Goal: Task Accomplishment & Management: Use online tool/utility

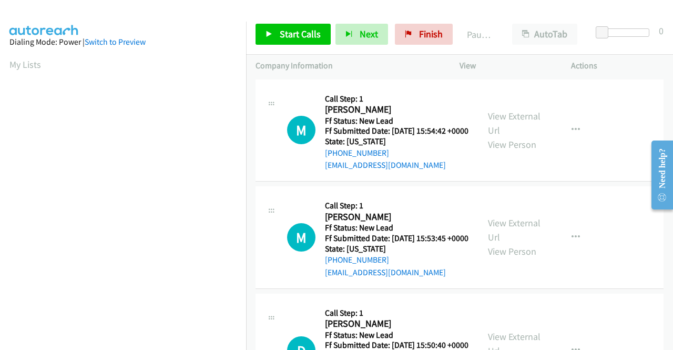
click at [311, 23] on div "Start Calls Pause Next Finish Paused AutoTab AutoTab 0" at bounding box center [459, 34] width 427 height 40
click at [309, 24] on link "Start Calls" at bounding box center [293, 34] width 75 height 21
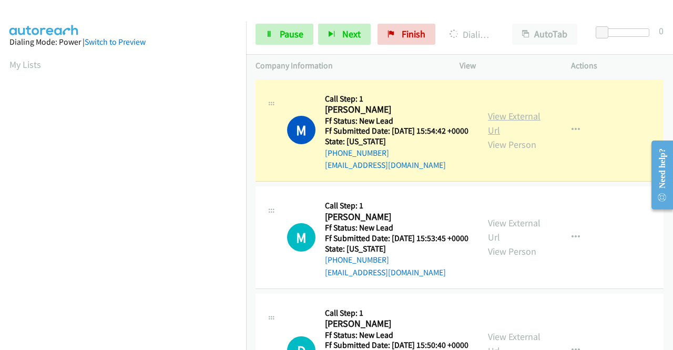
click at [496, 119] on link "View External Url" at bounding box center [514, 123] width 53 height 26
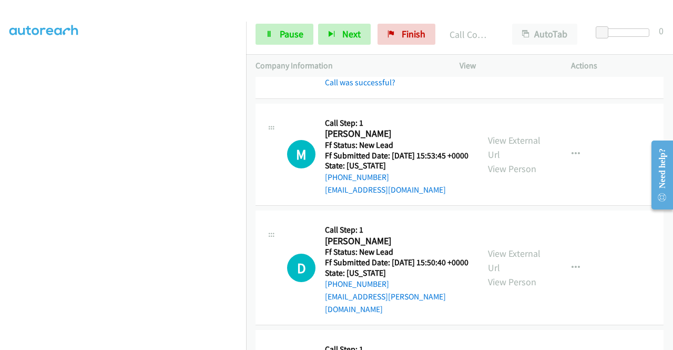
scroll to position [126, 0]
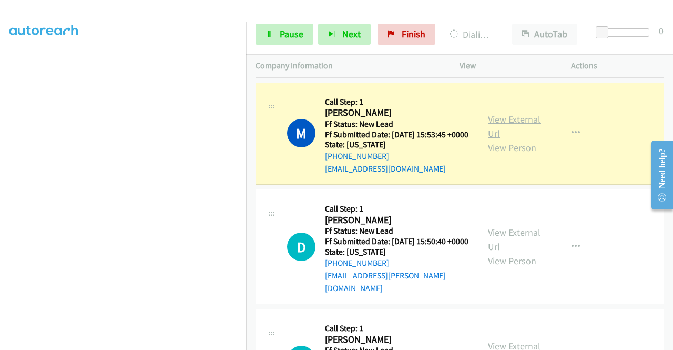
click at [511, 134] on link "View External Url" at bounding box center [514, 126] width 53 height 26
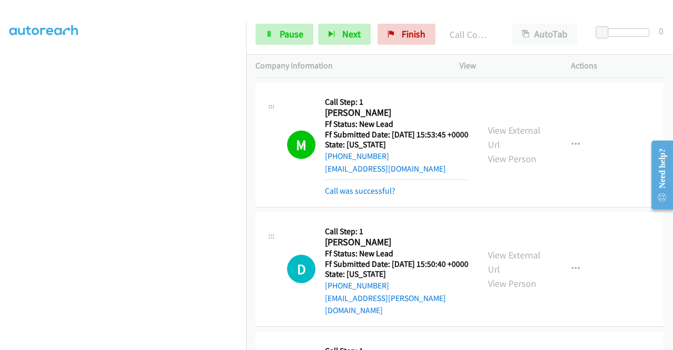
click at [671, 342] on div "+1 415-964-1034 Call failed - Please reload the list and try again The Callbar …" at bounding box center [459, 213] width 427 height 273
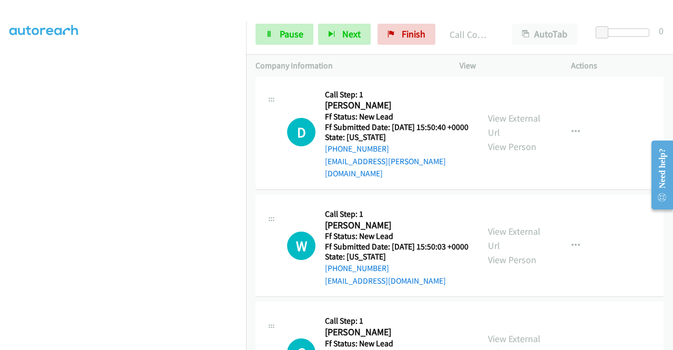
scroll to position [273, 0]
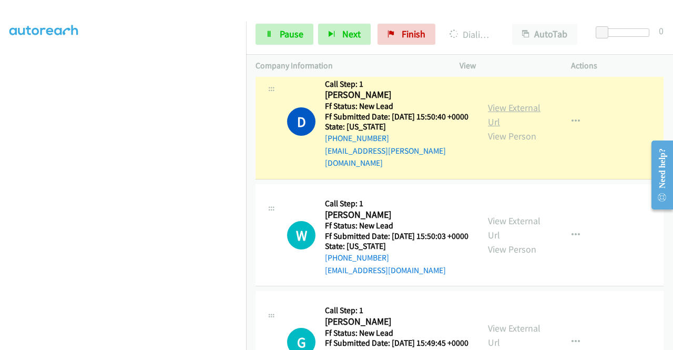
click at [497, 124] on link "View External Url" at bounding box center [514, 114] width 53 height 26
click at [437, 89] on h5 "Call Step: 1" at bounding box center [397, 84] width 144 height 11
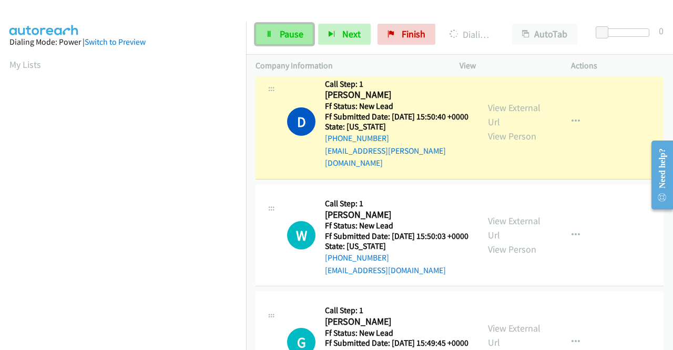
click at [274, 36] on link "Pause" at bounding box center [285, 34] width 58 height 21
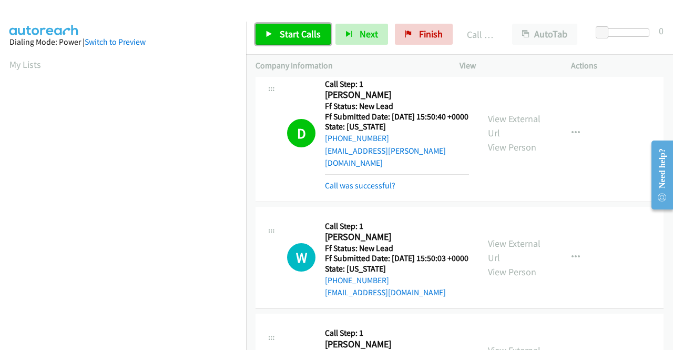
click at [289, 40] on link "Start Calls" at bounding box center [293, 34] width 75 height 21
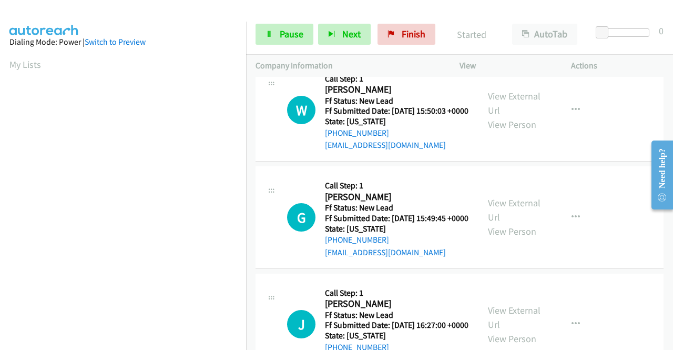
scroll to position [442, 0]
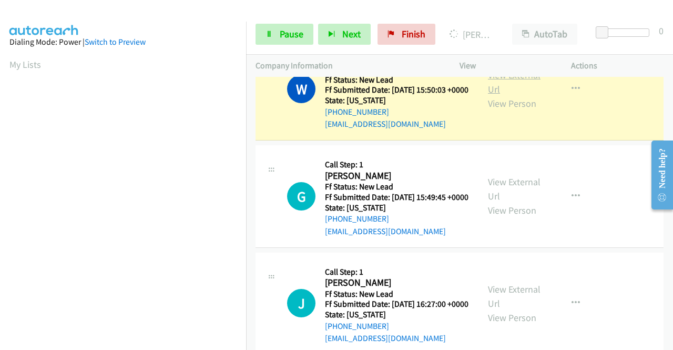
click at [492, 95] on link "View External Url" at bounding box center [514, 82] width 53 height 26
click at [0, 126] on aside "Dialing Mode: Power | Switch to Preview My Lists" at bounding box center [123, 80] width 246 height 582
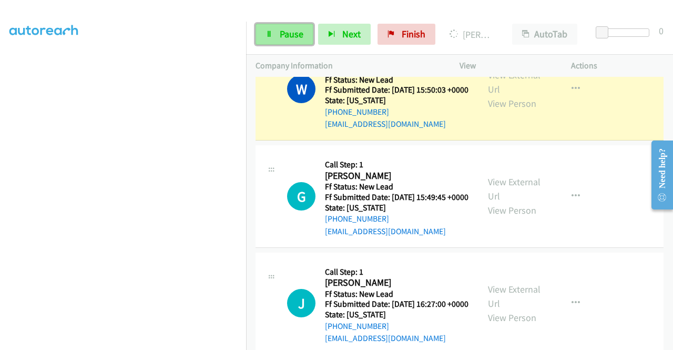
click at [287, 32] on span "Pause" at bounding box center [292, 34] width 24 height 12
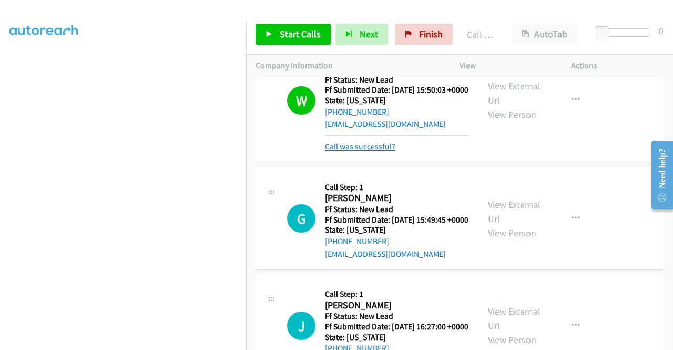
click at [371, 151] on link "Call was successful?" at bounding box center [360, 146] width 70 height 10
click at [288, 26] on link "Start Calls" at bounding box center [293, 34] width 75 height 21
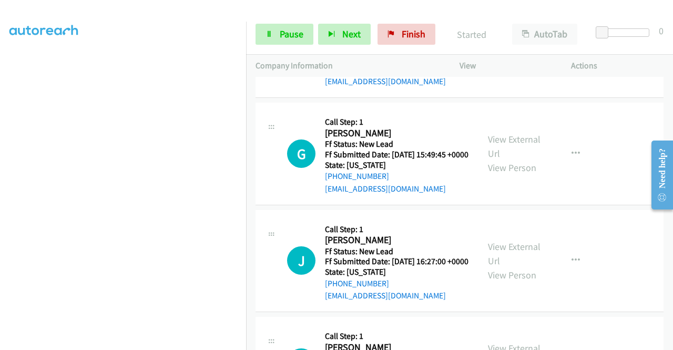
scroll to position [505, 0]
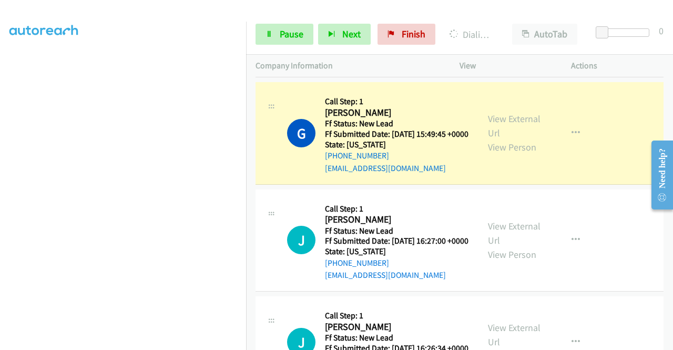
click at [515, 144] on div "View External Url View Person" at bounding box center [515, 132] width 55 height 43
click at [504, 139] on link "View External Url" at bounding box center [514, 126] width 53 height 26
click at [0, 131] on aside "Dialing Mode: Power | Switch to Preview My Lists" at bounding box center [123, 80] width 246 height 582
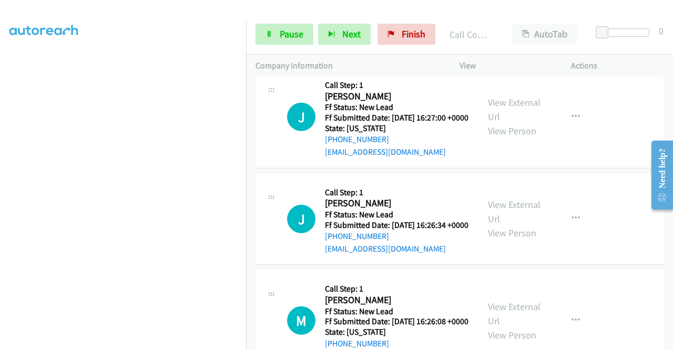
scroll to position [652, 0]
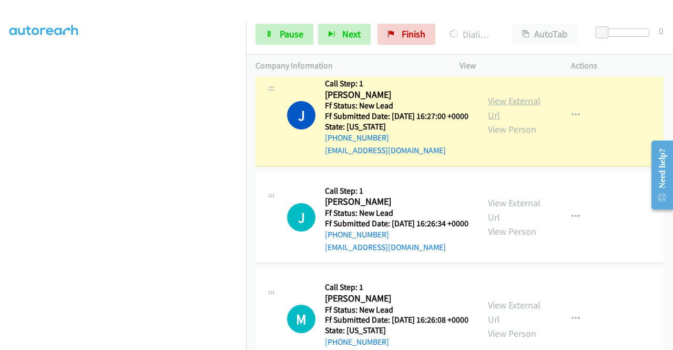
click at [513, 121] on link "View External Url" at bounding box center [514, 108] width 53 height 26
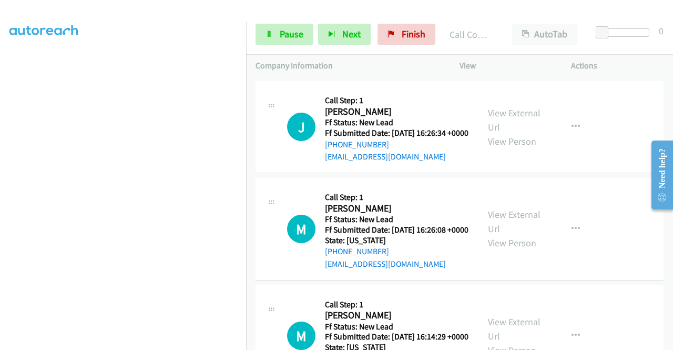
scroll to position [786, 0]
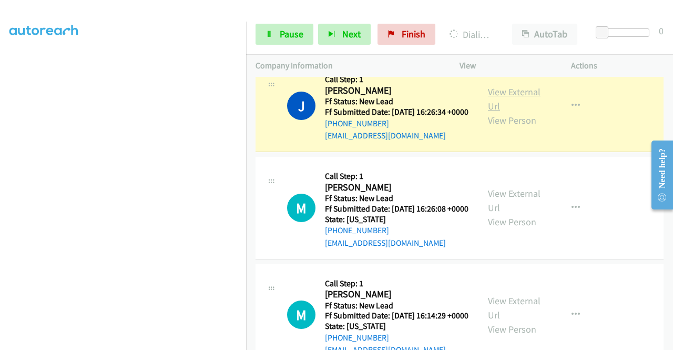
click at [520, 112] on link "View External Url" at bounding box center [514, 99] width 53 height 26
click at [292, 42] on link "Pause" at bounding box center [285, 34] width 58 height 21
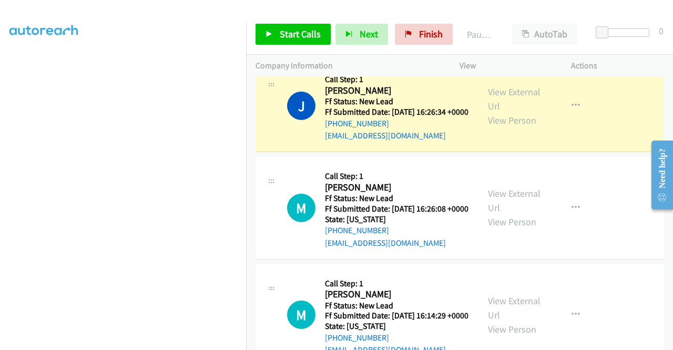
scroll to position [0, 0]
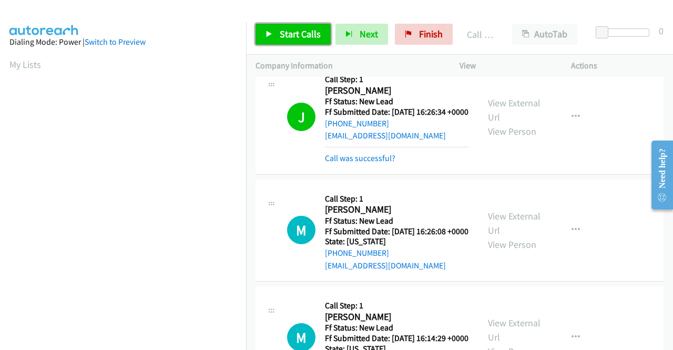
click at [295, 34] on span "Start Calls" at bounding box center [300, 34] width 41 height 12
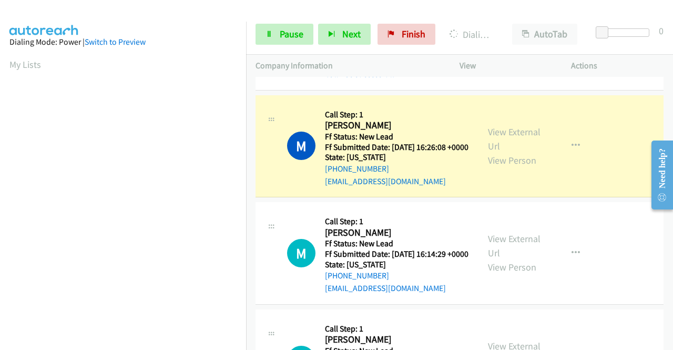
scroll to position [947, 0]
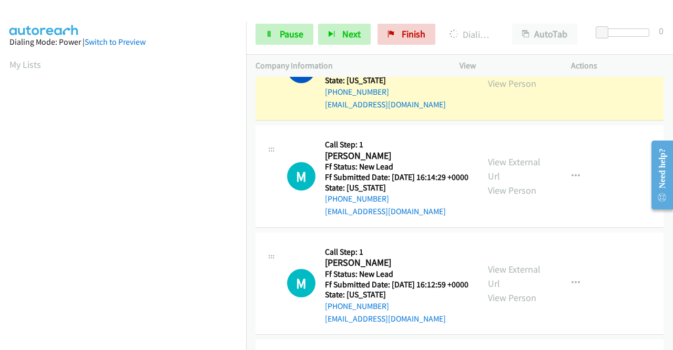
click at [492, 90] on div "View External Url View Person" at bounding box center [515, 69] width 55 height 43
click at [492, 75] on link "View External Url" at bounding box center [514, 62] width 53 height 26
click at [0, 132] on aside "Dialing Mode: Power | Switch to Preview My Lists" at bounding box center [123, 80] width 246 height 582
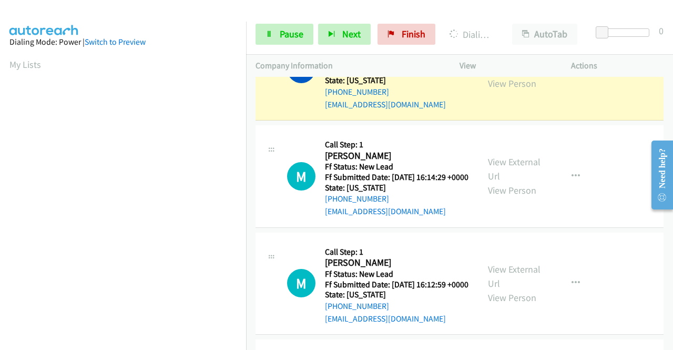
click at [286, 47] on div "Start Calls Pause Next Finish Dialing Myrtice Hyde AutoTab AutoTab 0" at bounding box center [459, 34] width 427 height 40
click at [284, 42] on link "Pause" at bounding box center [285, 34] width 58 height 21
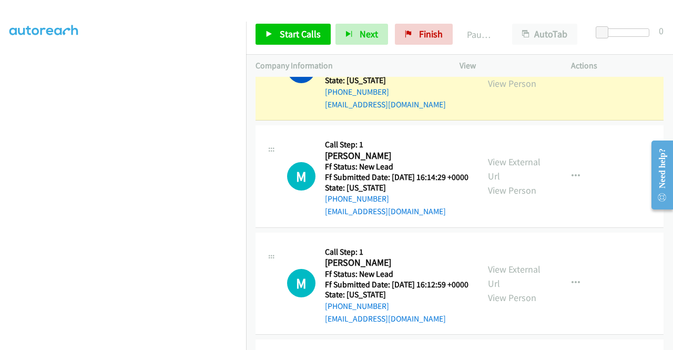
scroll to position [210, 0]
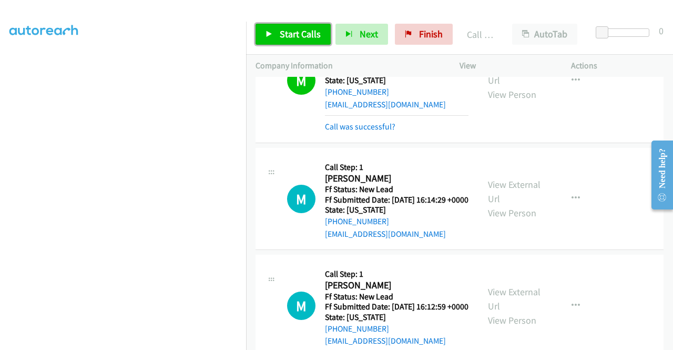
click at [284, 31] on span "Start Calls" at bounding box center [300, 34] width 41 height 12
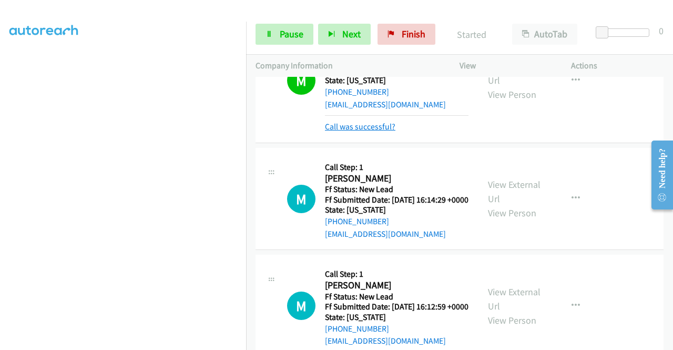
click at [354, 131] on link "Call was successful?" at bounding box center [360, 126] width 70 height 10
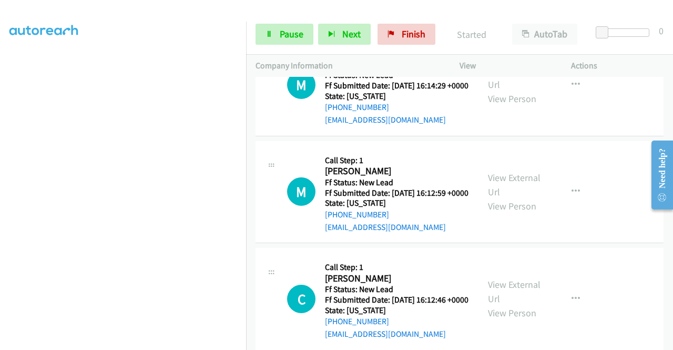
scroll to position [1059, 0]
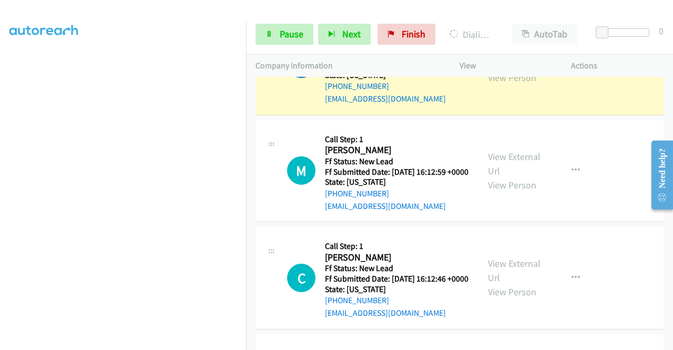
click at [0, 124] on aside "Dialing Mode: Power | Switch to Preview My Lists" at bounding box center [123, 103] width 246 height 582
click at [495, 85] on div "View External Url View Person" at bounding box center [515, 63] width 55 height 43
click at [494, 69] on link "View External Url" at bounding box center [514, 56] width 53 height 26
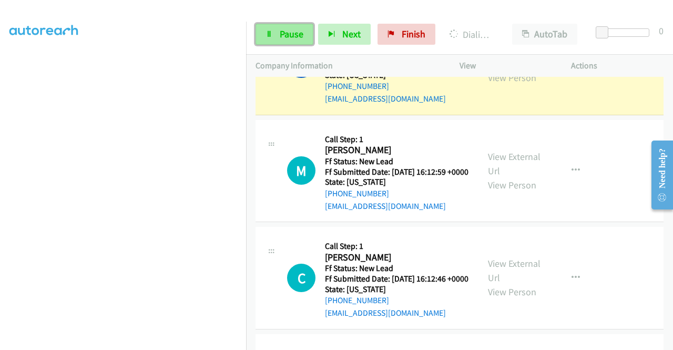
click at [273, 36] on link "Pause" at bounding box center [285, 34] width 58 height 21
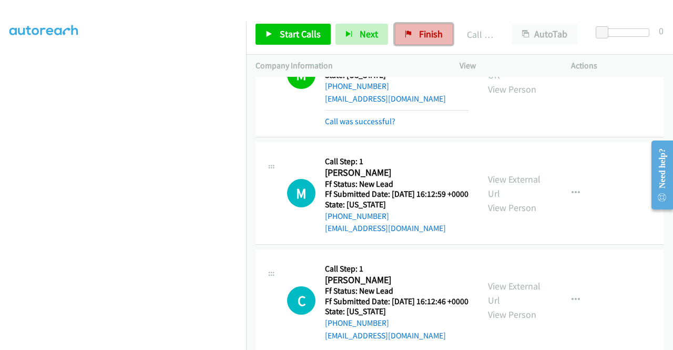
click at [412, 35] on link "Finish" at bounding box center [424, 34] width 58 height 21
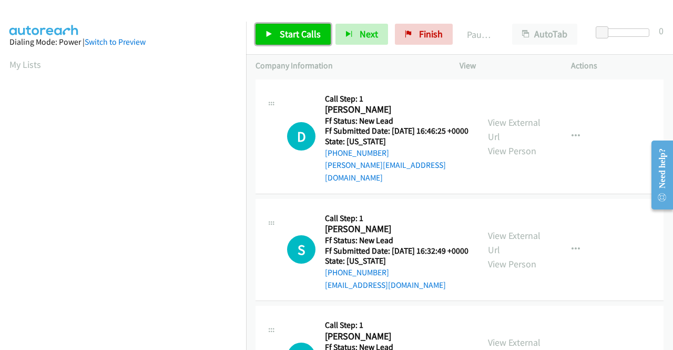
click at [290, 31] on span "Start Calls" at bounding box center [300, 34] width 41 height 12
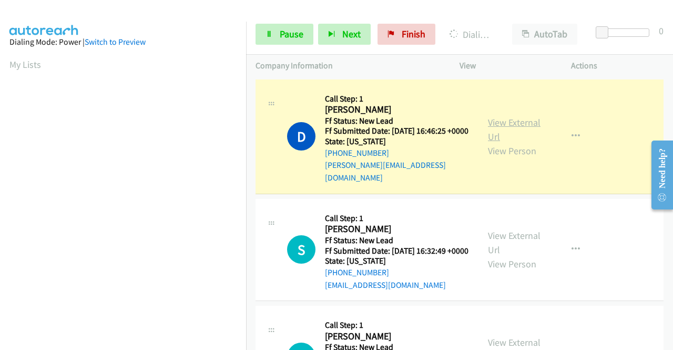
click at [532, 124] on link "View External Url" at bounding box center [514, 129] width 53 height 26
click at [0, 110] on aside "Dialing Mode: Power | Switch to Preview My Lists" at bounding box center [123, 80] width 246 height 582
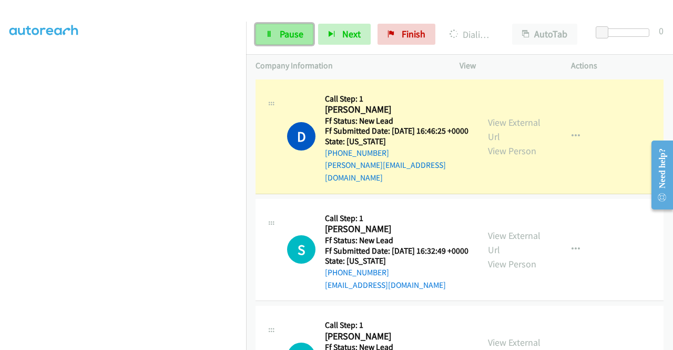
click at [282, 29] on span "Pause" at bounding box center [292, 34] width 24 height 12
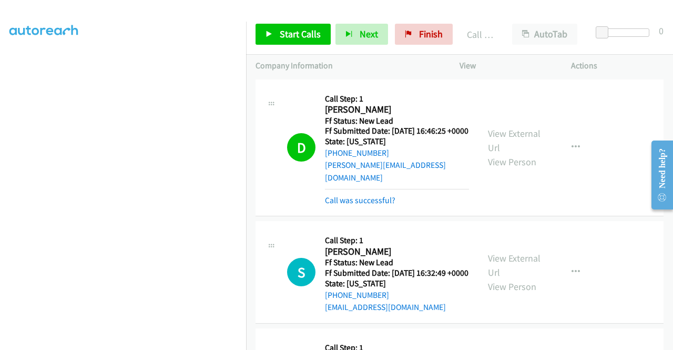
click at [359, 205] on div "D Callback Scheduled Call Step: 1 Debbie Bianchi America/Los_Angeles Ff Status:…" at bounding box center [460, 147] width 408 height 137
click at [362, 204] on div "Call was successful?" at bounding box center [397, 200] width 144 height 13
click at [372, 200] on link "Call was successful?" at bounding box center [360, 200] width 70 height 10
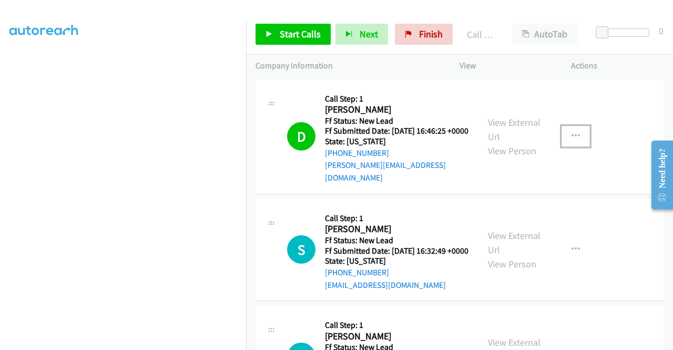
click at [572, 141] on button "button" at bounding box center [576, 136] width 28 height 21
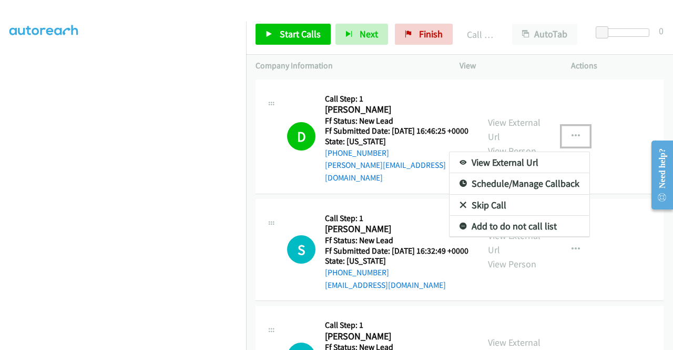
click at [511, 220] on link "Add to do not call list" at bounding box center [520, 226] width 140 height 21
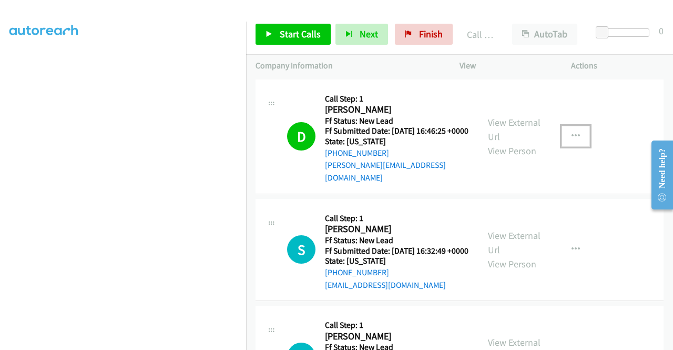
click at [572, 138] on icon "button" at bounding box center [576, 136] width 8 height 8
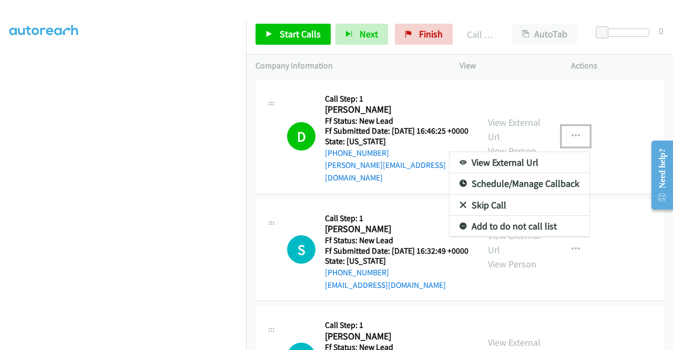
click at [536, 224] on link "Add to do not call list" at bounding box center [520, 226] width 140 height 21
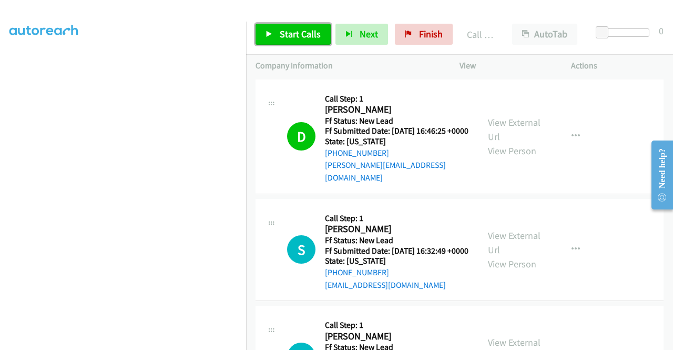
click at [325, 38] on link "Start Calls" at bounding box center [293, 34] width 75 height 21
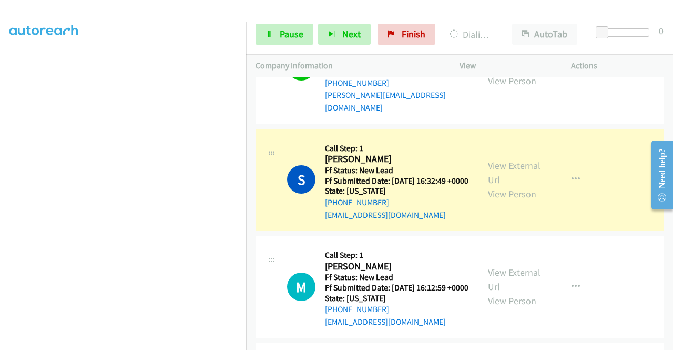
scroll to position [91, 0]
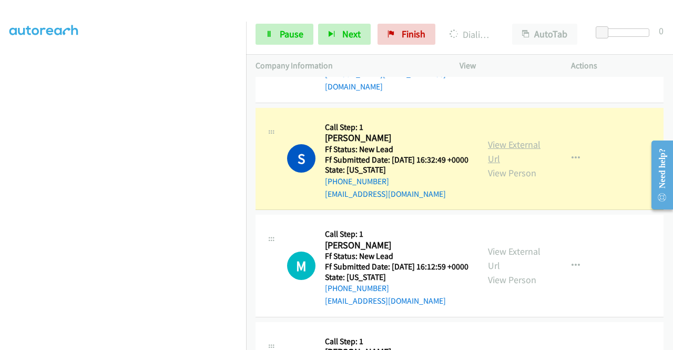
click at [507, 143] on link "View External Url" at bounding box center [514, 151] width 53 height 26
click at [0, 272] on aside "Dialing Mode: Power | Switch to Preview My Lists" at bounding box center [123, 80] width 246 height 582
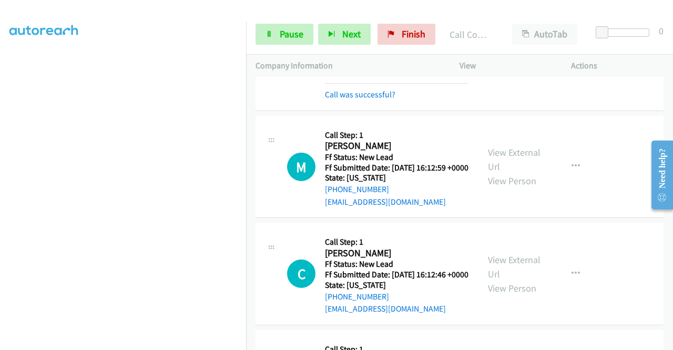
scroll to position [224, 0]
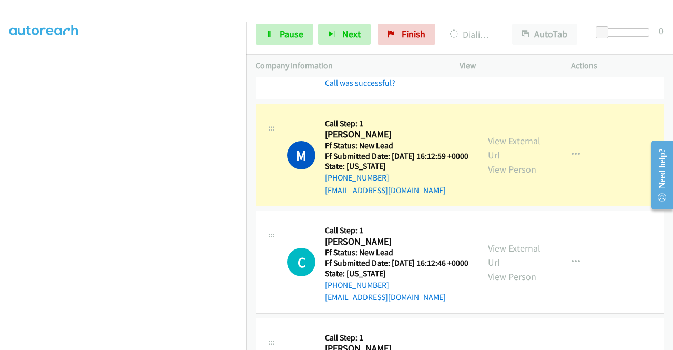
click at [495, 152] on link "View External Url" at bounding box center [514, 148] width 53 height 26
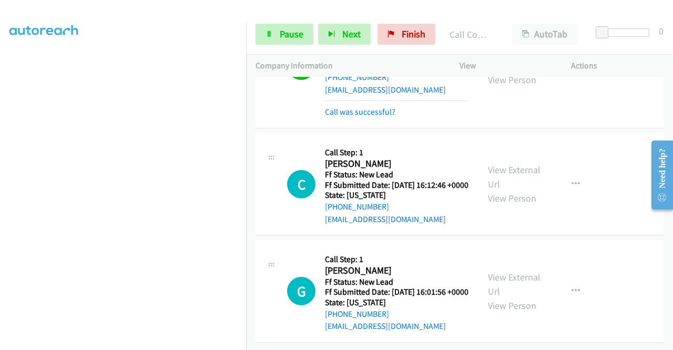
scroll to position [370, 0]
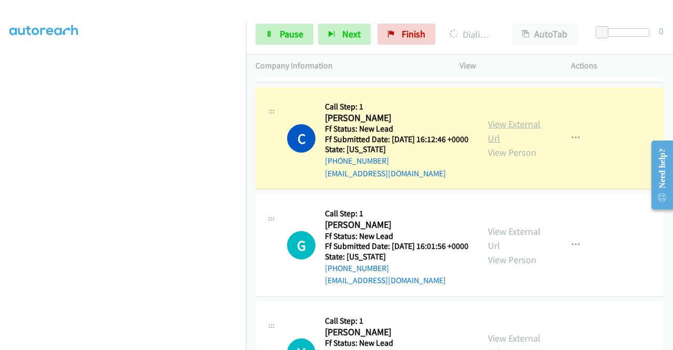
click at [522, 144] on link "View External Url" at bounding box center [514, 131] width 53 height 26
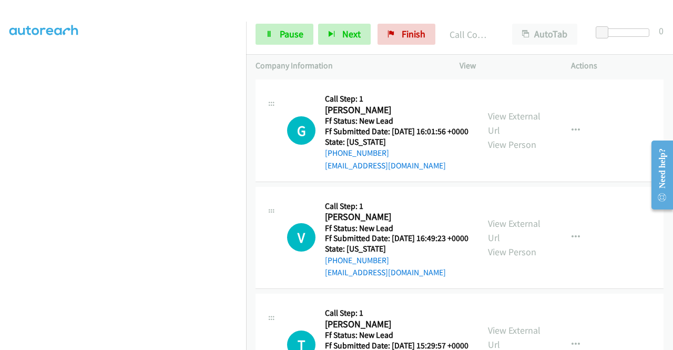
scroll to position [517, 0]
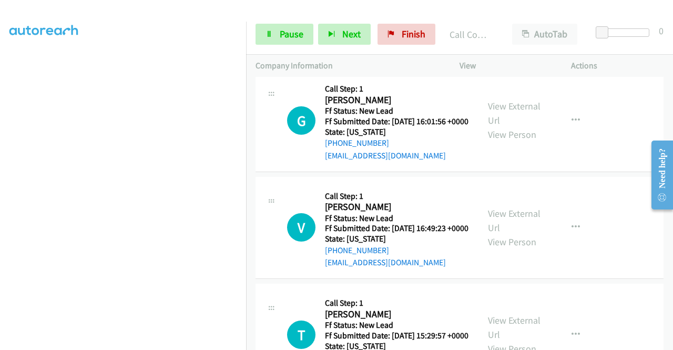
click at [462, 110] on div "Callback Scheduled Call Step: 1 Gordon Cook America/Chicago Ff Status: New Lead…" at bounding box center [397, 120] width 144 height 83
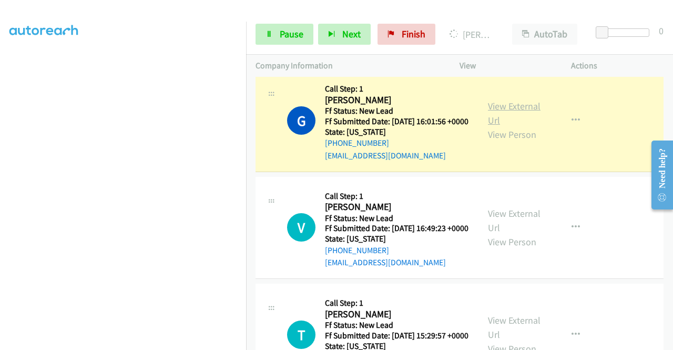
click at [498, 126] on link "View External Url" at bounding box center [514, 113] width 53 height 26
click at [275, 29] on link "Pause" at bounding box center [285, 34] width 58 height 21
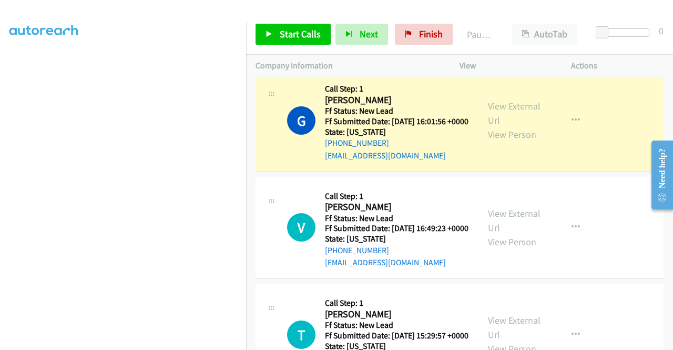
scroll to position [0, 0]
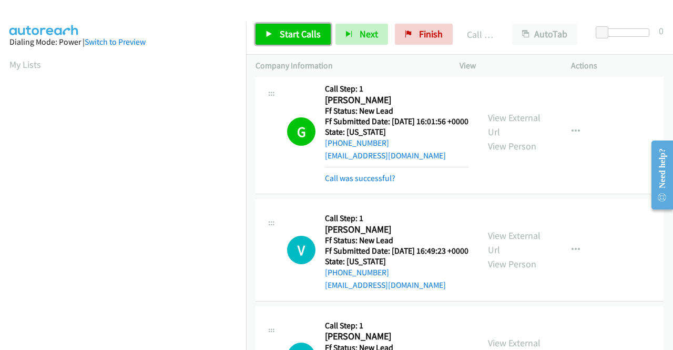
click at [283, 34] on span "Start Calls" at bounding box center [300, 34] width 41 height 12
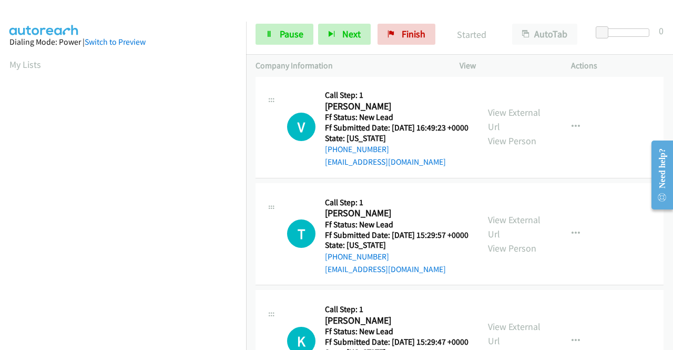
scroll to position [651, 0]
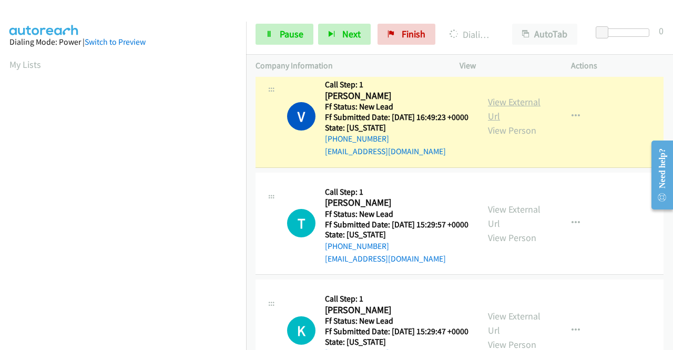
click at [494, 122] on link "View External Url" at bounding box center [514, 109] width 53 height 26
click at [0, 121] on aside "Dialing Mode: Power | Switch to Preview My Lists" at bounding box center [123, 80] width 246 height 582
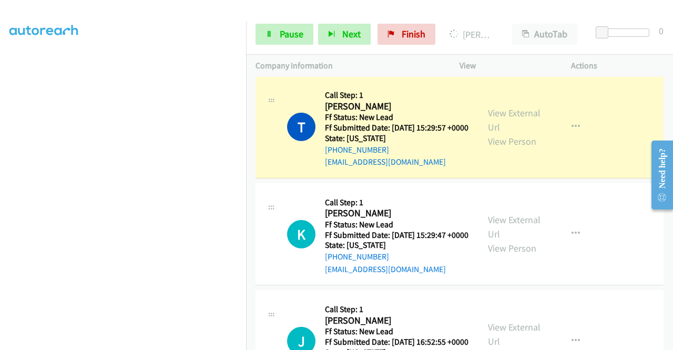
scroll to position [805, 0]
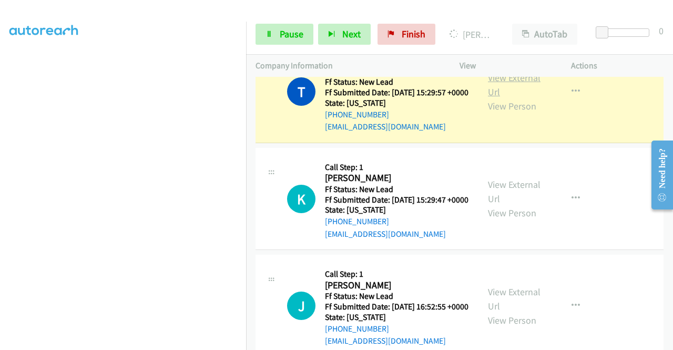
click at [510, 98] on link "View External Url" at bounding box center [514, 85] width 53 height 26
click at [0, 195] on aside "Dialing Mode: Power | Switch to Preview My Lists" at bounding box center [123, 109] width 246 height 582
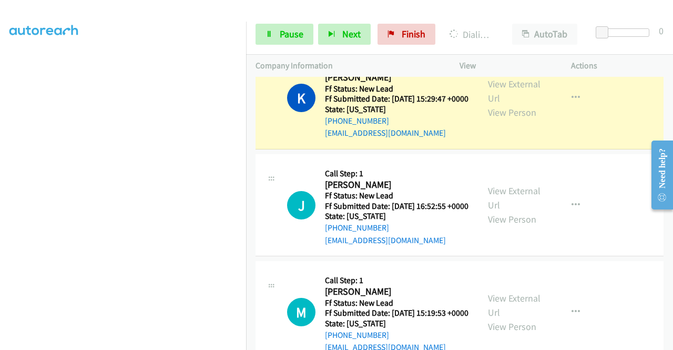
scroll to position [240, 0]
click at [510, 104] on link "View External Url" at bounding box center [514, 91] width 53 height 26
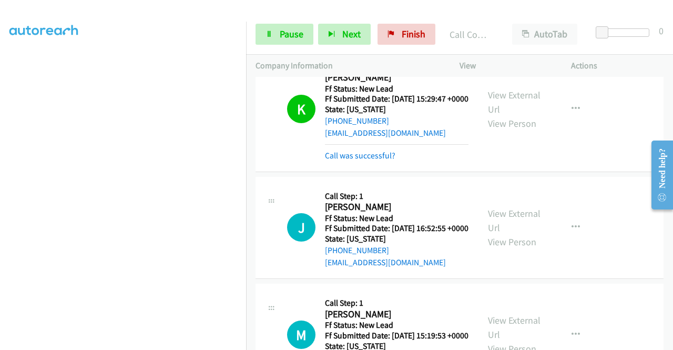
click at [669, 343] on div "+1 415-964-1034 Call failed - Please reload the list and try again The Callbar …" at bounding box center [459, 213] width 427 height 273
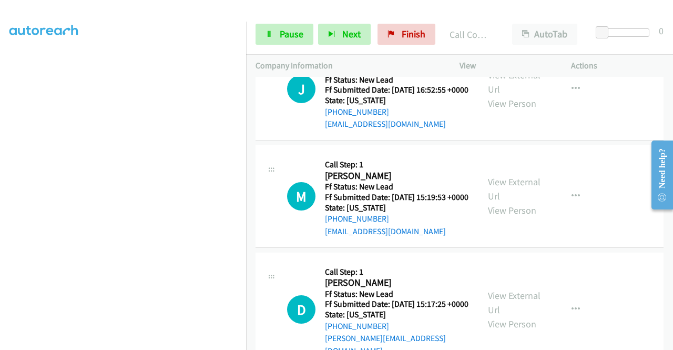
scroll to position [1082, 0]
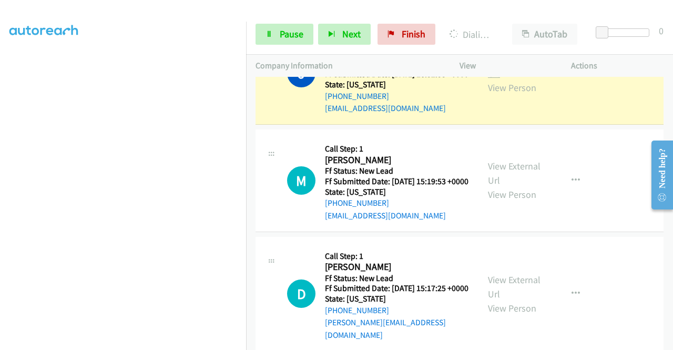
click at [514, 79] on link "View External Url" at bounding box center [514, 66] width 53 height 26
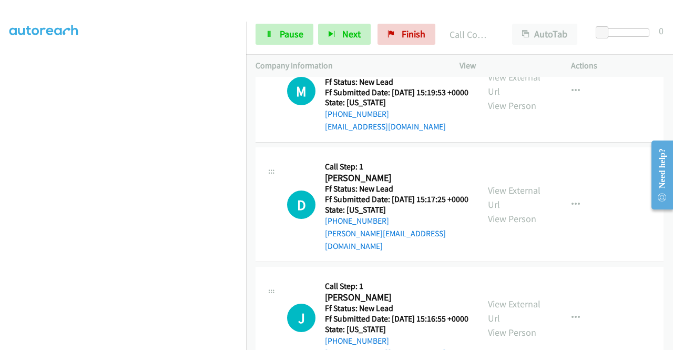
scroll to position [1202, 0]
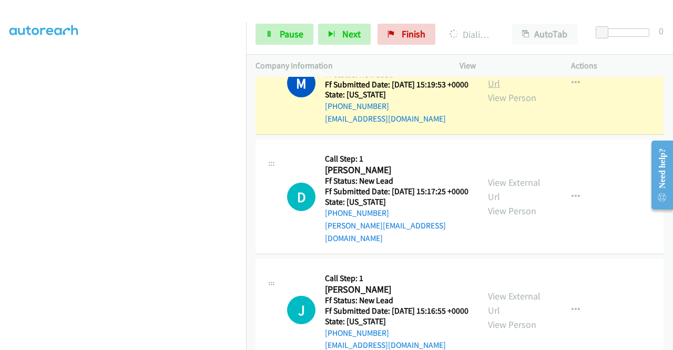
click at [504, 89] on link "View External Url" at bounding box center [514, 76] width 53 height 26
click at [280, 29] on span "Pause" at bounding box center [292, 34] width 24 height 12
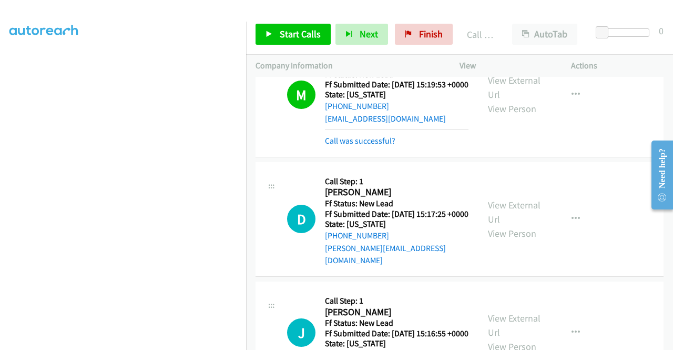
scroll to position [217, 0]
click at [291, 31] on span "Start Calls" at bounding box center [300, 34] width 41 height 12
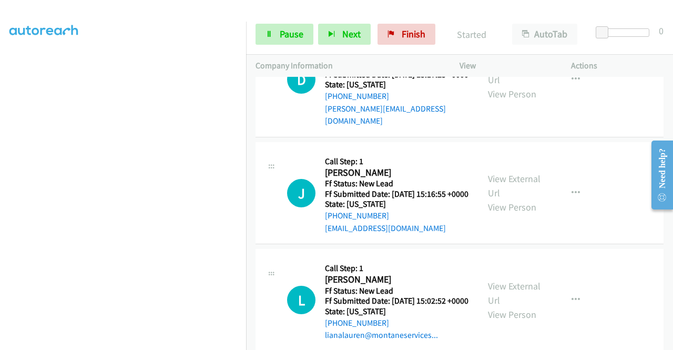
scroll to position [1356, 0]
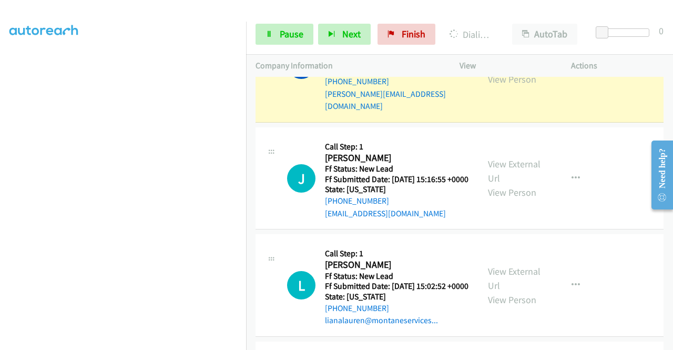
click at [0, 175] on aside "Dialing Mode: Power | Switch to Preview My Lists" at bounding box center [123, 95] width 246 height 582
click at [521, 71] on link "View External Url" at bounding box center [514, 58] width 53 height 26
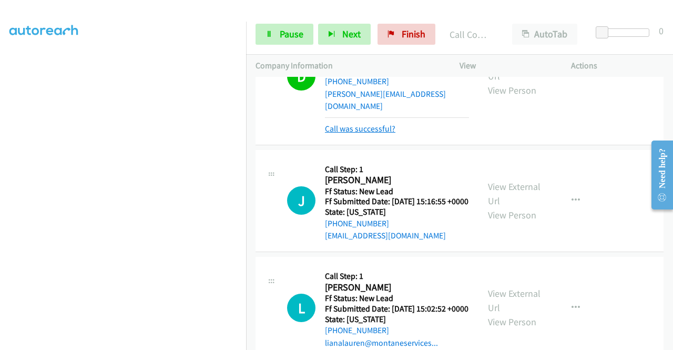
click at [374, 134] on link "Call was successful?" at bounding box center [360, 129] width 70 height 10
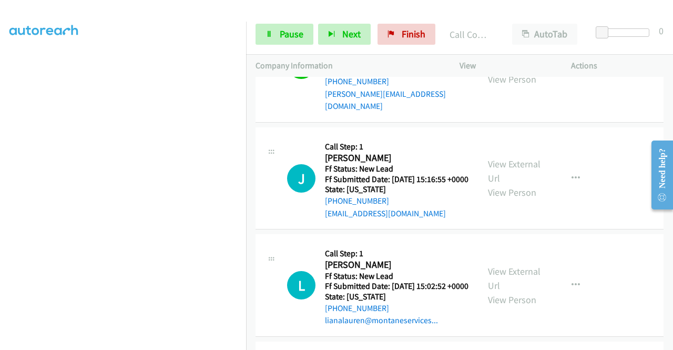
click at [565, 75] on button "button" at bounding box center [576, 64] width 28 height 21
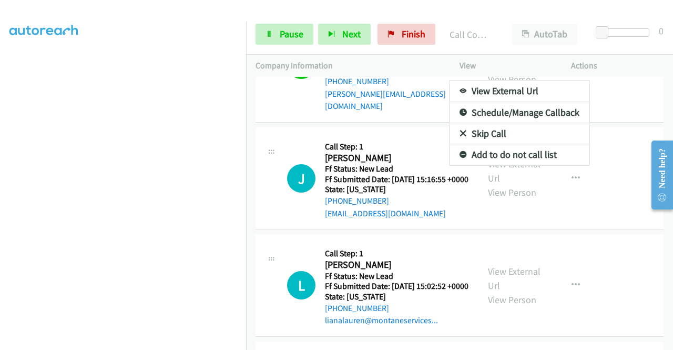
click at [524, 165] on link "Add to do not call list" at bounding box center [520, 154] width 140 height 21
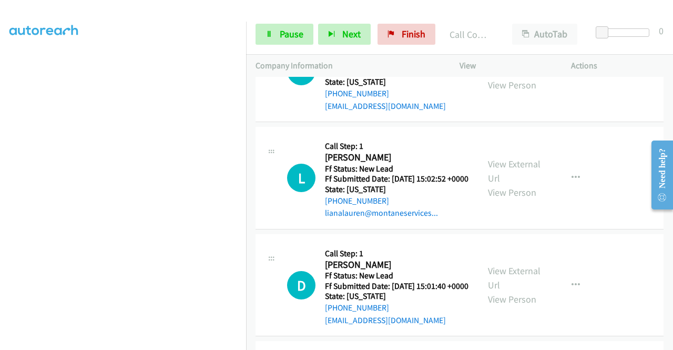
scroll to position [1482, 0]
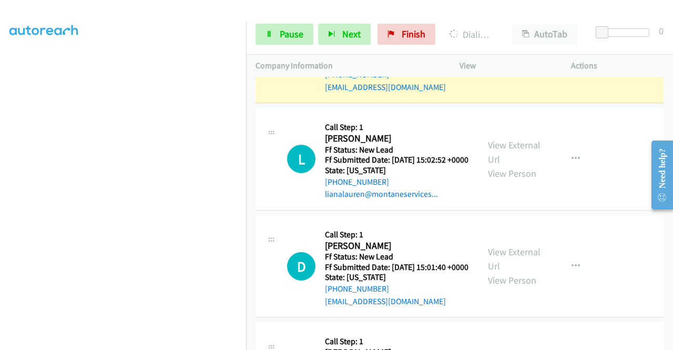
click at [505, 58] on link "View External Url" at bounding box center [514, 45] width 53 height 26
click at [0, 151] on aside "Dialing Mode: Power | Switch to Preview My Lists" at bounding box center [123, 80] width 246 height 582
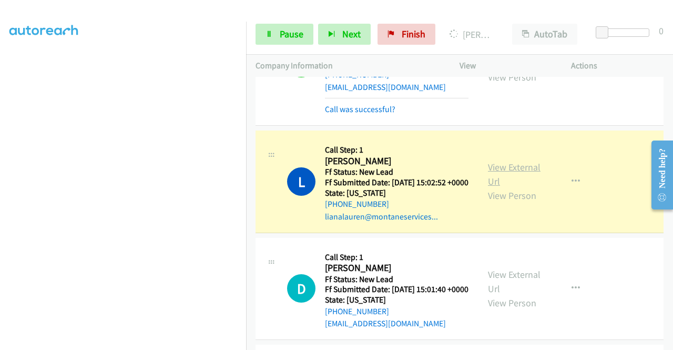
click at [504, 187] on link "View External Url" at bounding box center [514, 174] width 53 height 26
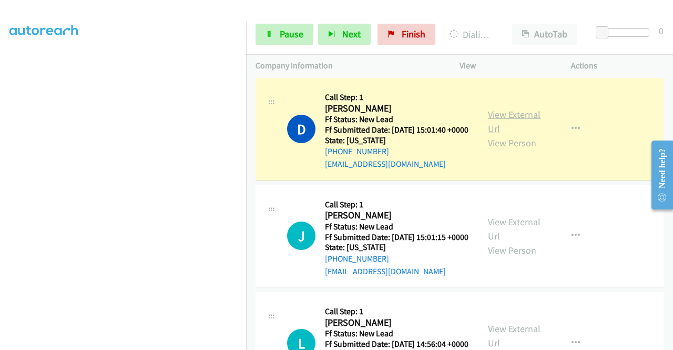
click at [499, 135] on link "View External Url" at bounding box center [514, 121] width 53 height 26
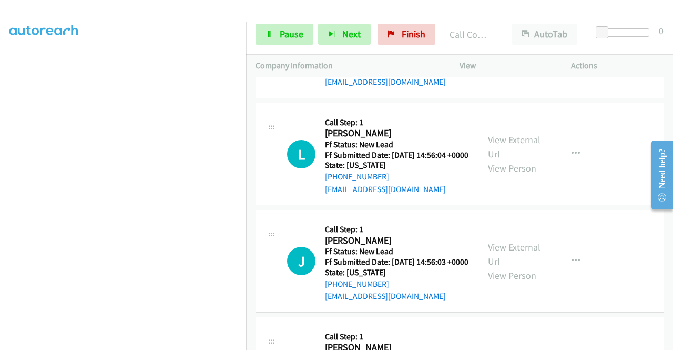
scroll to position [1888, 0]
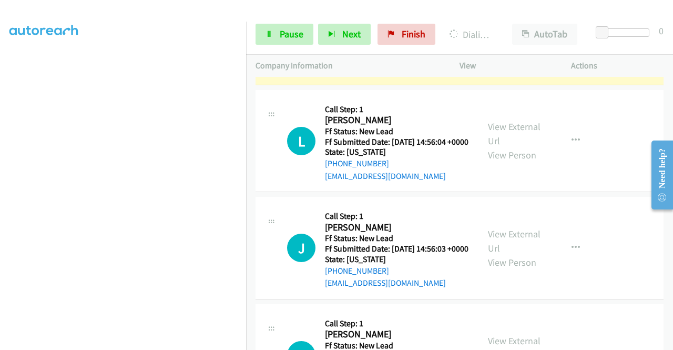
click at [501, 40] on link "View External Url" at bounding box center [514, 27] width 53 height 26
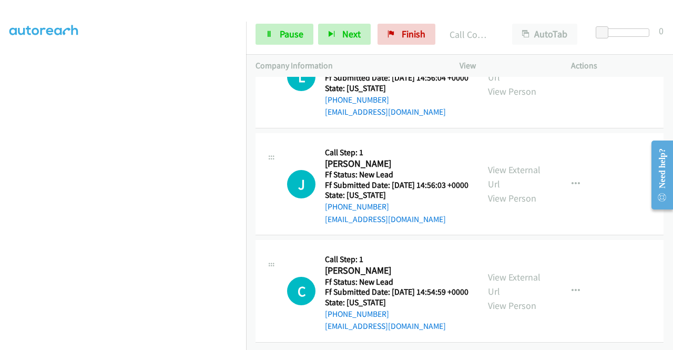
scroll to position [2050, 0]
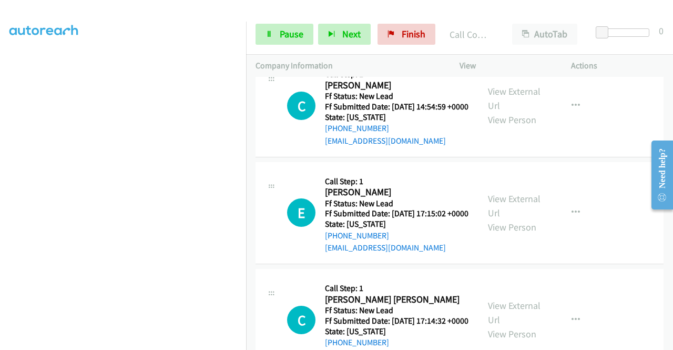
scroll to position [2190, 0]
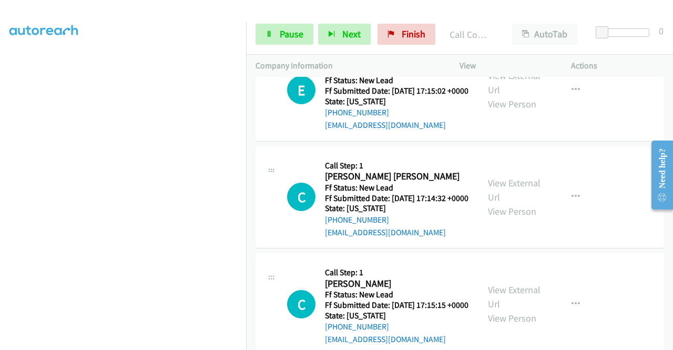
scroll to position [2337, 0]
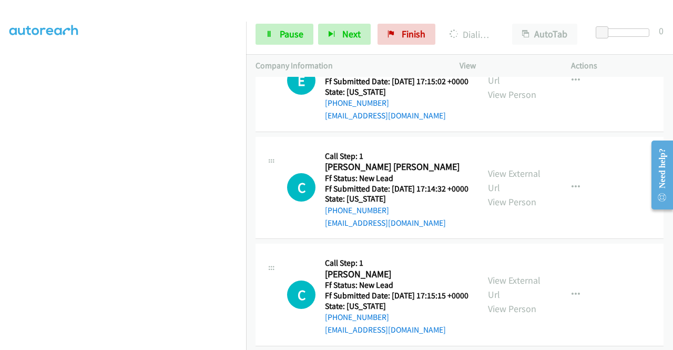
click at [277, 35] on link "Pause" at bounding box center [285, 34] width 58 height 21
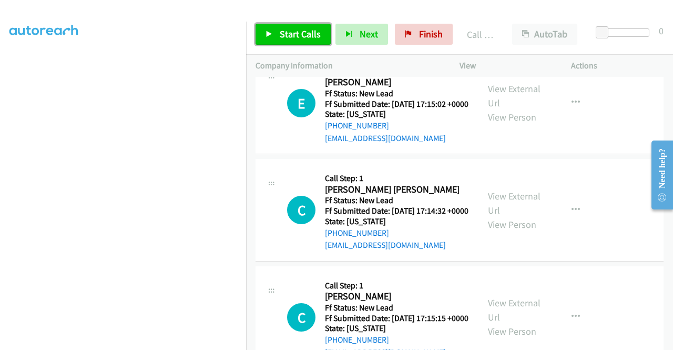
click at [277, 33] on link "Start Calls" at bounding box center [293, 34] width 75 height 21
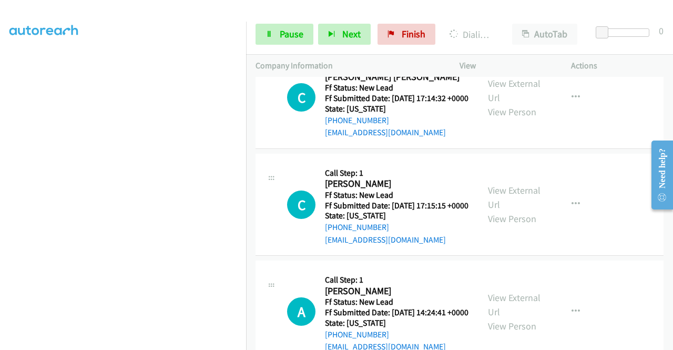
scroll to position [2477, 0]
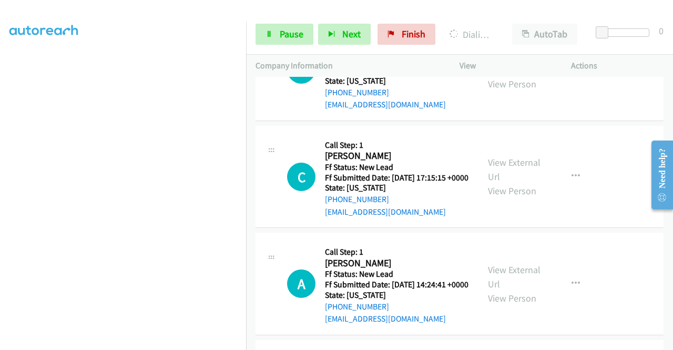
click at [292, 36] on span "Pause" at bounding box center [292, 34] width 24 height 12
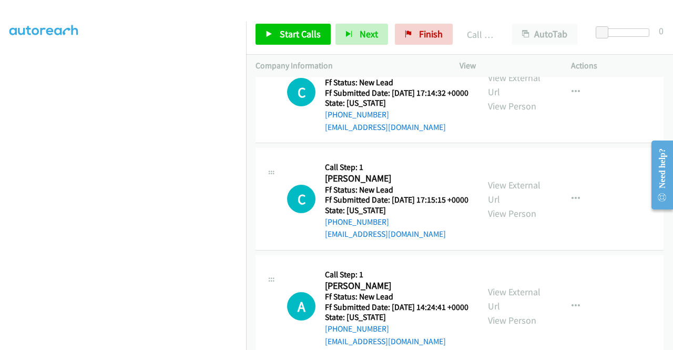
click at [384, 25] on link "Call was successful?" at bounding box center [360, 20] width 70 height 10
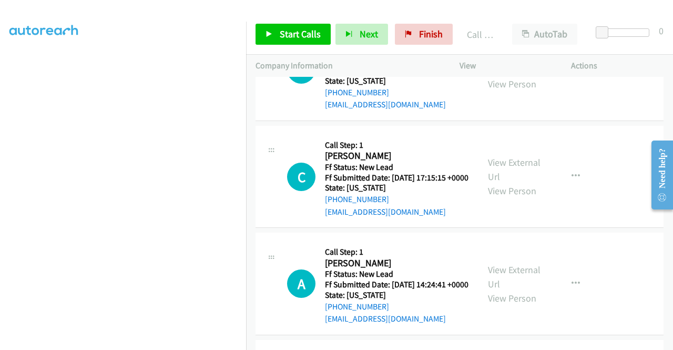
click at [507, 63] on link "Add to do not call list" at bounding box center [520, 52] width 140 height 21
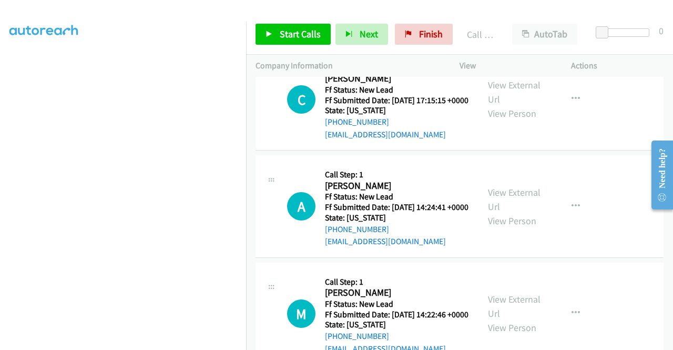
scroll to position [2562, 0]
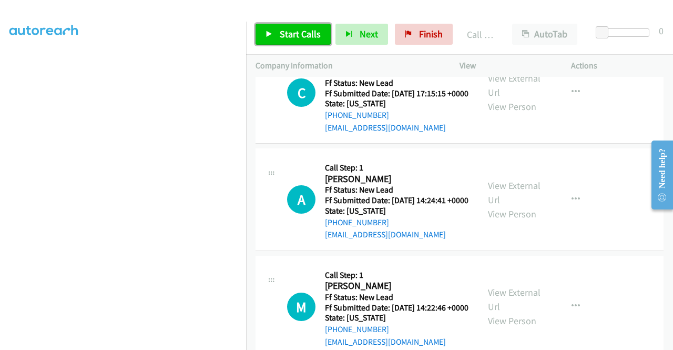
click at [302, 43] on link "Start Calls" at bounding box center [293, 34] width 75 height 21
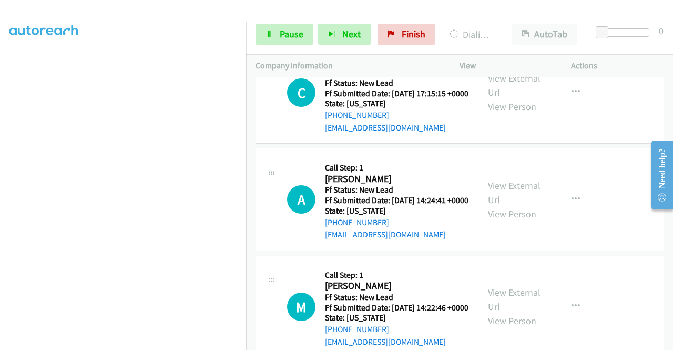
click at [0, 121] on aside "Dialing Mode: Power | Switch to Preview My Lists" at bounding box center [123, 80] width 246 height 582
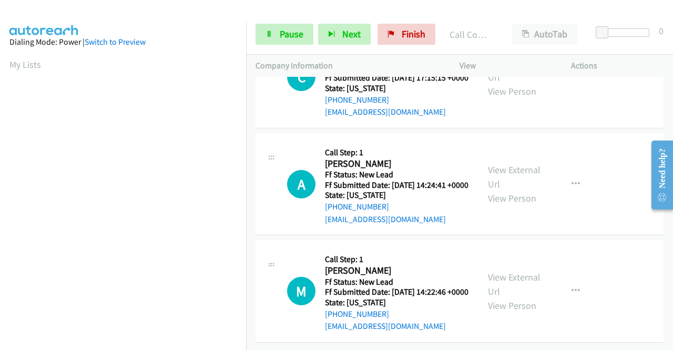
scroll to position [2716, 0]
click at [246, 154] on nav "Dialing Mode: Power | Switch to Preview My Lists" at bounding box center [123, 197] width 247 height 350
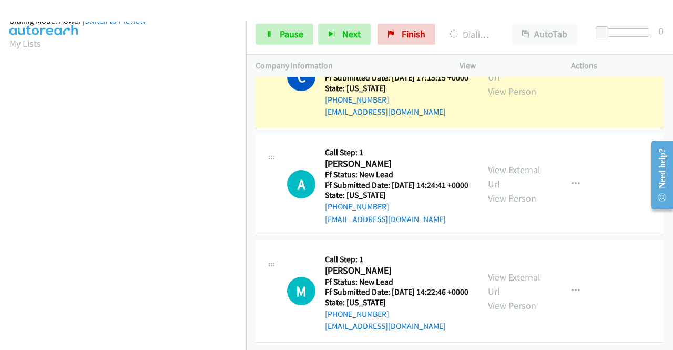
scroll to position [240, 0]
click at [498, 83] on link "View External Url" at bounding box center [514, 70] width 53 height 26
click at [258, 15] on div "Start Calls Pause Next Finish Dialing Chris Terril AutoTab AutoTab 0" at bounding box center [459, 34] width 427 height 40
click at [269, 32] on icon at bounding box center [269, 34] width 7 height 7
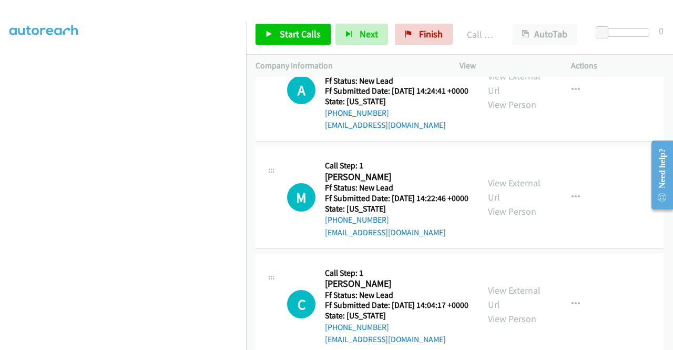
click at [342, 23] on link "Call was successful?" at bounding box center [360, 18] width 70 height 10
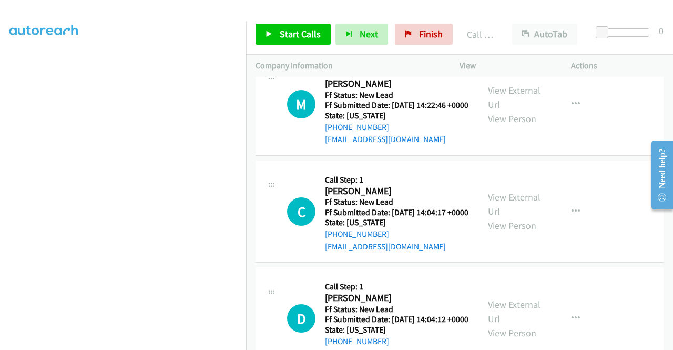
scroll to position [2821, 0]
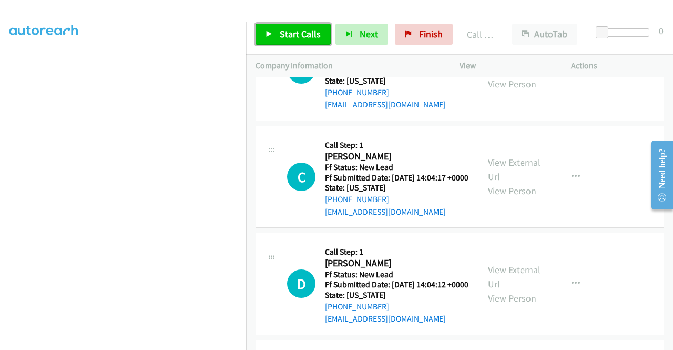
click at [297, 36] on span "Start Calls" at bounding box center [300, 34] width 41 height 12
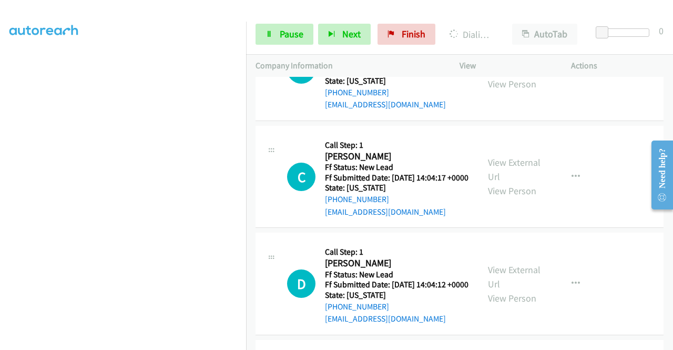
click at [0, 153] on aside "Dialing Mode: Power | Switch to Preview My Lists" at bounding box center [123, 80] width 246 height 582
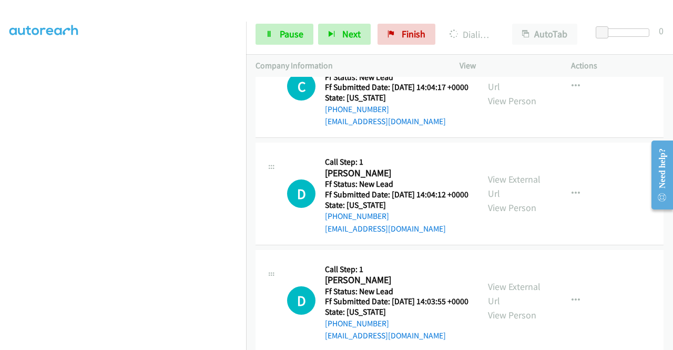
scroll to position [2968, 0]
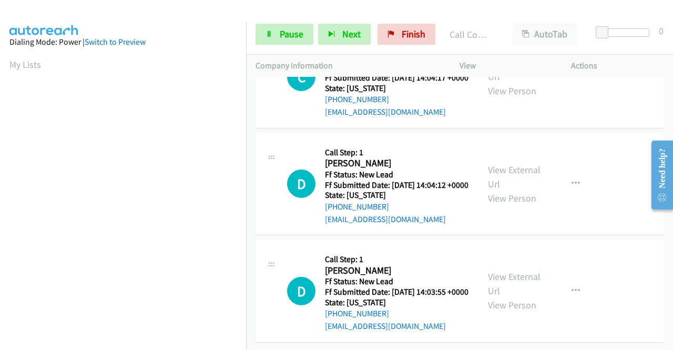
scroll to position [3109, 0]
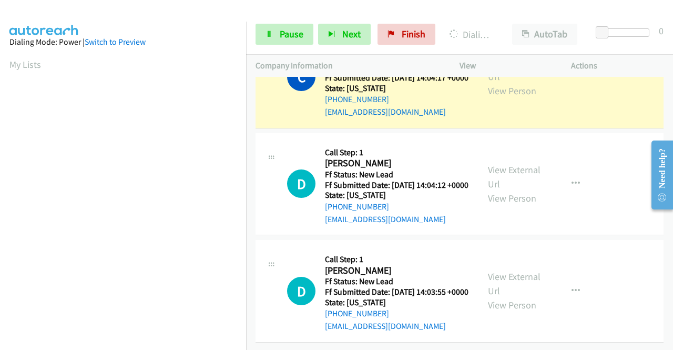
click at [503, 98] on div "View External Url View Person" at bounding box center [515, 76] width 55 height 43
click at [500, 83] on link "View External Url" at bounding box center [514, 69] width 53 height 26
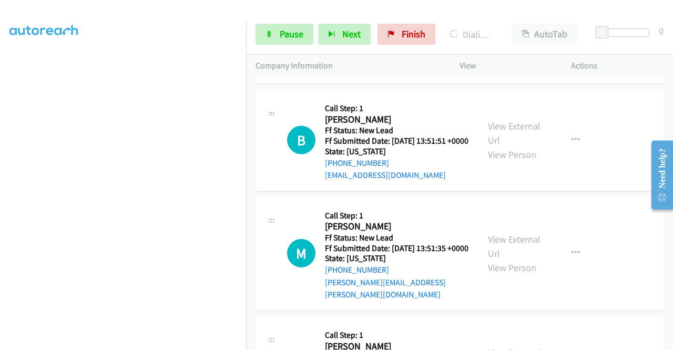
scroll to position [3267, 0]
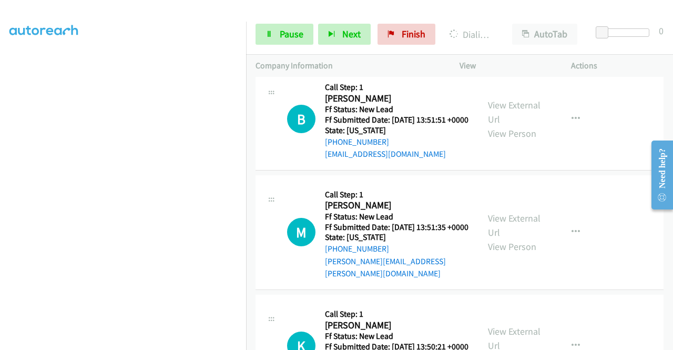
click at [279, 35] on link "Pause" at bounding box center [285, 34] width 58 height 21
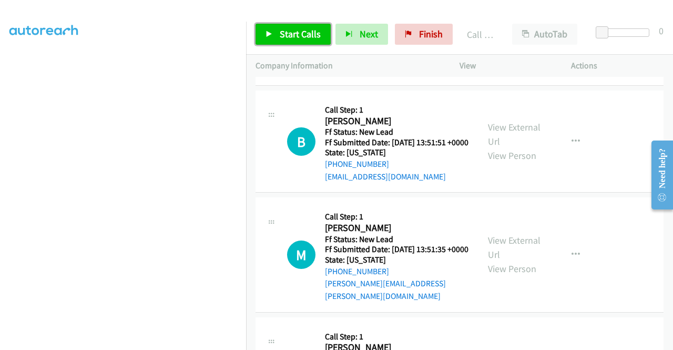
click at [281, 27] on link "Start Calls" at bounding box center [293, 34] width 75 height 21
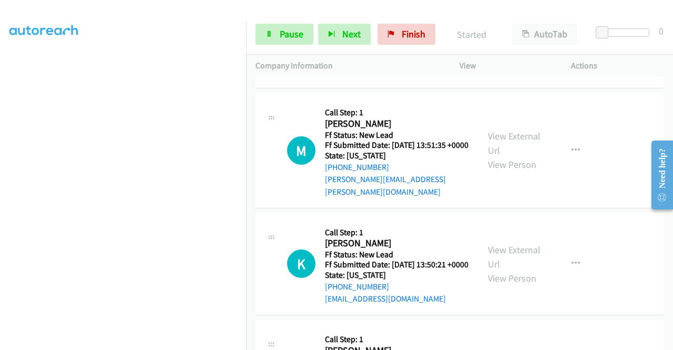
scroll to position [3372, 0]
click at [0, 182] on aside "Dialing Mode: Power | Switch to Preview My Lists" at bounding box center [123, 80] width 246 height 582
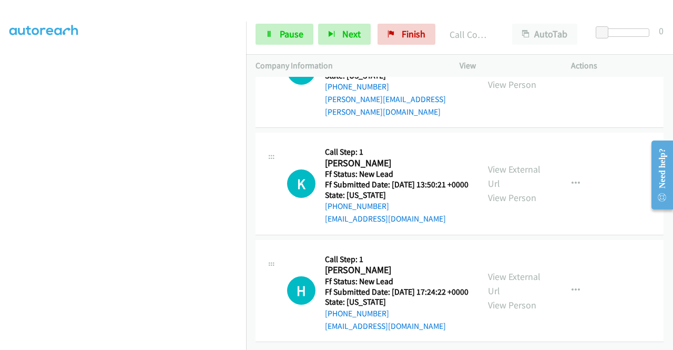
scroll to position [3519, 0]
click at [293, 46] on div "Start Calls Pause Next Finish Dialing Brooklyn Wright AutoTab AutoTab 0" at bounding box center [459, 34] width 427 height 40
click at [297, 36] on span "Pause" at bounding box center [292, 34] width 24 height 12
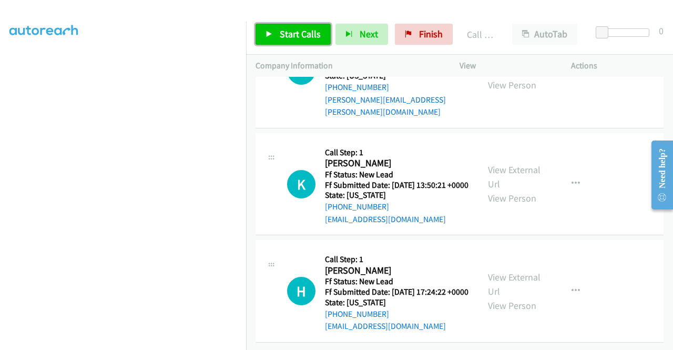
click at [310, 39] on span "Start Calls" at bounding box center [300, 34] width 41 height 12
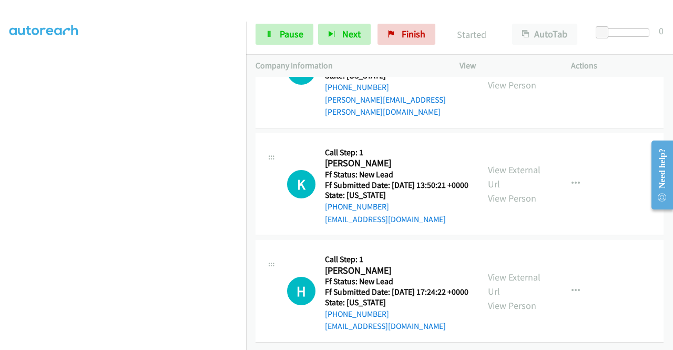
scroll to position [3639, 0]
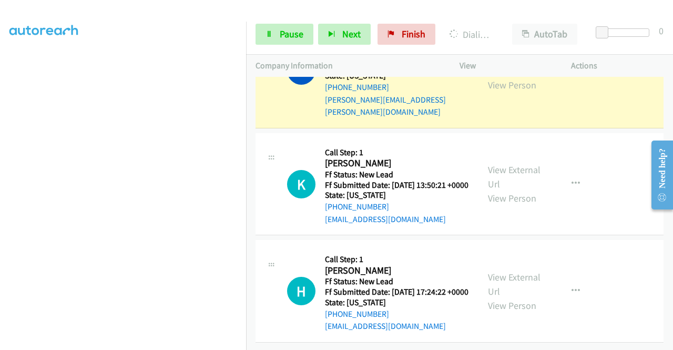
click at [512, 77] on link "View External Url" at bounding box center [514, 63] width 53 height 26
click at [0, 103] on aside "Dialing Mode: Power | Switch to Preview My Lists" at bounding box center [123, 80] width 246 height 582
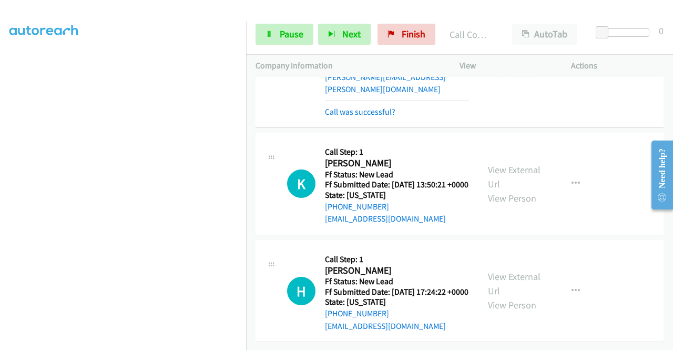
scroll to position [3790, 0]
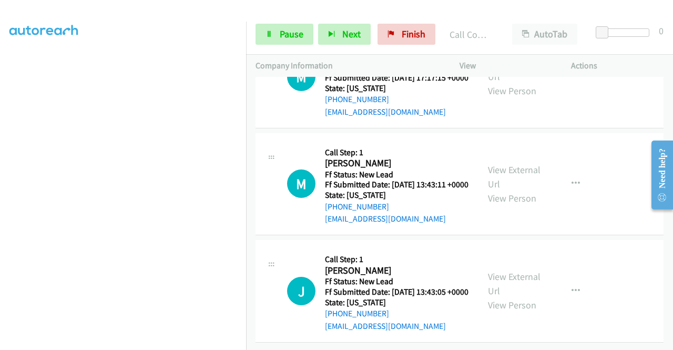
scroll to position [3937, 0]
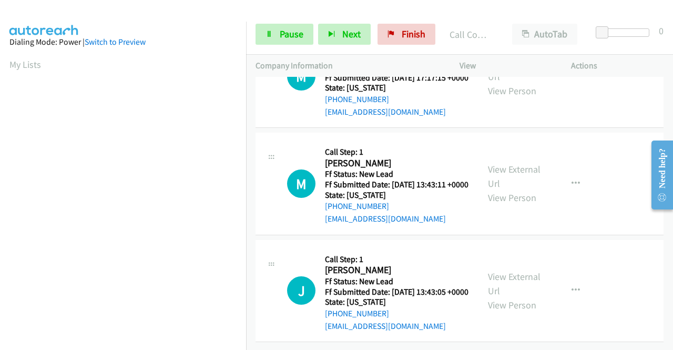
scroll to position [4091, 0]
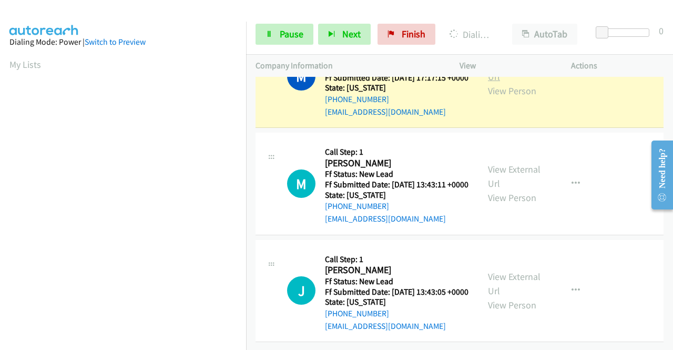
click at [509, 83] on link "View External Url" at bounding box center [514, 69] width 53 height 26
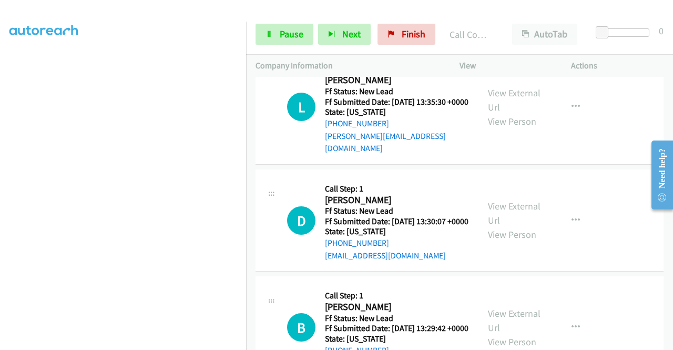
scroll to position [4225, 0]
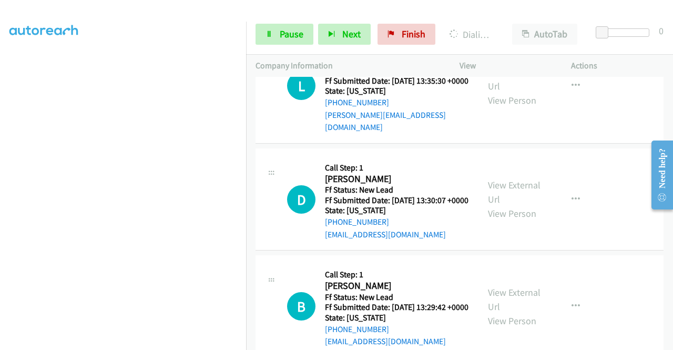
click at [275, 37] on link "Pause" at bounding box center [285, 34] width 58 height 21
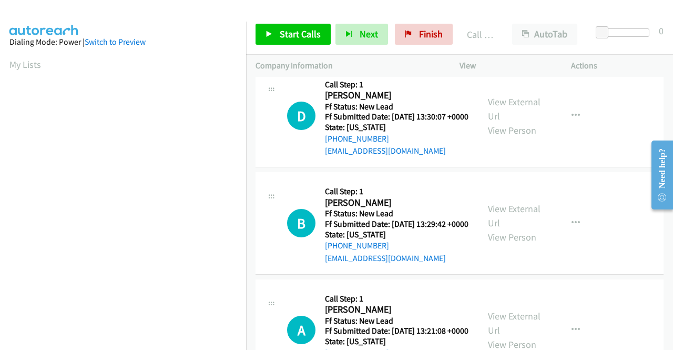
scroll to position [4351, 0]
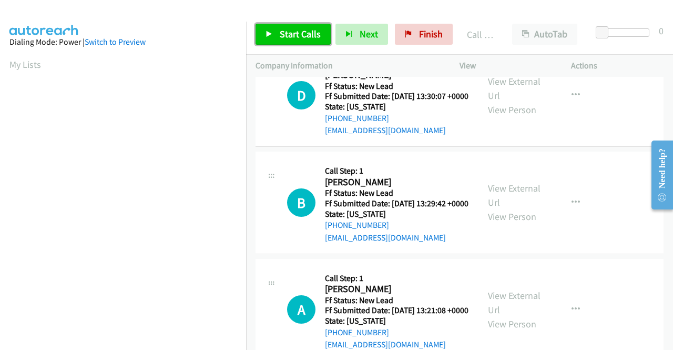
drag, startPoint x: 307, startPoint y: 38, endPoint x: 283, endPoint y: 37, distance: 24.2
click at [283, 37] on span "Start Calls" at bounding box center [300, 34] width 41 height 12
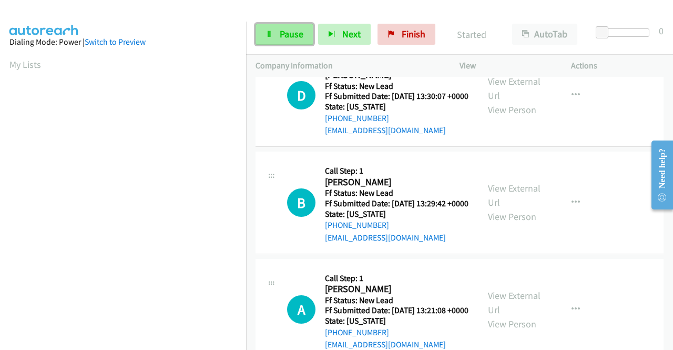
click at [293, 33] on span "Pause" at bounding box center [292, 34] width 24 height 12
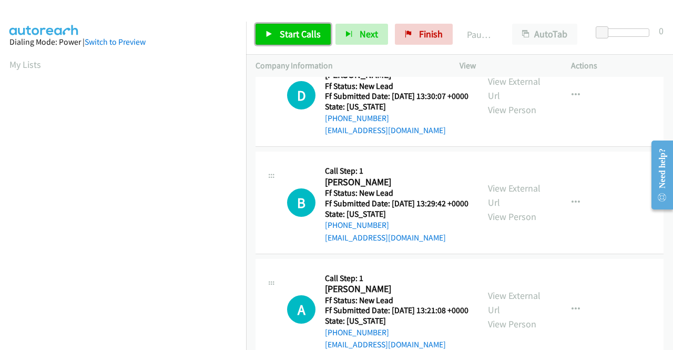
click at [300, 32] on span "Start Calls" at bounding box center [300, 34] width 41 height 12
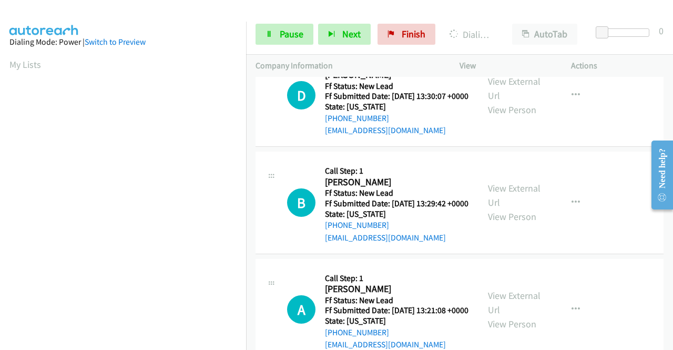
click at [0, 123] on aside "Dialing Mode: Power | Switch to Preview My Lists" at bounding box center [123, 80] width 246 height 582
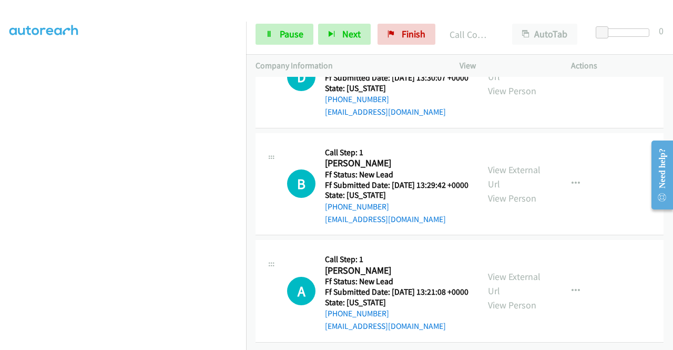
scroll to position [4551, 0]
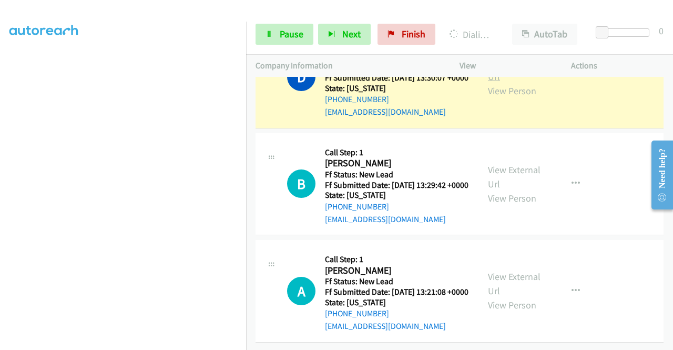
click at [494, 83] on link "View External Url" at bounding box center [514, 69] width 53 height 26
click at [151, 341] on section at bounding box center [122, 100] width 227 height 503
click at [285, 21] on div "Start Calls Pause Next Finish Dialing David Liu AutoTab AutoTab 0" at bounding box center [459, 34] width 427 height 40
click at [276, 31] on link "Pause" at bounding box center [285, 34] width 58 height 21
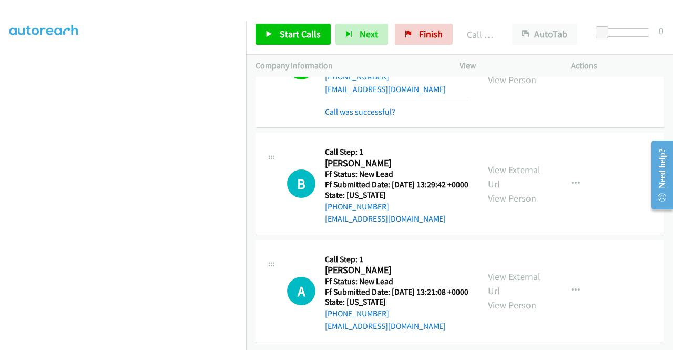
scroll to position [4726, 0]
click at [292, 38] on span "Start Calls" at bounding box center [300, 34] width 41 height 12
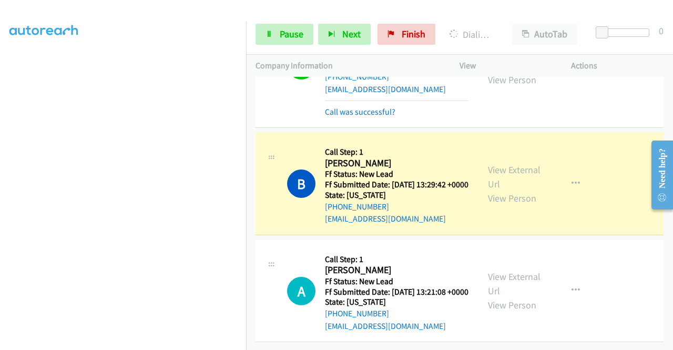
click at [514, 170] on div "View External Url View Person" at bounding box center [515, 184] width 55 height 43
click at [511, 166] on link "View External Url" at bounding box center [514, 177] width 53 height 26
click at [0, 114] on aside "Dialing Mode: Power | Switch to Preview My Lists" at bounding box center [123, 80] width 246 height 582
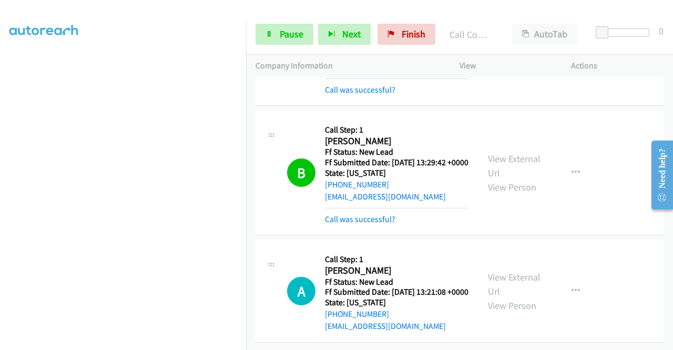
scroll to position [4766, 0]
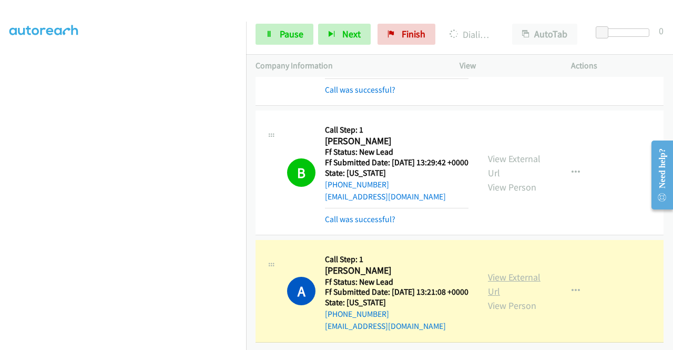
click at [511, 271] on link "View External Url" at bounding box center [514, 284] width 53 height 26
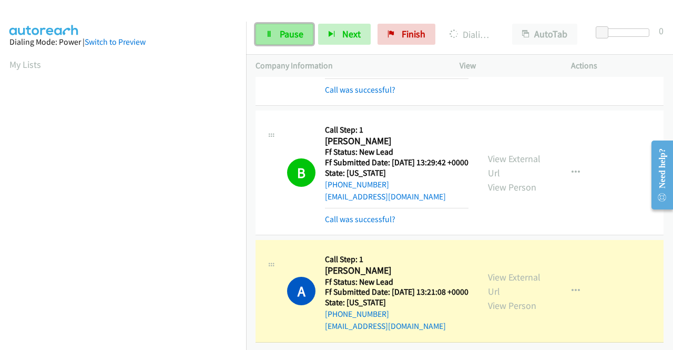
click at [278, 39] on link "Pause" at bounding box center [285, 34] width 58 height 21
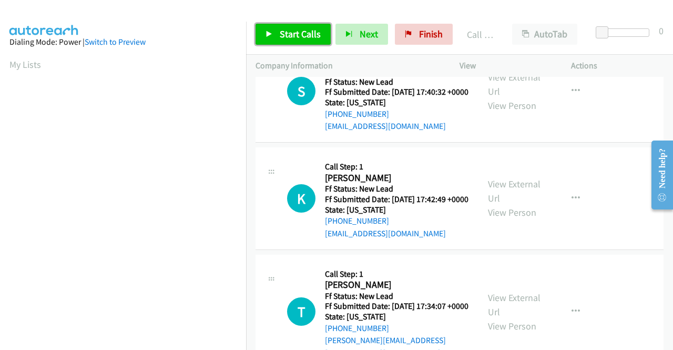
click at [301, 25] on link "Start Calls" at bounding box center [293, 34] width 75 height 21
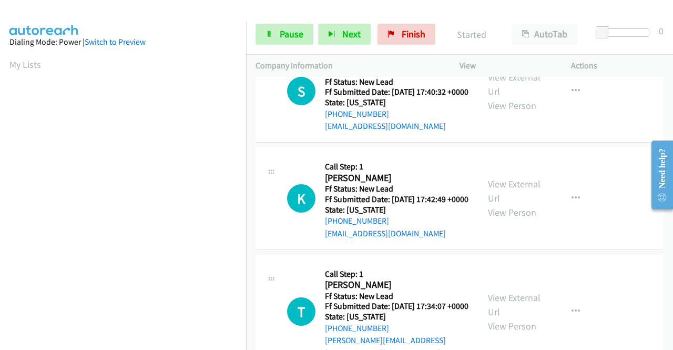
click at [669, 343] on div "+1 415-964-1034 Call failed - Please reload the list and try again The Callbar …" at bounding box center [459, 213] width 427 height 273
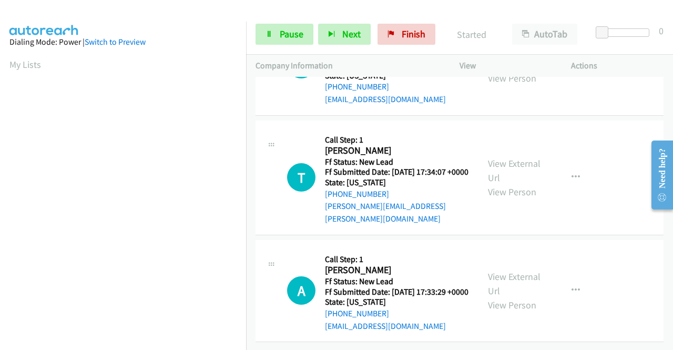
scroll to position [5074, 0]
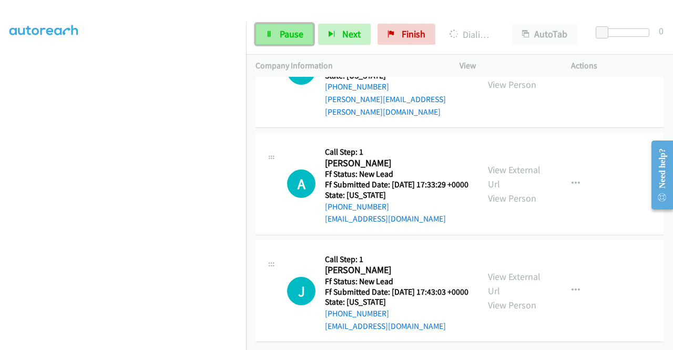
click at [281, 42] on link "Pause" at bounding box center [285, 34] width 58 height 21
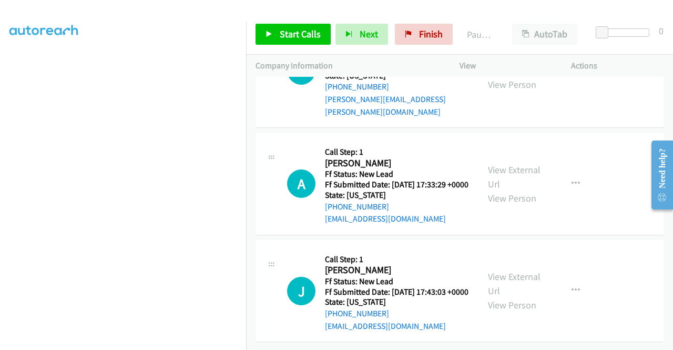
click at [0, 126] on aside "Dialing Mode: Power | Switch to Preview My Lists" at bounding box center [123, 80] width 246 height 582
click at [313, 29] on span "Start Calls" at bounding box center [300, 34] width 41 height 12
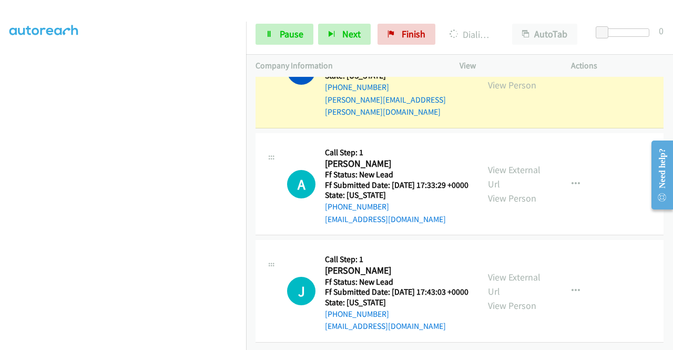
click at [515, 77] on link "View External Url" at bounding box center [514, 63] width 53 height 26
click at [0, 124] on aside "Dialing Mode: Power | Switch to Preview My Lists" at bounding box center [123, 95] width 246 height 582
click at [276, 45] on div "Start Calls Pause Next Finish Dialing Tiffany Moreau AutoTab AutoTab 0" at bounding box center [459, 34] width 427 height 40
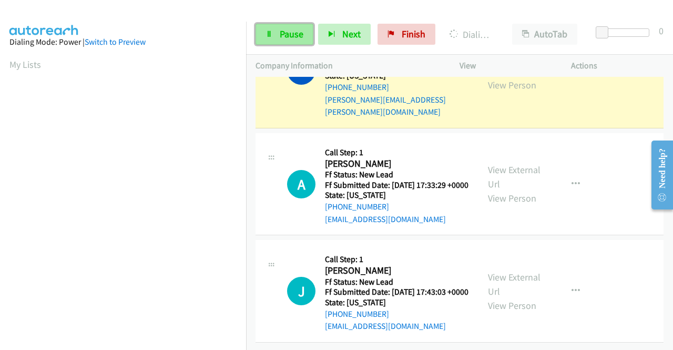
click at [276, 41] on link "Pause" at bounding box center [285, 34] width 58 height 21
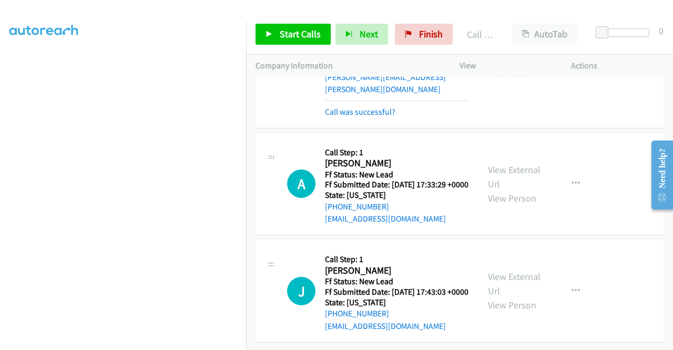
scroll to position [5380, 0]
click at [373, 117] on link "Call was successful?" at bounding box center [360, 112] width 70 height 10
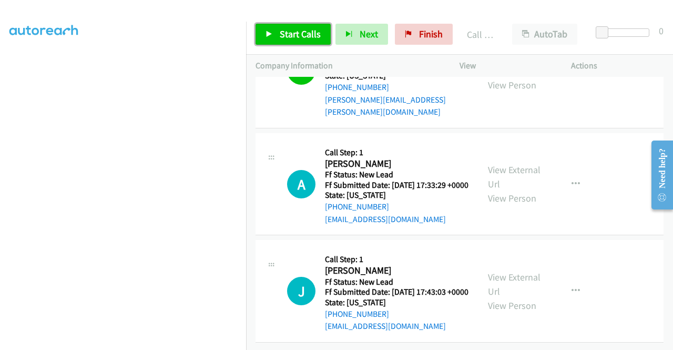
click at [284, 34] on span "Start Calls" at bounding box center [300, 34] width 41 height 12
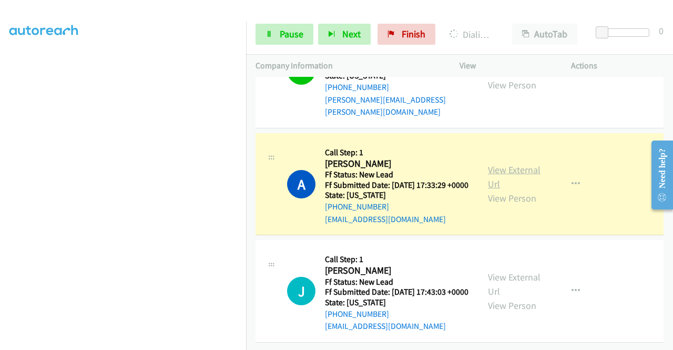
click at [501, 190] on link "View External Url" at bounding box center [514, 177] width 53 height 26
click at [0, 167] on aside "Dialing Mode: Power | Switch to Preview My Lists" at bounding box center [123, 80] width 246 height 582
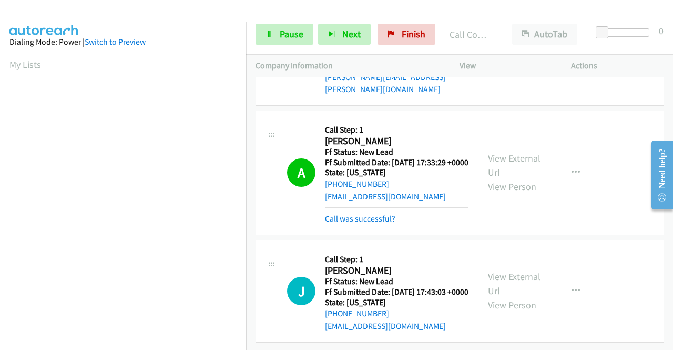
scroll to position [5441, 0]
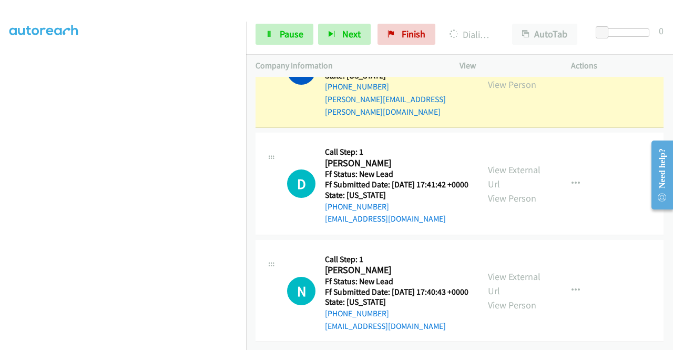
click at [526, 76] on link "View External Url" at bounding box center [514, 63] width 53 height 26
click at [283, 46] on div "Start Calls Pause Next Finish Dialing Vincent Mangino AutoTab AutoTab 0" at bounding box center [459, 34] width 427 height 40
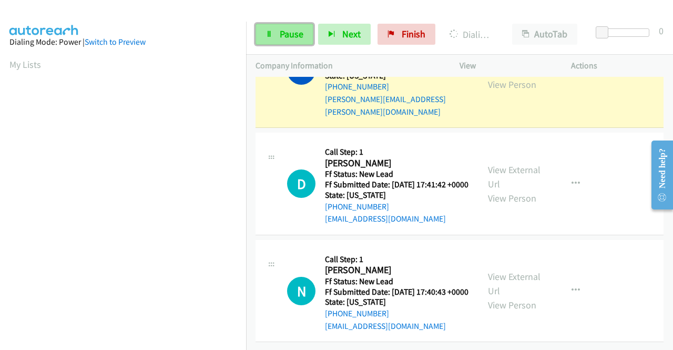
click at [279, 40] on link "Pause" at bounding box center [285, 34] width 58 height 21
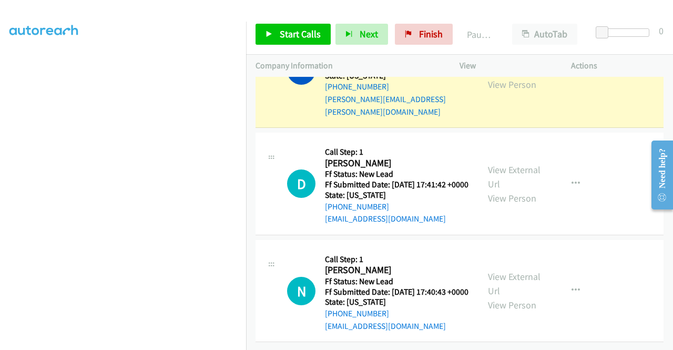
scroll to position [214, 0]
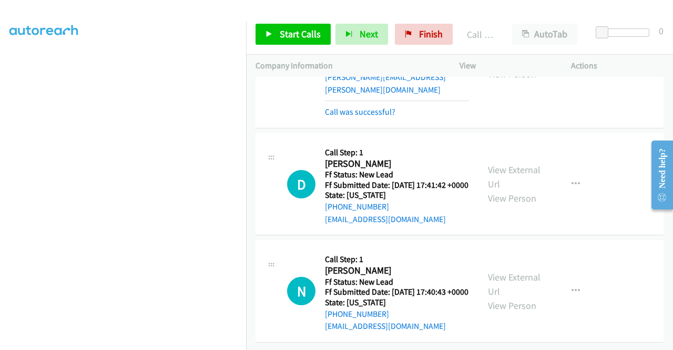
click at [282, 21] on div "Start Calls Pause Next Finish Call Completed AutoTab AutoTab 0" at bounding box center [459, 34] width 427 height 40
click at [280, 24] on link "Start Calls" at bounding box center [293, 34] width 75 height 21
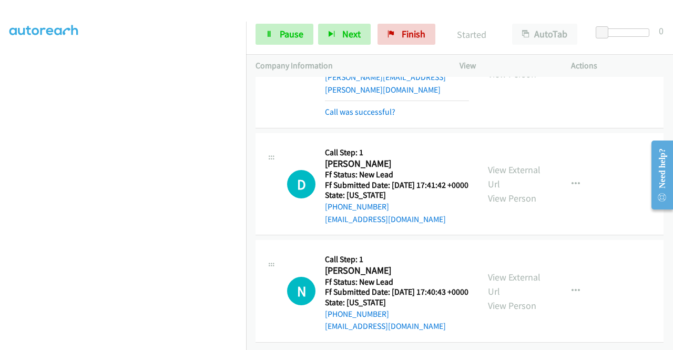
scroll to position [5837, 0]
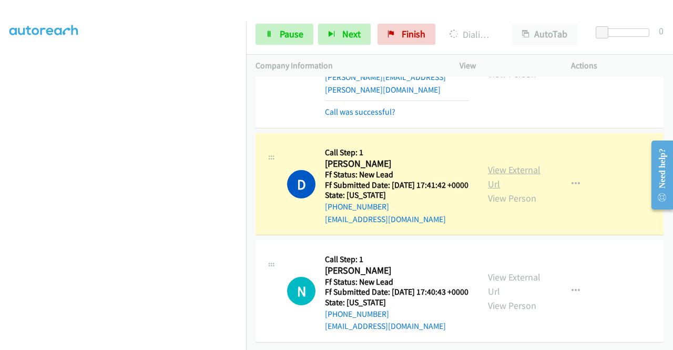
click at [506, 164] on link "View External Url" at bounding box center [514, 177] width 53 height 26
click at [0, 122] on aside "Dialing Mode: Power | Switch to Preview My Lists" at bounding box center [123, 99] width 246 height 582
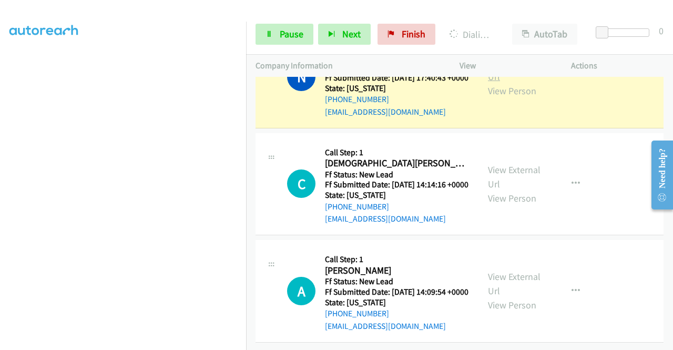
click at [496, 83] on link "View External Url" at bounding box center [514, 69] width 53 height 26
click at [0, 72] on aside "Dialing Mode: Power | Switch to Preview My Lists" at bounding box center [123, 80] width 246 height 582
click at [161, 344] on section at bounding box center [122, 100] width 227 height 503
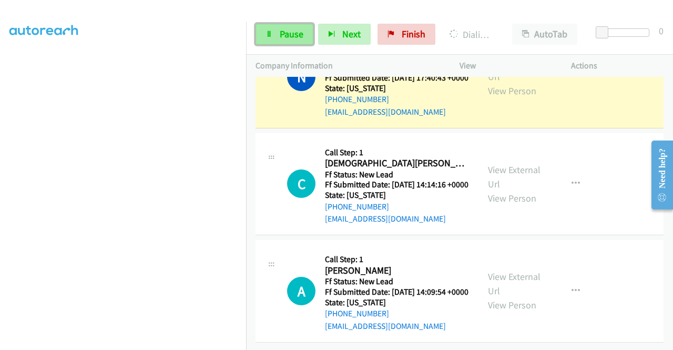
click at [259, 42] on link "Pause" at bounding box center [285, 34] width 58 height 21
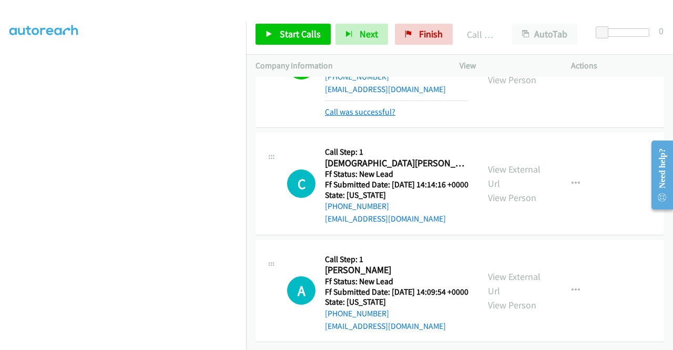
click at [359, 117] on link "Call was successful?" at bounding box center [360, 112] width 70 height 10
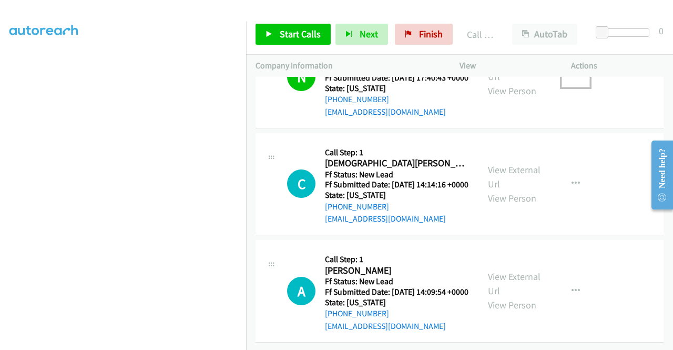
click at [567, 87] on button "button" at bounding box center [576, 76] width 28 height 21
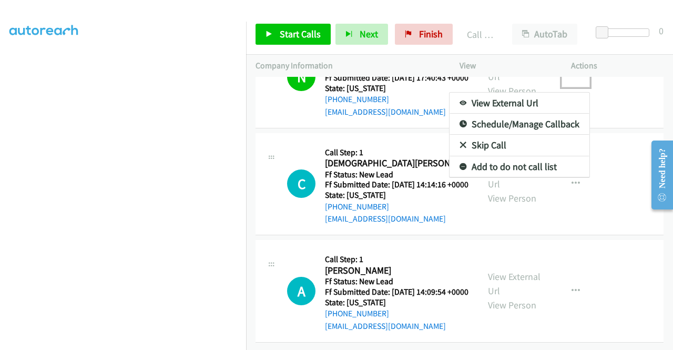
click at [508, 177] on link "Add to do not call list" at bounding box center [520, 166] width 140 height 21
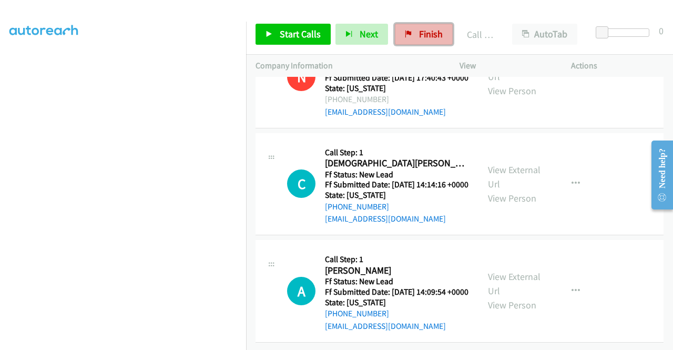
click at [419, 28] on span "Finish" at bounding box center [431, 34] width 24 height 12
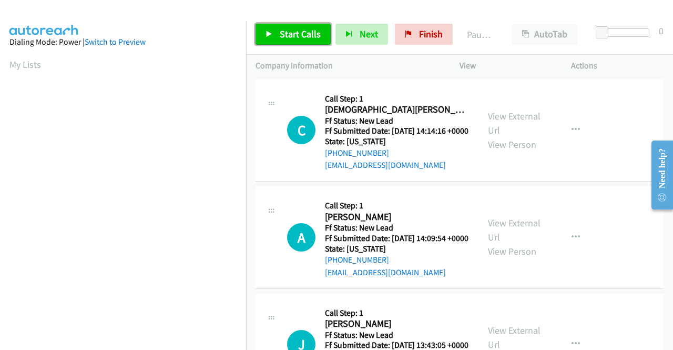
click at [295, 35] on span "Start Calls" at bounding box center [300, 34] width 41 height 12
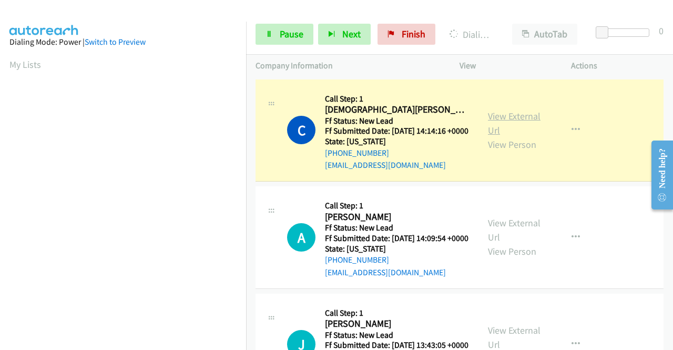
click at [504, 121] on link "View External Url" at bounding box center [514, 123] width 53 height 26
click at [0, 123] on aside "Dialing Mode: Power | Switch to Preview My Lists" at bounding box center [123, 80] width 246 height 582
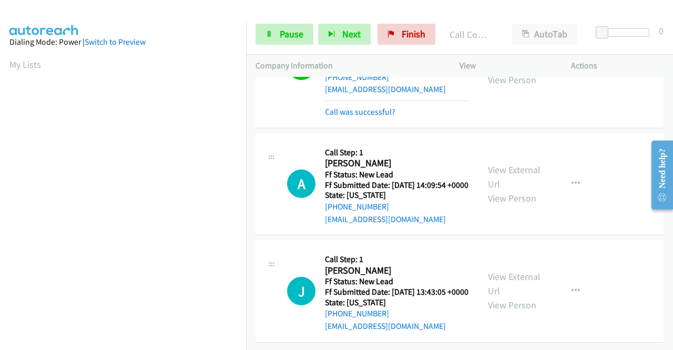
scroll to position [105, 0]
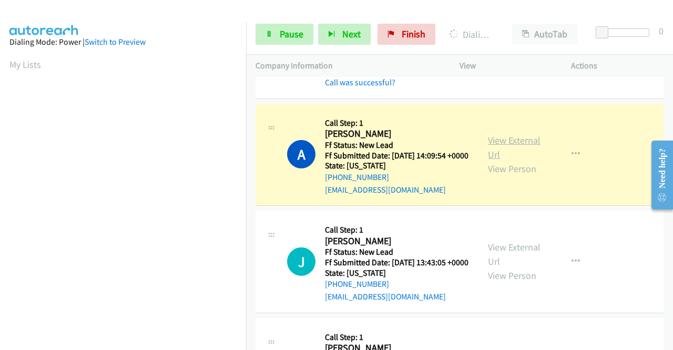
click at [514, 153] on link "View External Url" at bounding box center [514, 147] width 53 height 26
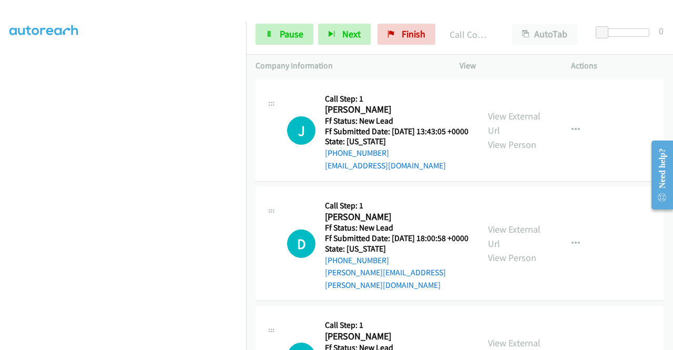
scroll to position [260, 0]
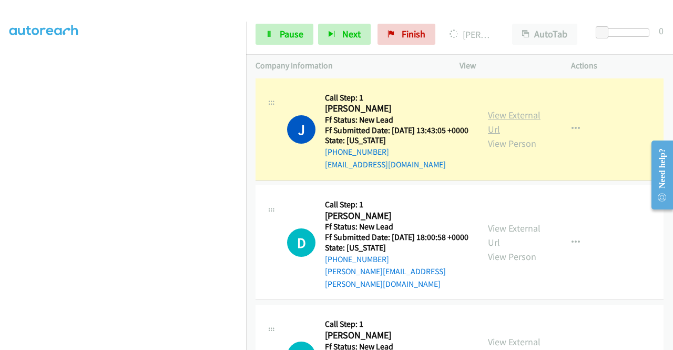
click at [496, 135] on link "View External Url" at bounding box center [514, 122] width 53 height 26
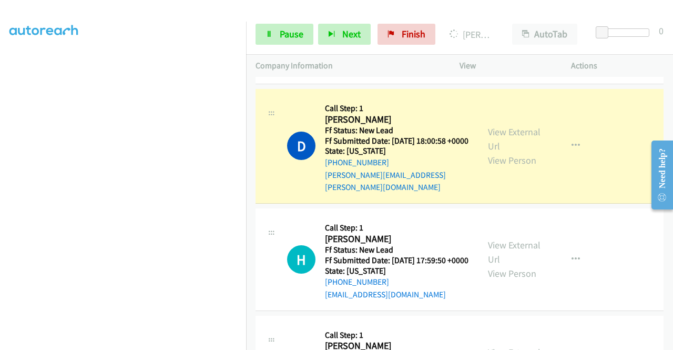
scroll to position [400, 0]
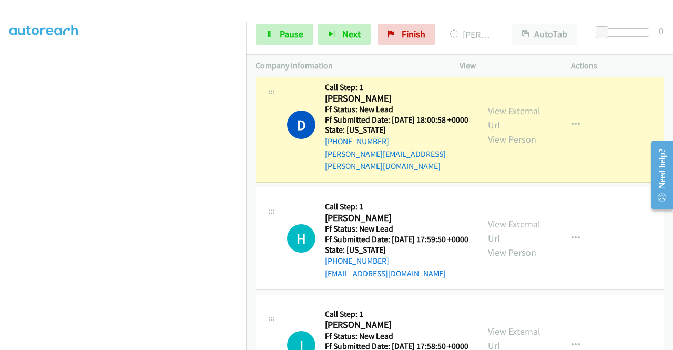
click at [523, 131] on link "View External Url" at bounding box center [514, 118] width 53 height 26
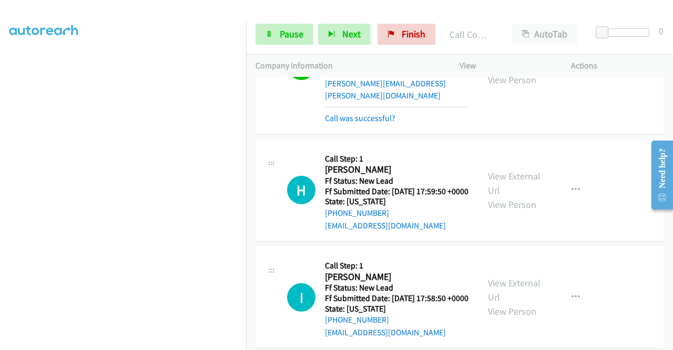
scroll to position [532, 0]
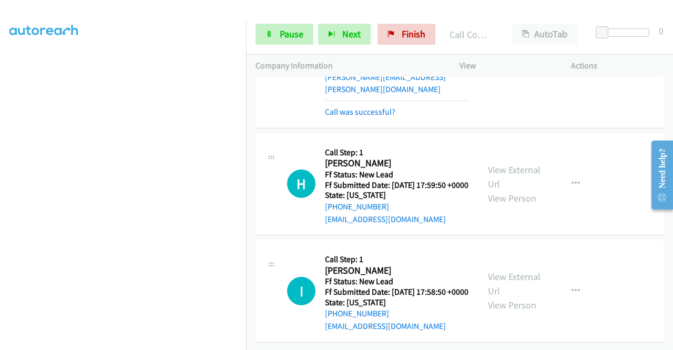
click at [448, 147] on h5 "Call Step: 1" at bounding box center [397, 152] width 144 height 11
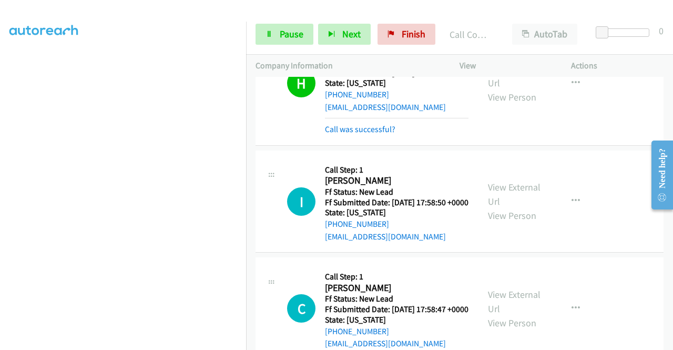
scroll to position [597, 0]
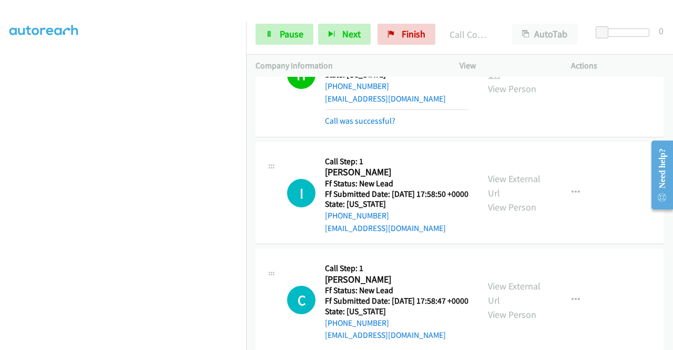
click at [507, 80] on link "View External Url" at bounding box center [514, 67] width 53 height 26
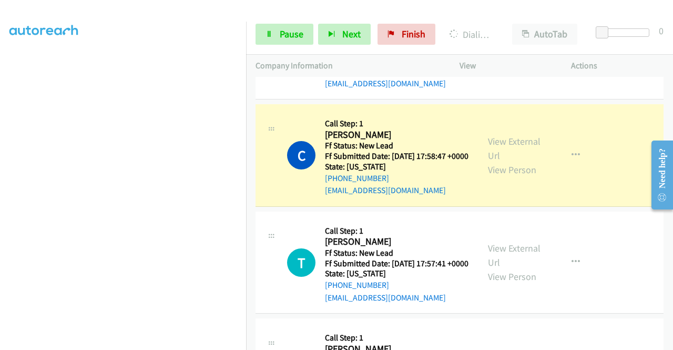
scroll to position [815, 0]
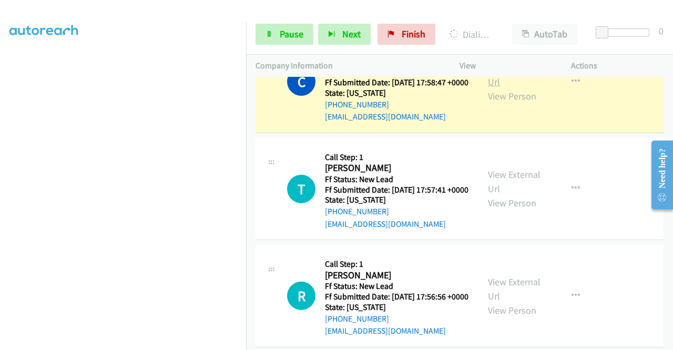
click at [502, 88] on link "View External Url" at bounding box center [514, 75] width 53 height 26
click at [182, 340] on section at bounding box center [122, 100] width 227 height 503
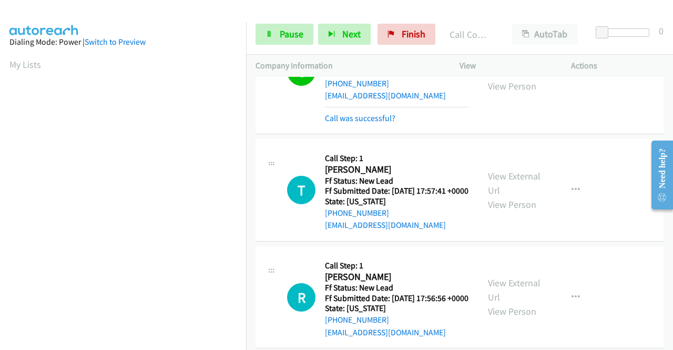
scroll to position [928, 0]
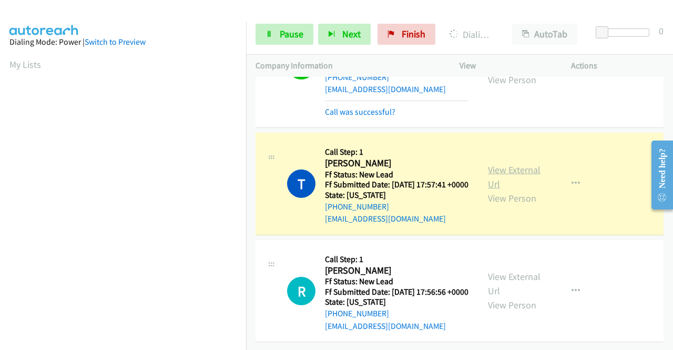
click at [509, 164] on link "View External Url" at bounding box center [514, 177] width 53 height 26
click at [221, 341] on section at bounding box center [122, 100] width 227 height 503
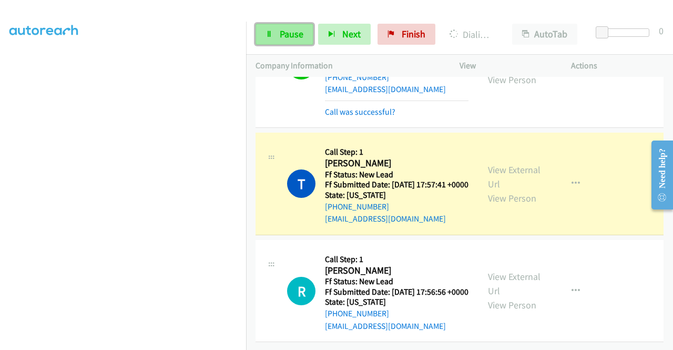
click at [279, 38] on link "Pause" at bounding box center [285, 34] width 58 height 21
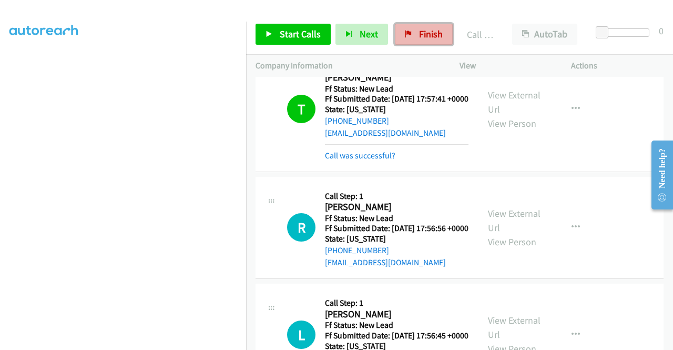
click at [399, 36] on link "Finish" at bounding box center [424, 34] width 58 height 21
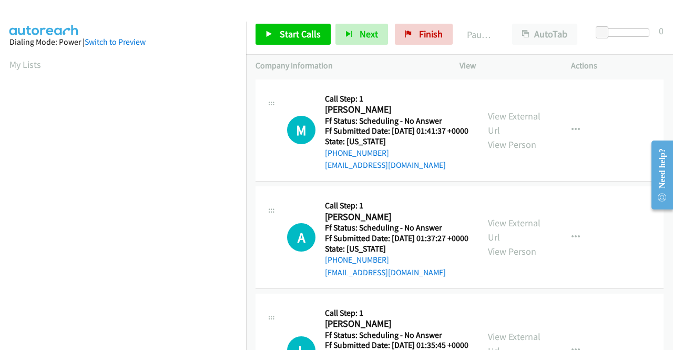
click at [290, 17] on div "Start Calls Pause Next Finish Paused AutoTab AutoTab 0" at bounding box center [459, 34] width 427 height 40
click at [276, 31] on link "Start Calls" at bounding box center [293, 34] width 75 height 21
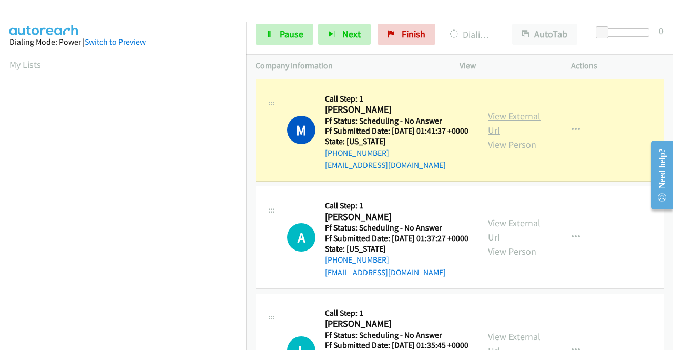
click at [491, 129] on link "View External Url" at bounding box center [514, 123] width 53 height 26
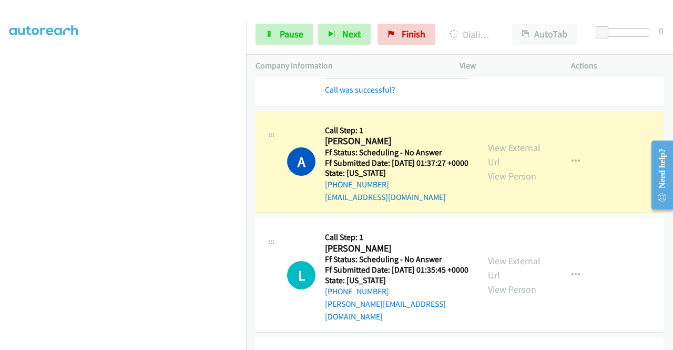
scroll to position [133, 0]
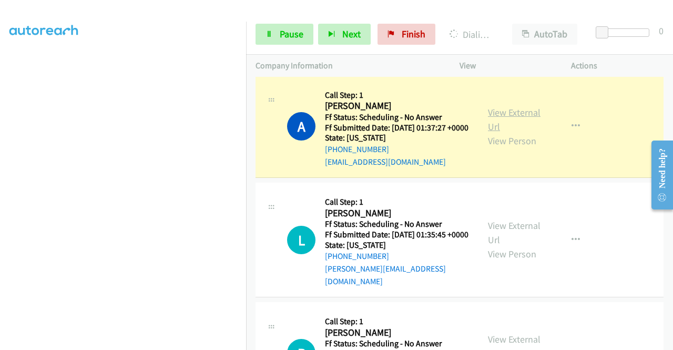
click at [523, 131] on link "View External Url" at bounding box center [514, 119] width 53 height 26
click at [276, 43] on link "Pause" at bounding box center [285, 34] width 58 height 21
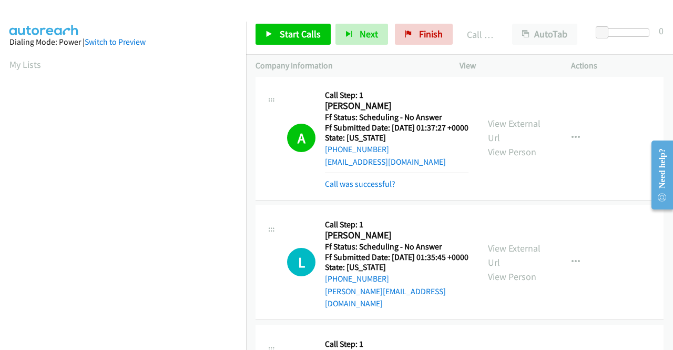
scroll to position [240, 0]
click at [343, 189] on link "Call was successful?" at bounding box center [360, 184] width 70 height 10
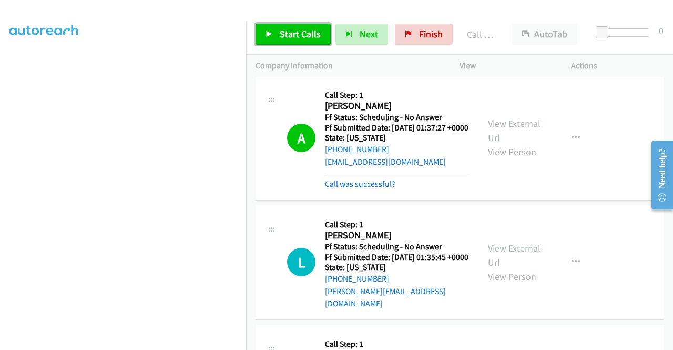
click at [285, 24] on link "Start Calls" at bounding box center [293, 34] width 75 height 21
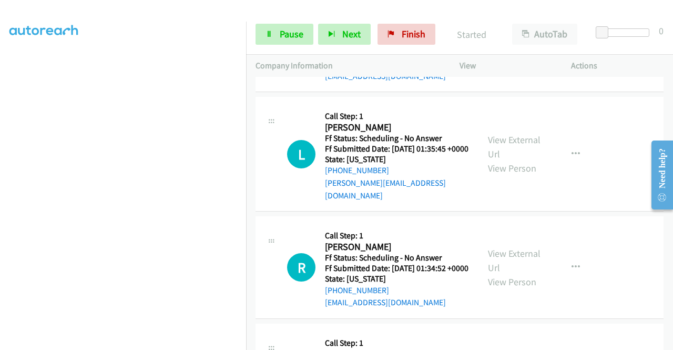
scroll to position [238, 0]
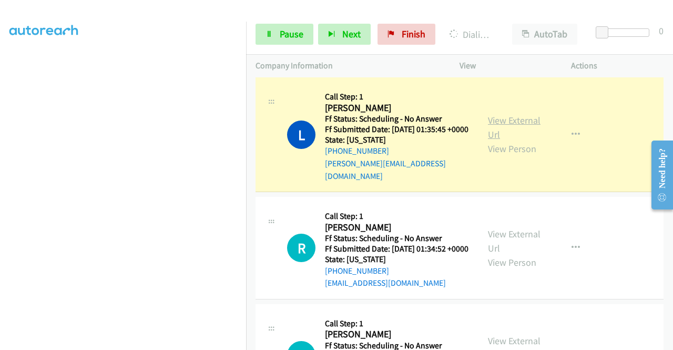
click at [495, 139] on link "View External Url" at bounding box center [514, 127] width 53 height 26
click at [0, 129] on aside "Dialing Mode: Power | Switch to Preview My Lists" at bounding box center [123, 80] width 246 height 582
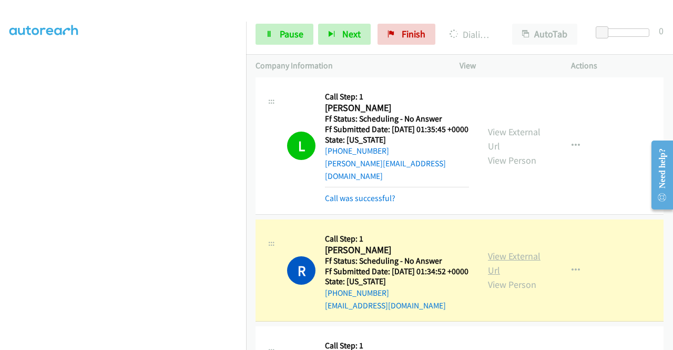
click at [497, 276] on link "View External Url" at bounding box center [514, 263] width 53 height 26
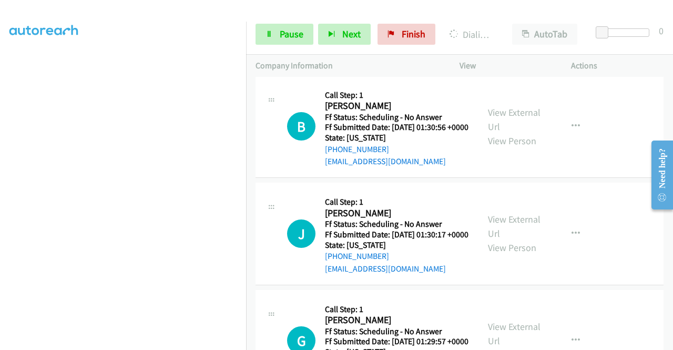
scroll to position [603, 0]
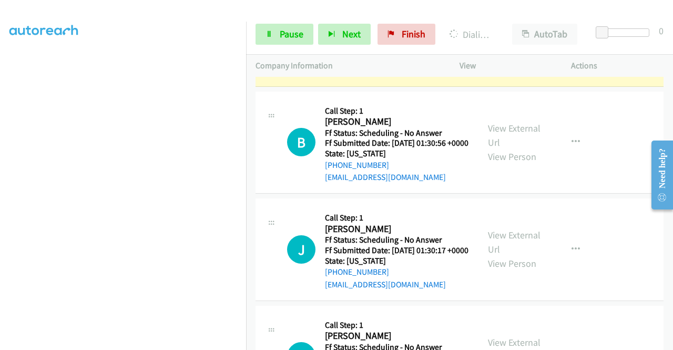
click at [664, 78] on td "S Callback Scheduled Call Step: 1 Steve Lucanic America/Los_Angeles Ff Status: …" at bounding box center [459, 35] width 427 height 107
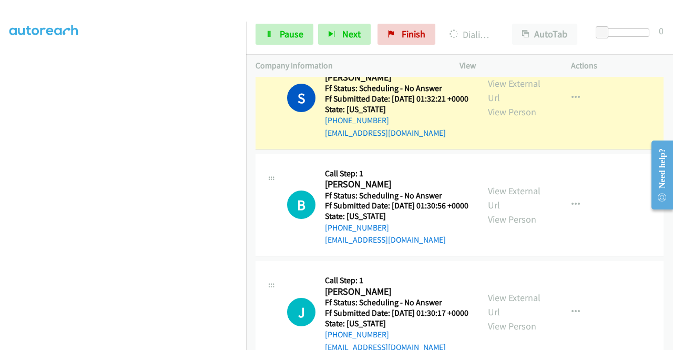
scroll to position [540, 0]
click at [519, 119] on div "View External Url View Person" at bounding box center [515, 98] width 55 height 43
click at [513, 104] on link "View External Url" at bounding box center [514, 91] width 53 height 26
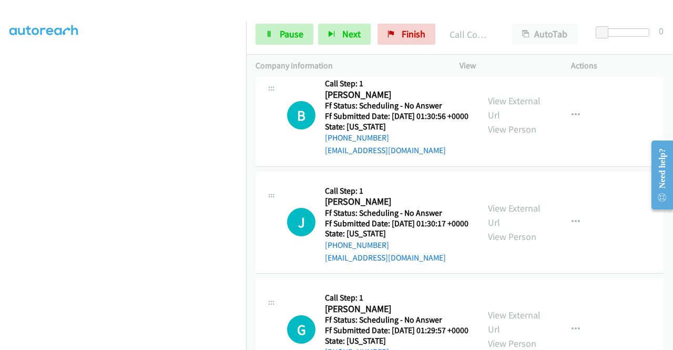
scroll to position [687, 0]
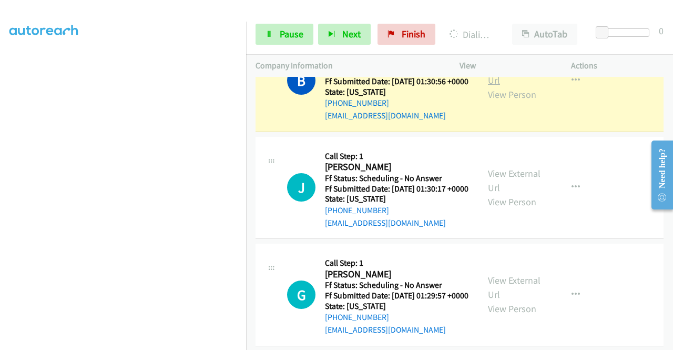
click at [515, 86] on link "View External Url" at bounding box center [514, 73] width 53 height 26
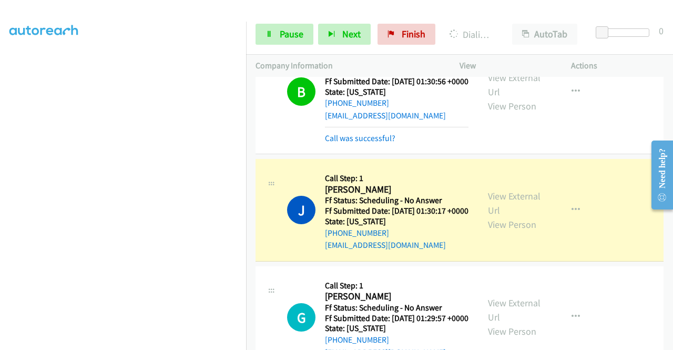
click at [504, 231] on div "View External Url View Person" at bounding box center [515, 210] width 55 height 43
click at [501, 216] on link "View External Url" at bounding box center [514, 203] width 53 height 26
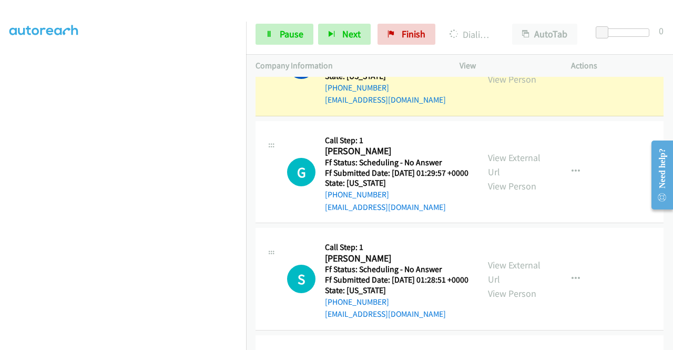
scroll to position [827, 0]
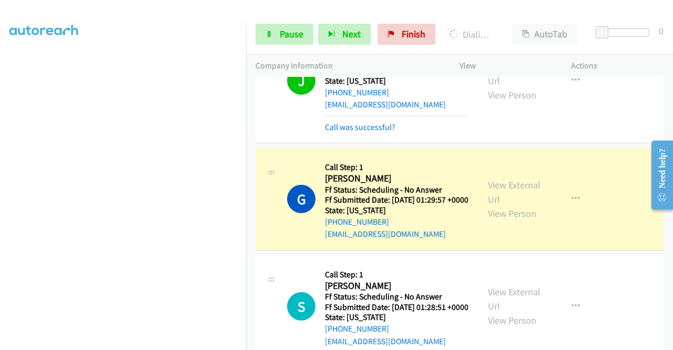
click at [491, 220] on div "View External Url View Person" at bounding box center [515, 199] width 55 height 43
click at [492, 205] on link "View External Url" at bounding box center [514, 192] width 53 height 26
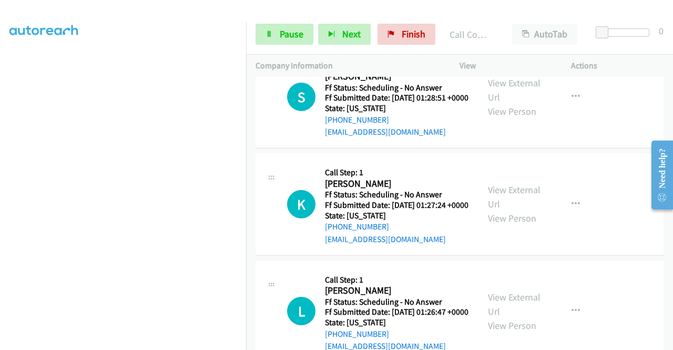
scroll to position [1080, 0]
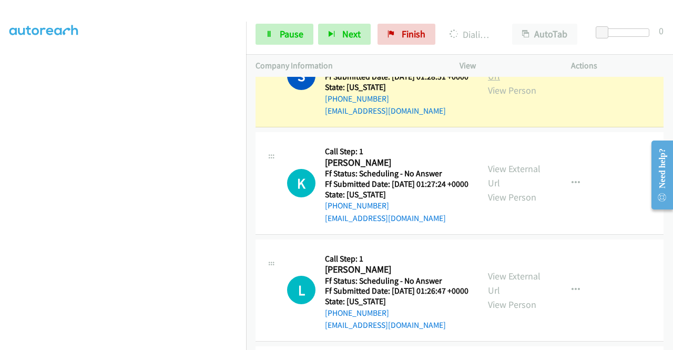
click at [503, 82] on link "View External Url" at bounding box center [514, 69] width 53 height 26
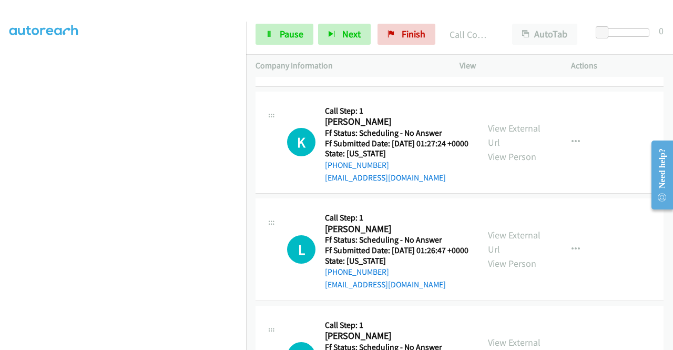
scroll to position [1154, 0]
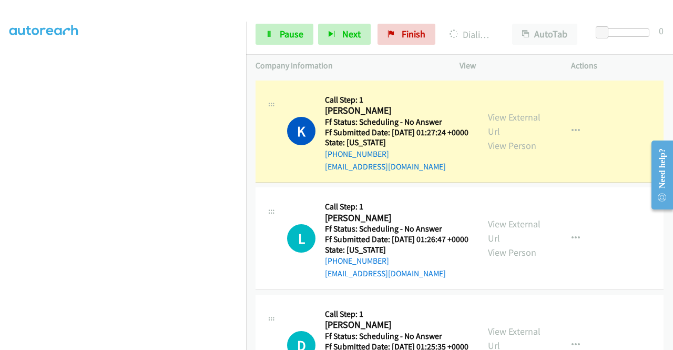
click at [515, 153] on div "View External Url View Person" at bounding box center [515, 131] width 55 height 43
click at [514, 137] on link "View External Url" at bounding box center [514, 124] width 53 height 26
click at [283, 43] on link "Pause" at bounding box center [285, 34] width 58 height 21
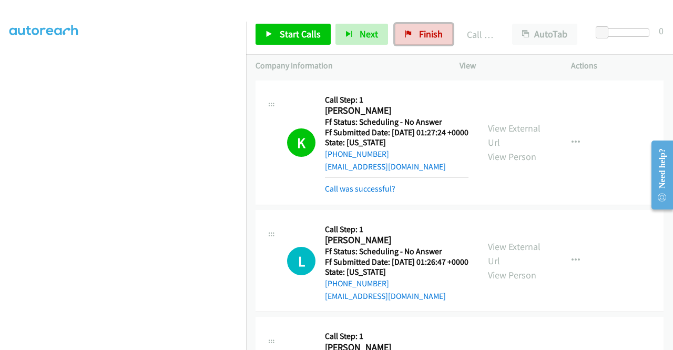
click at [419, 38] on span "Finish" at bounding box center [431, 34] width 24 height 12
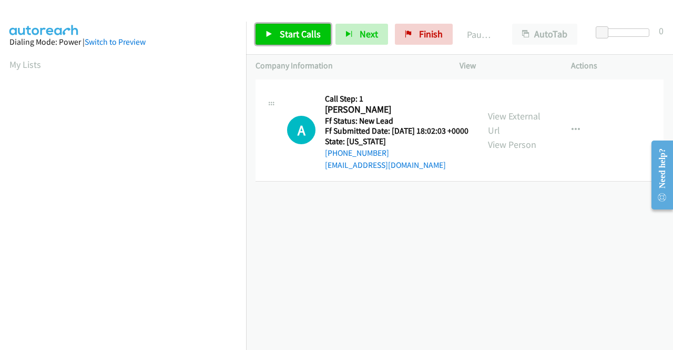
click at [288, 43] on link "Start Calls" at bounding box center [293, 34] width 75 height 21
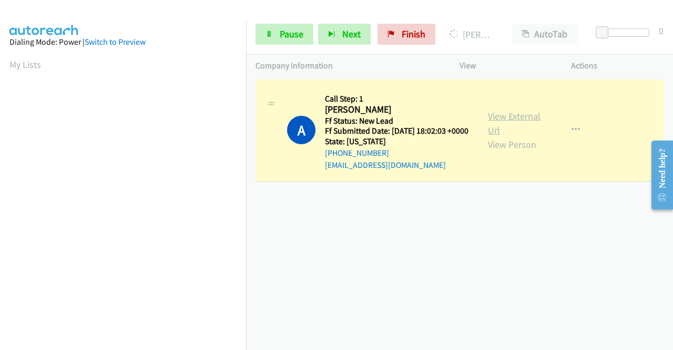
click at [501, 118] on link "View External Url" at bounding box center [514, 123] width 53 height 26
click at [0, 156] on aside "Dialing Mode: Power | Switch to Preview My Lists" at bounding box center [123, 80] width 246 height 582
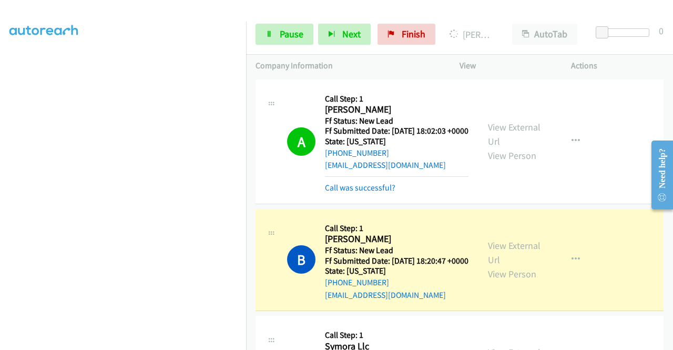
click at [515, 273] on div "View External Url View Person" at bounding box center [515, 259] width 55 height 43
click at [500, 255] on link "View External Url" at bounding box center [514, 252] width 53 height 26
click at [0, 133] on aside "Dialing Mode: Power | Switch to Preview My Lists" at bounding box center [123, 80] width 246 height 582
click at [246, 88] on nav "Dialing Mode: Power | Switch to Preview My Lists" at bounding box center [123, 197] width 247 height 350
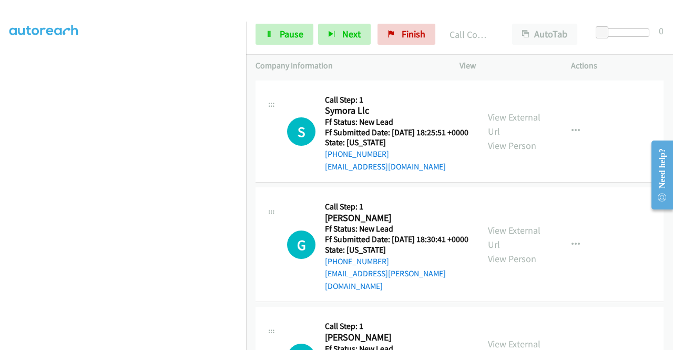
scroll to position [266, 0]
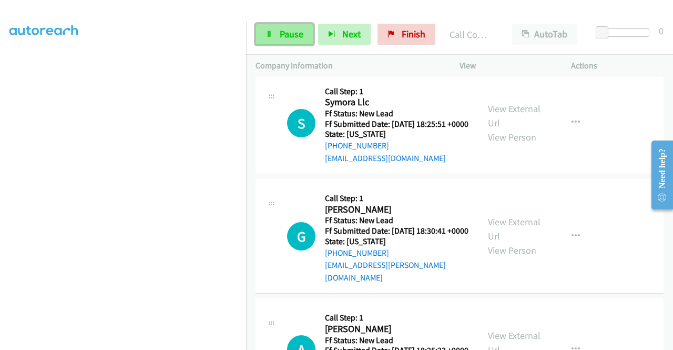
click at [296, 38] on span "Pause" at bounding box center [292, 34] width 24 height 12
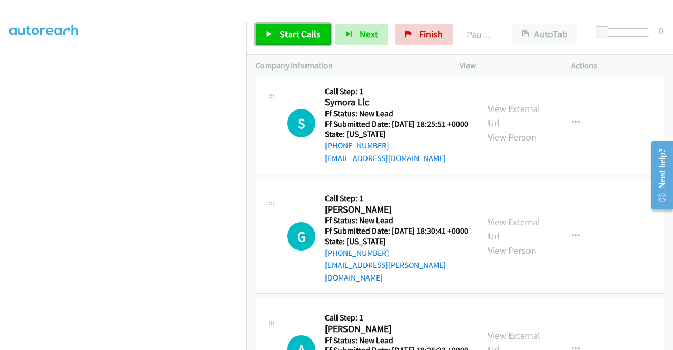
click at [297, 39] on span "Start Calls" at bounding box center [300, 34] width 41 height 12
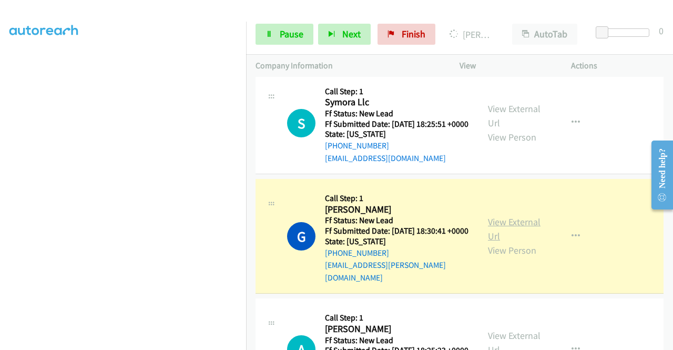
click at [503, 242] on link "View External Url" at bounding box center [514, 229] width 53 height 26
click at [0, 149] on aside "Dialing Mode: Power | Switch to Preview My Lists" at bounding box center [123, 80] width 246 height 582
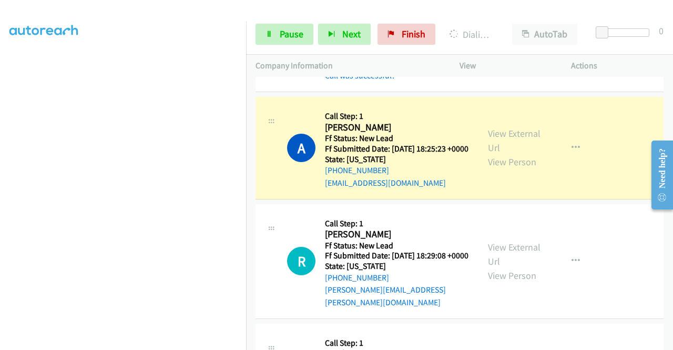
scroll to position [488, 0]
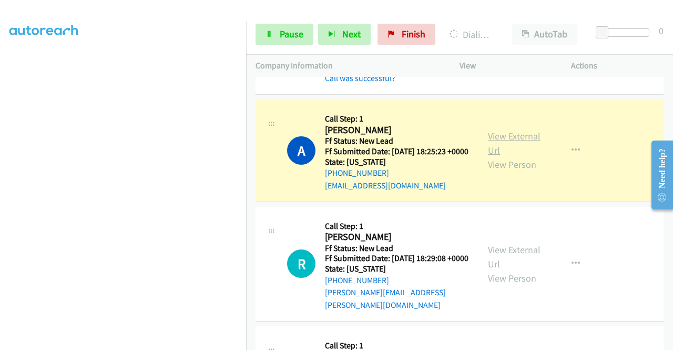
click at [500, 156] on link "View External Url" at bounding box center [514, 143] width 53 height 26
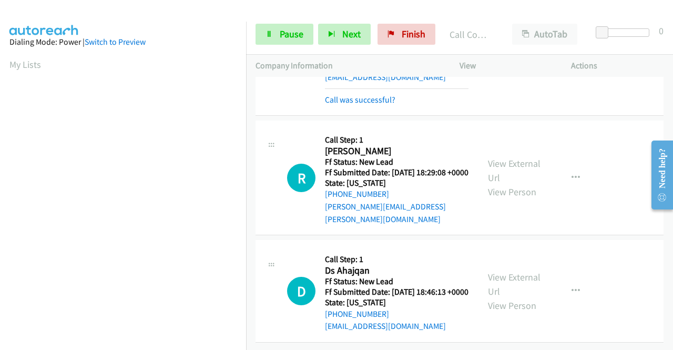
scroll to position [649, 0]
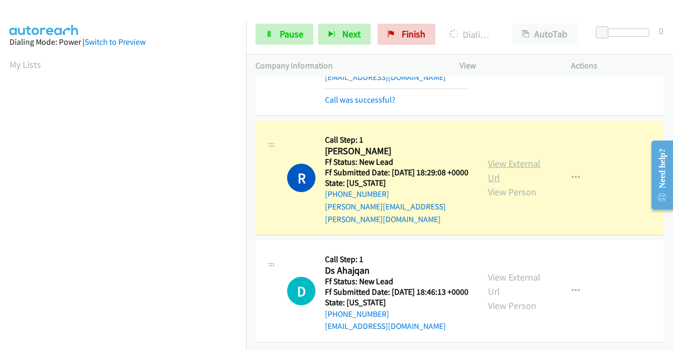
click at [494, 157] on link "View External Url" at bounding box center [514, 170] width 53 height 26
click at [280, 35] on span "Pause" at bounding box center [292, 34] width 24 height 12
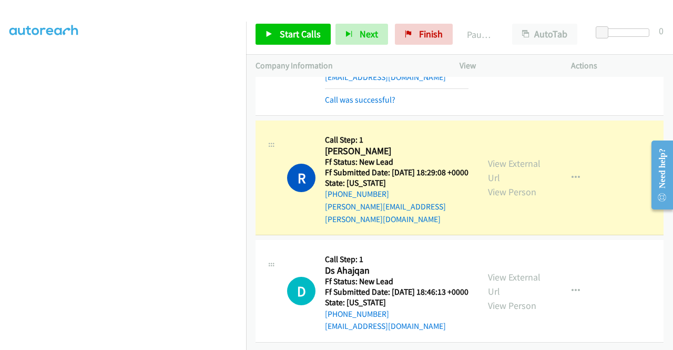
scroll to position [240, 0]
click at [562, 167] on button "button" at bounding box center [576, 177] width 28 height 21
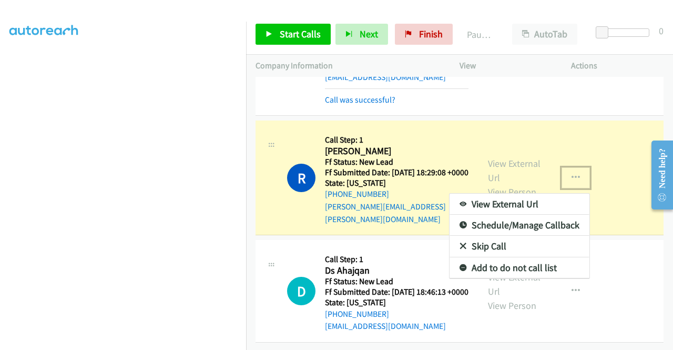
click at [527, 257] on link "Add to do not call list" at bounding box center [520, 267] width 140 height 21
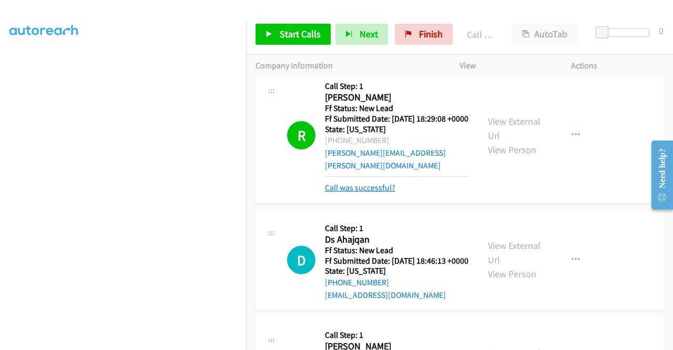
click at [384, 192] on link "Call was successful?" at bounding box center [360, 187] width 70 height 10
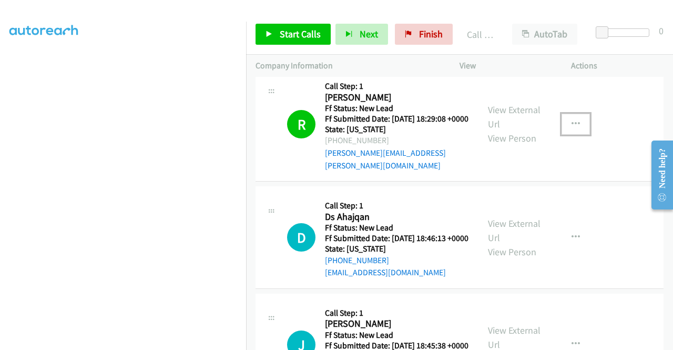
click at [572, 128] on icon "button" at bounding box center [576, 124] width 8 height 8
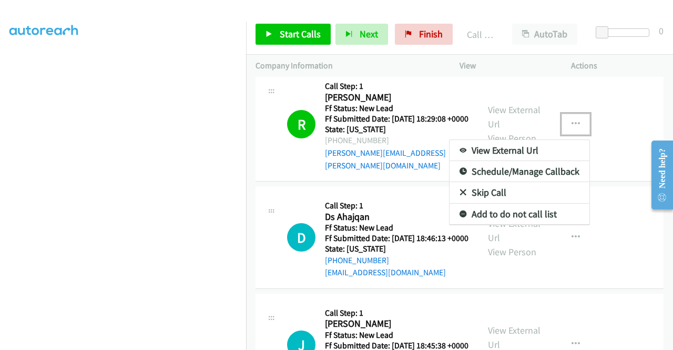
click at [524, 225] on link "Add to do not call list" at bounding box center [520, 214] width 140 height 21
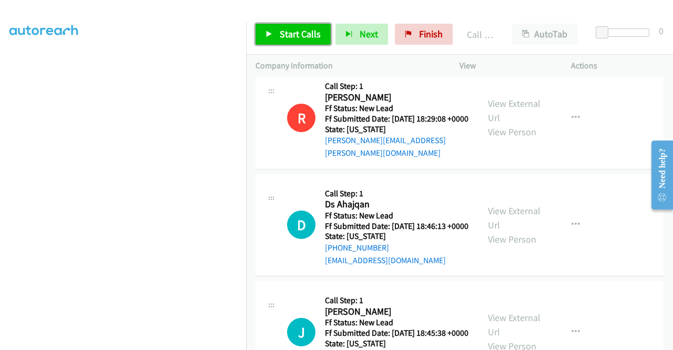
click at [315, 39] on span "Start Calls" at bounding box center [300, 34] width 41 height 12
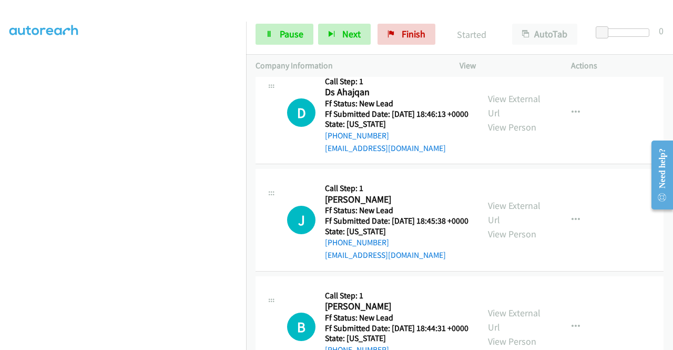
scroll to position [783, 0]
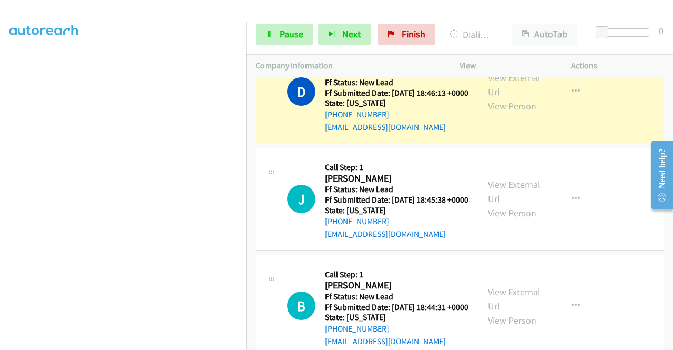
click at [494, 98] on link "View External Url" at bounding box center [514, 85] width 53 height 26
click at [0, 171] on aside "Dialing Mode: Power | Switch to Preview My Lists" at bounding box center [123, 80] width 246 height 582
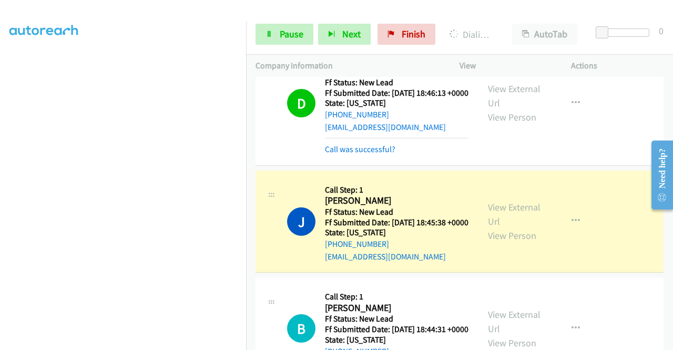
click at [514, 250] on div "View External Url View Person View External Url Email Schedule/Manage Callback …" at bounding box center [539, 221] width 121 height 83
click at [514, 227] on link "View External Url" at bounding box center [514, 214] width 53 height 26
click at [0, 135] on aside "Dialing Mode: Power | Switch to Preview My Lists" at bounding box center [123, 80] width 246 height 582
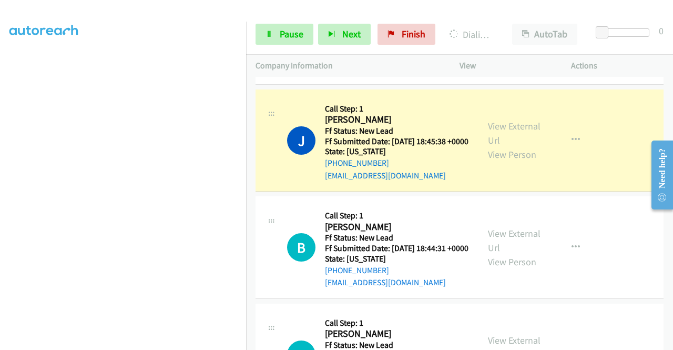
scroll to position [875, 0]
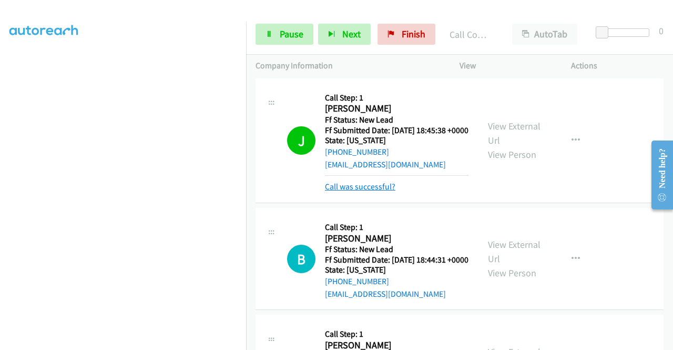
click at [378, 191] on link "Call was successful?" at bounding box center [360, 186] width 70 height 10
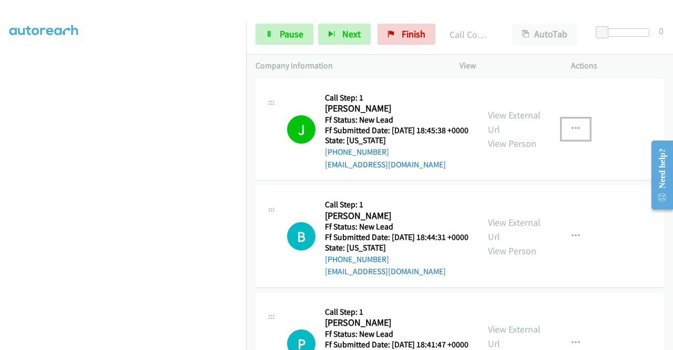
click at [577, 139] on button "button" at bounding box center [576, 128] width 28 height 21
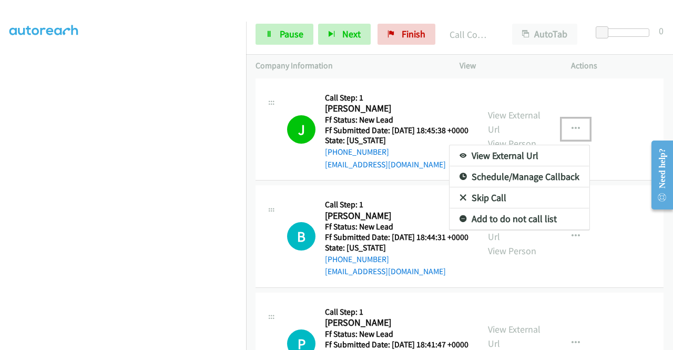
click at [499, 229] on link "Add to do not call list" at bounding box center [520, 218] width 140 height 21
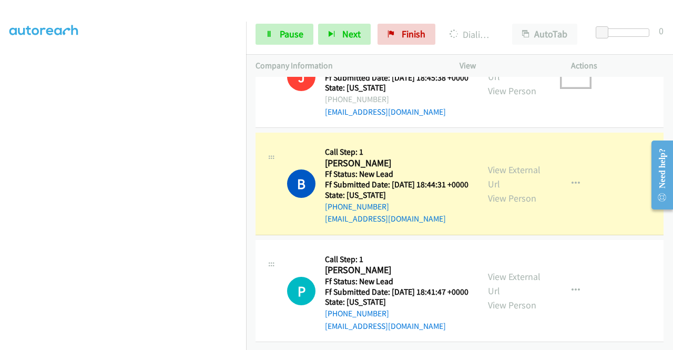
scroll to position [1011, 0]
click at [501, 164] on link "View External Url" at bounding box center [514, 177] width 53 height 26
click at [0, 165] on aside "Dialing Mode: Power | Switch to Preview My Lists" at bounding box center [123, 80] width 246 height 582
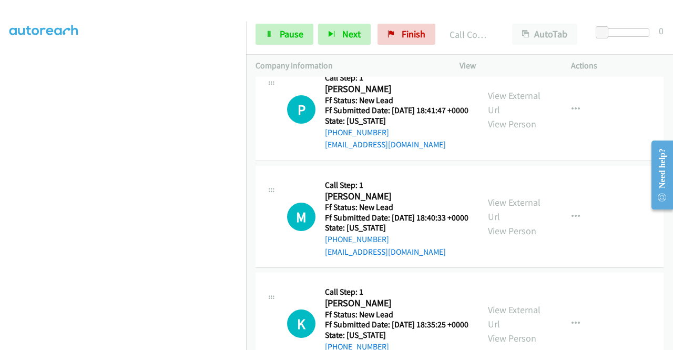
scroll to position [1161, 0]
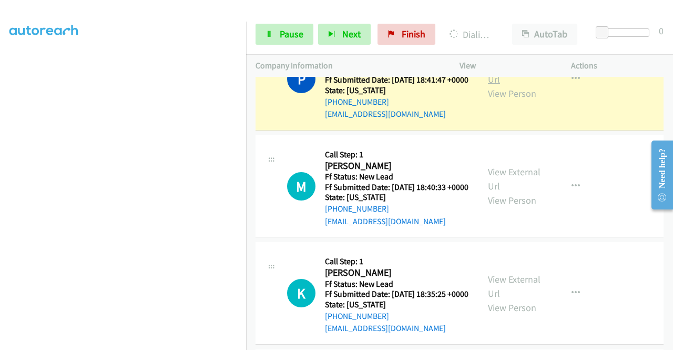
click at [495, 85] on link "View External Url" at bounding box center [514, 72] width 53 height 26
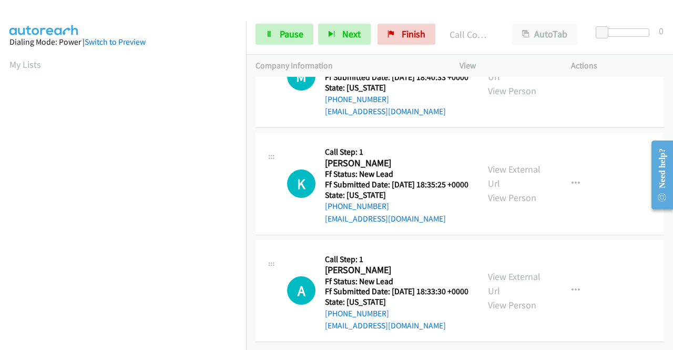
scroll to position [1313, 0]
click at [291, 42] on link "Pause" at bounding box center [285, 34] width 58 height 21
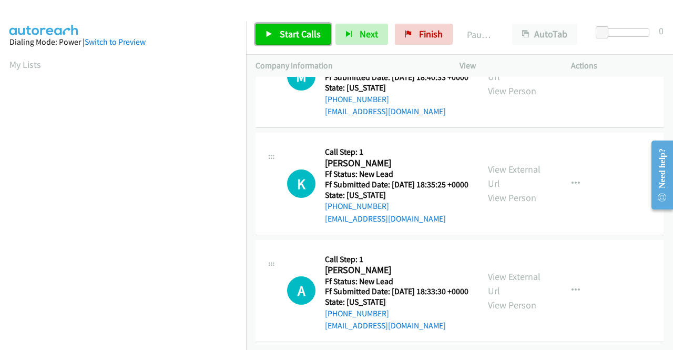
click at [291, 42] on link "Start Calls" at bounding box center [293, 34] width 75 height 21
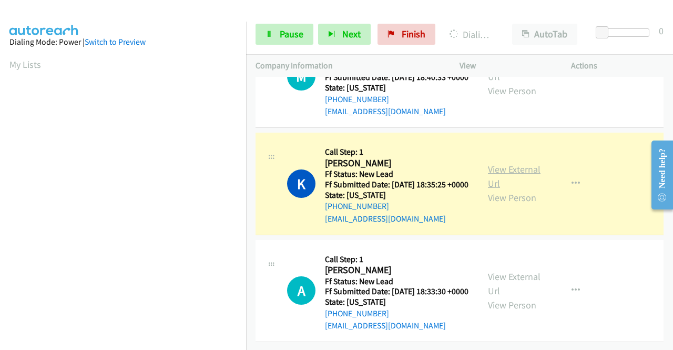
click at [519, 189] on link "View External Url" at bounding box center [514, 176] width 53 height 26
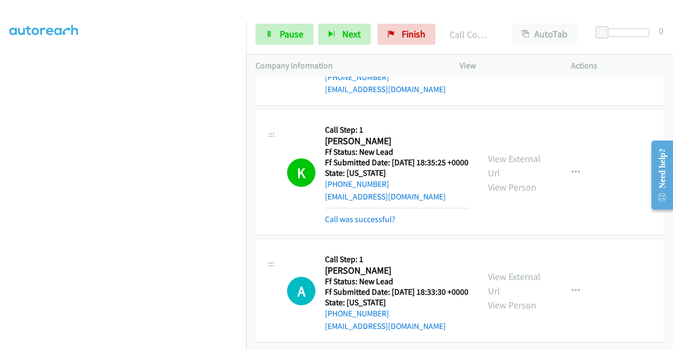
scroll to position [1429, 0]
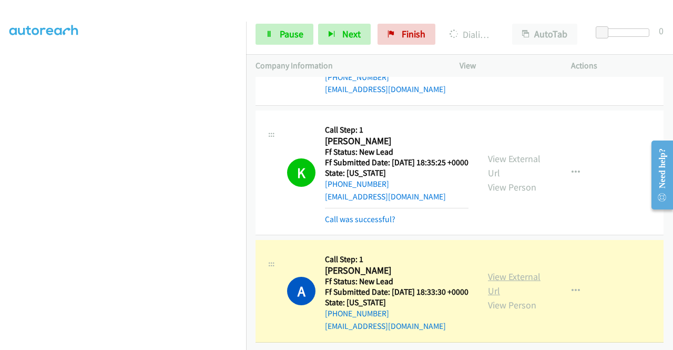
click at [512, 270] on link "View External Url" at bounding box center [514, 283] width 53 height 26
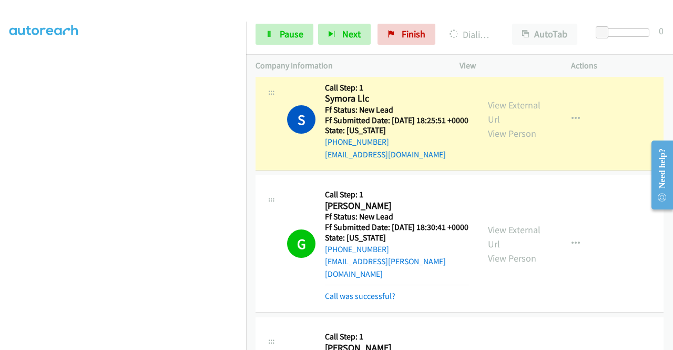
scroll to position [264, 0]
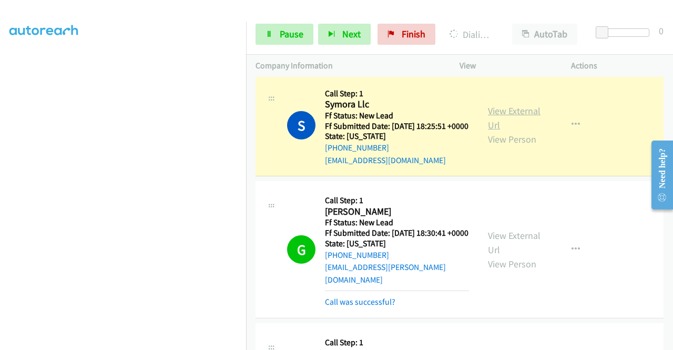
click at [520, 131] on link "View External Url" at bounding box center [514, 118] width 53 height 26
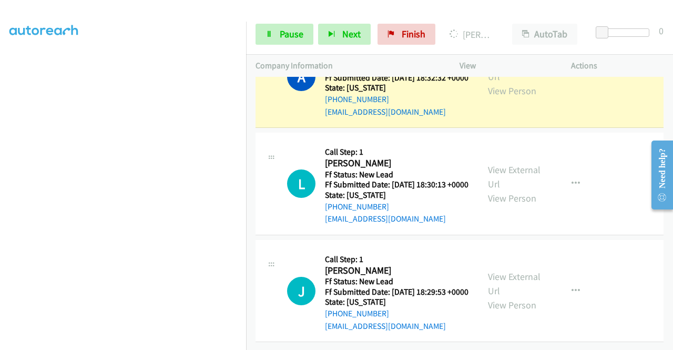
scroll to position [1763, 0]
click at [528, 83] on link "View External Url" at bounding box center [514, 69] width 53 height 26
click at [281, 33] on span "Pause" at bounding box center [292, 34] width 24 height 12
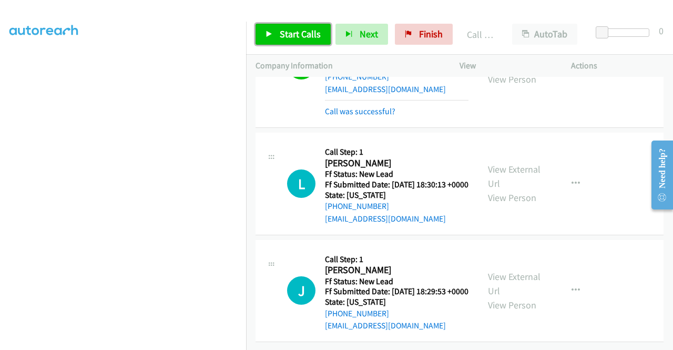
click at [303, 30] on span "Start Calls" at bounding box center [300, 34] width 41 height 12
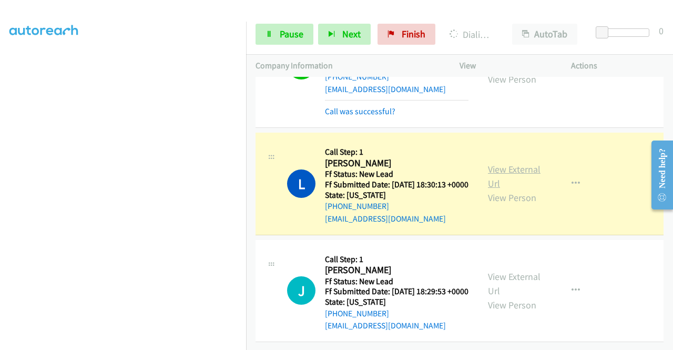
click at [489, 189] on link "View External Url" at bounding box center [514, 176] width 53 height 26
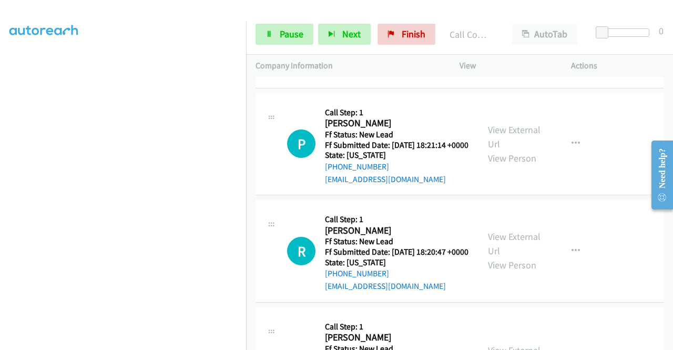
scroll to position [2001, 0]
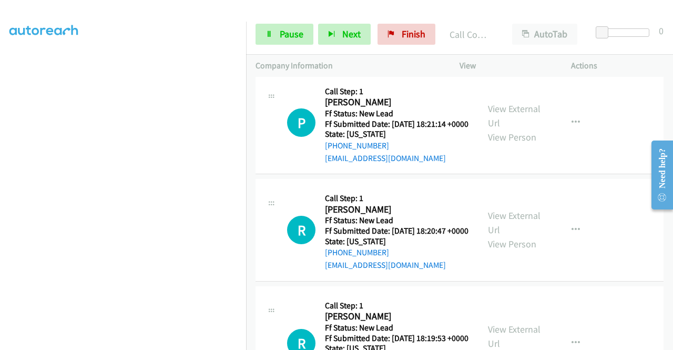
click at [470, 57] on div "J Callback Scheduled Call Step: 1 Justin Cutler America/New_York Ff Status: New…" at bounding box center [367, 15] width 223 height 83
click at [500, 22] on link "View External Url" at bounding box center [514, 8] width 53 height 26
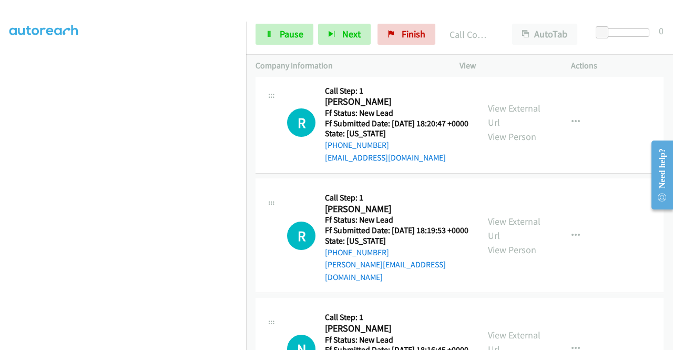
scroll to position [2141, 0]
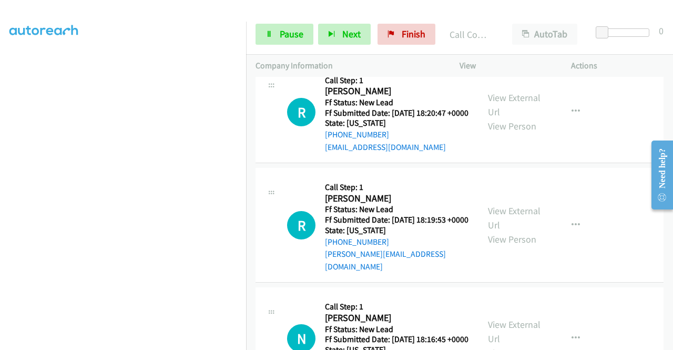
click at [466, 46] on div "P Callback Scheduled Call Step: 1 Patrick Doran America/Chicago Ff Status: New …" at bounding box center [367, 4] width 223 height 83
click at [302, 39] on span "Pause" at bounding box center [292, 34] width 24 height 12
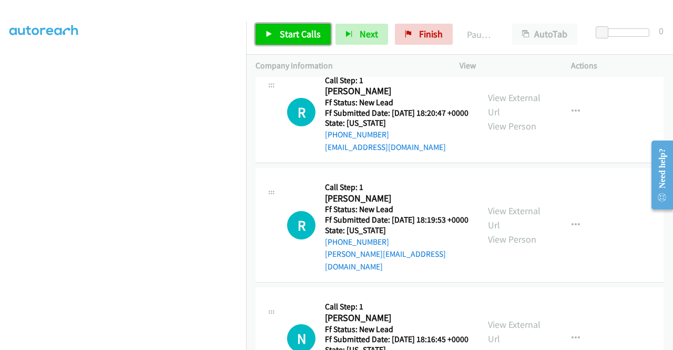
click at [302, 39] on span "Start Calls" at bounding box center [300, 34] width 41 height 12
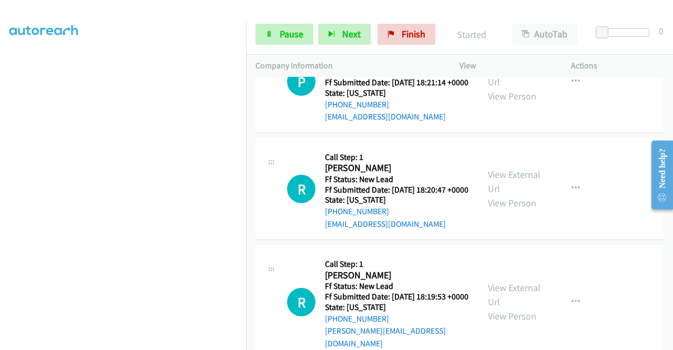
scroll to position [2151, 0]
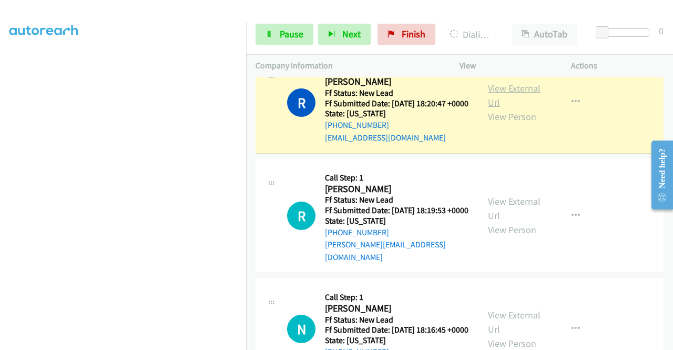
click at [497, 108] on link "View External Url" at bounding box center [514, 95] width 53 height 26
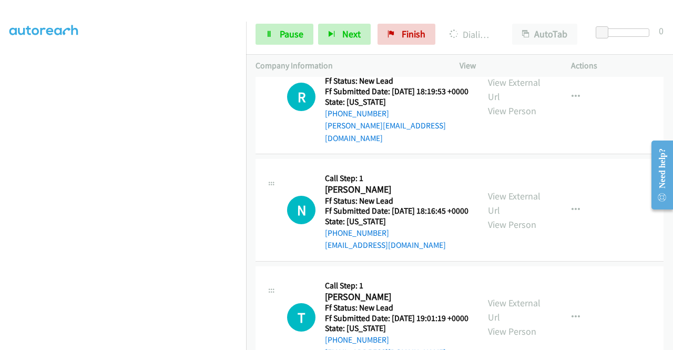
scroll to position [2291, 0]
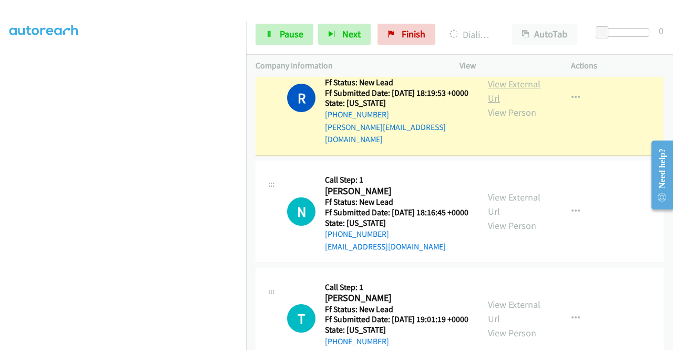
click at [491, 104] on link "View External Url" at bounding box center [514, 91] width 53 height 26
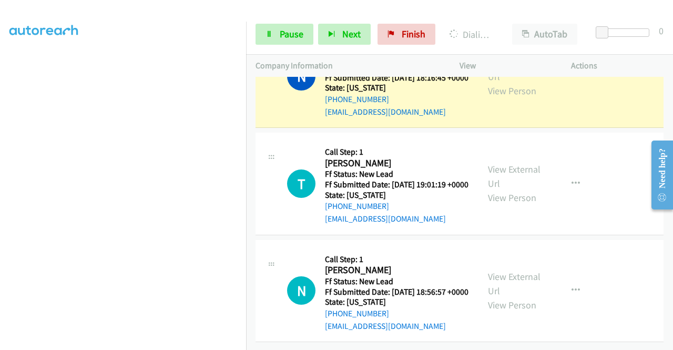
scroll to position [2501, 0]
click at [500, 83] on link "View External Url" at bounding box center [514, 69] width 53 height 26
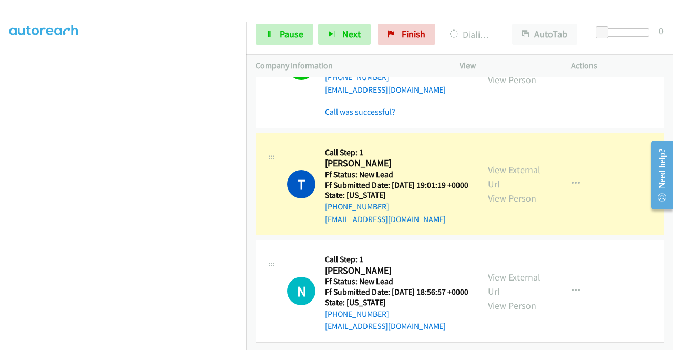
click at [514, 190] on link "View External Url" at bounding box center [514, 177] width 53 height 26
click at [7, 100] on aside "Dialing Mode: Power | Switch to Preview My Lists" at bounding box center [123, 90] width 246 height 582
click at [276, 46] on div "Start Calls Pause Next Finish Dialing Teresa Micheli AutoTab AutoTab 0" at bounding box center [459, 34] width 427 height 40
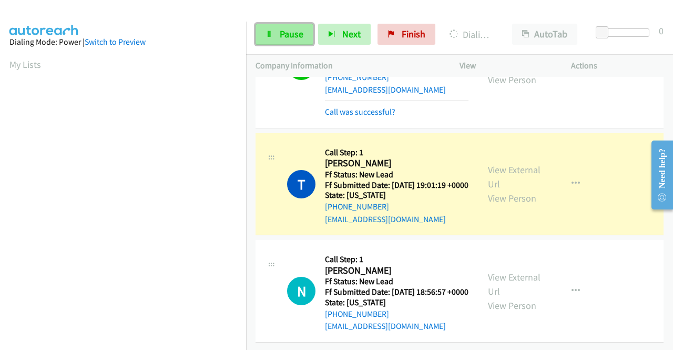
click at [274, 40] on link "Pause" at bounding box center [285, 34] width 58 height 21
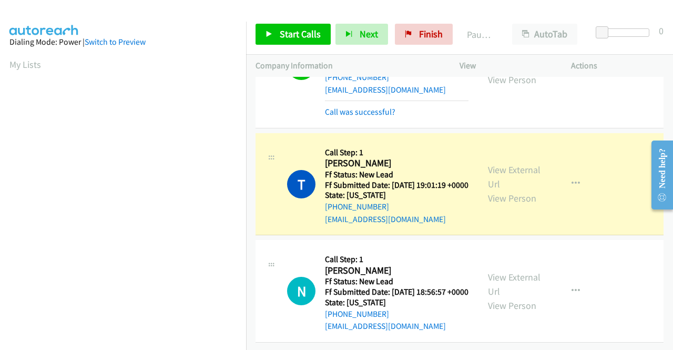
scroll to position [240, 0]
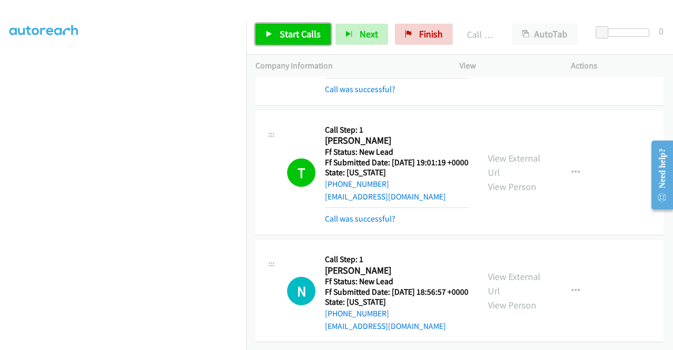
click at [306, 41] on link "Start Calls" at bounding box center [293, 34] width 75 height 21
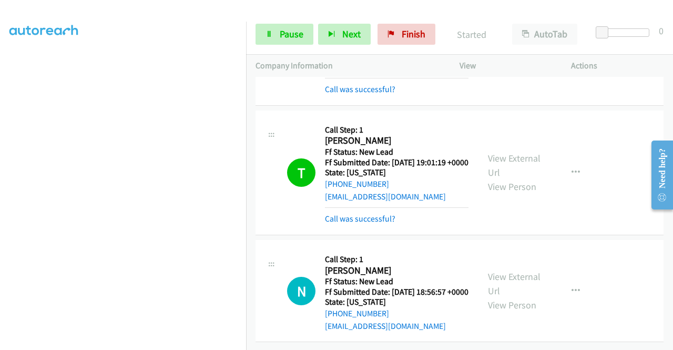
scroll to position [2684, 0]
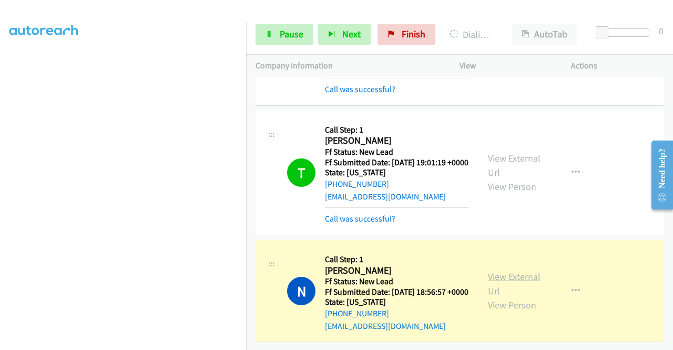
click at [512, 270] on link "View External Url" at bounding box center [514, 283] width 53 height 26
click at [0, 137] on aside "Dialing Mode: Power | Switch to Preview My Lists" at bounding box center [123, 80] width 246 height 582
click at [277, 49] on div "Start Calls Pause Next Finish Dialing Norman Silta AutoTab AutoTab 0" at bounding box center [459, 34] width 427 height 40
click at [277, 42] on link "Pause" at bounding box center [285, 34] width 58 height 21
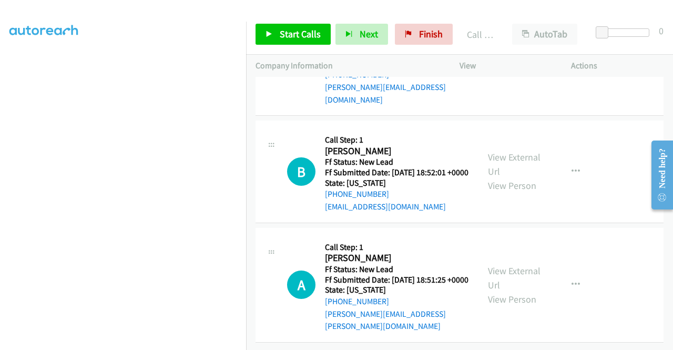
scroll to position [2950, 0]
click at [268, 19] on div "Start Calls Pause Next Finish Call Completed AutoTab AutoTab 0" at bounding box center [459, 34] width 427 height 40
click at [268, 28] on link "Start Calls" at bounding box center [293, 34] width 75 height 21
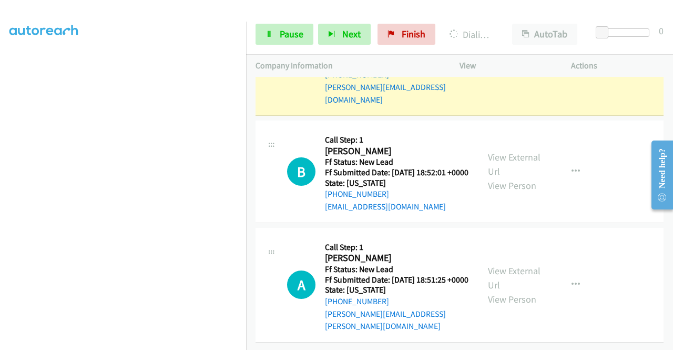
click at [505, 64] on link "View External Url" at bounding box center [514, 51] width 53 height 26
click at [267, 35] on icon at bounding box center [269, 34] width 7 height 7
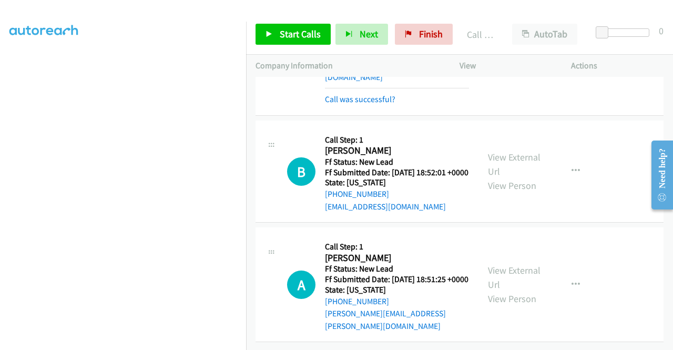
click at [366, 106] on div "Call was successful?" at bounding box center [397, 99] width 144 height 13
click at [365, 104] on link "Call was successful?" at bounding box center [360, 99] width 70 height 10
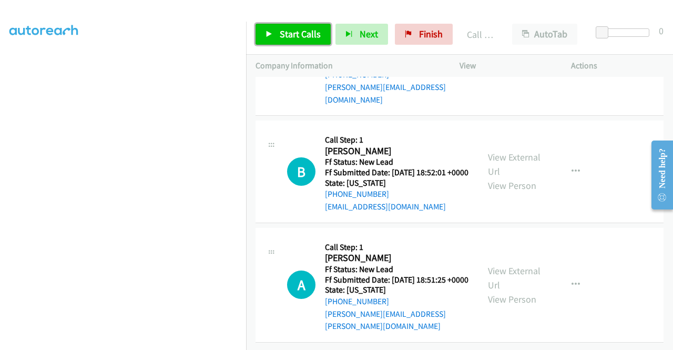
click at [298, 27] on link "Start Calls" at bounding box center [293, 34] width 75 height 21
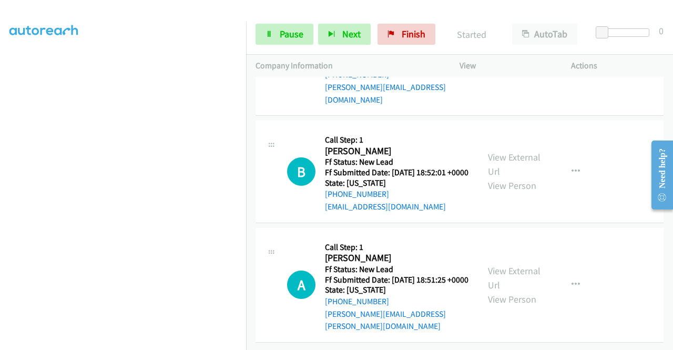
scroll to position [3058, 0]
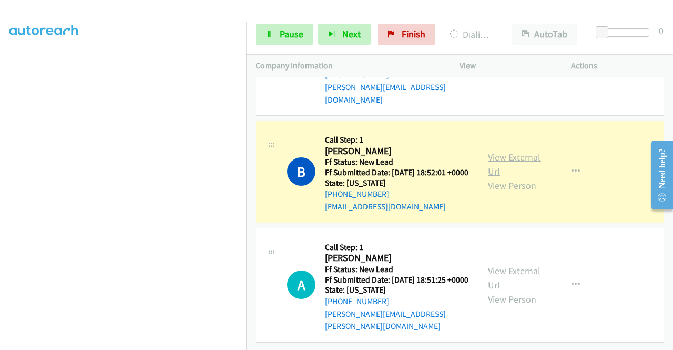
click at [497, 151] on link "View External Url" at bounding box center [514, 164] width 53 height 26
click at [0, 116] on aside "Dialing Mode: Power | Switch to Preview My Lists" at bounding box center [123, 80] width 246 height 582
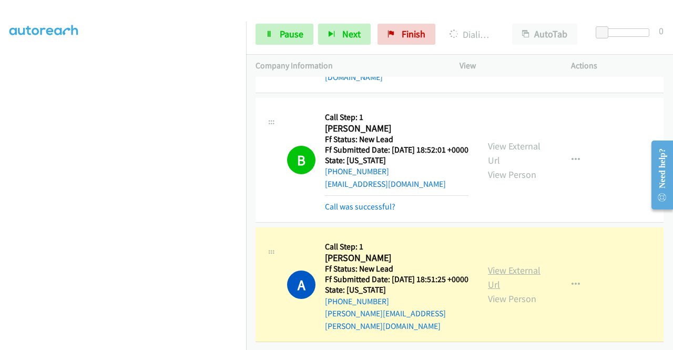
click at [500, 288] on link "View External Url" at bounding box center [514, 277] width 53 height 26
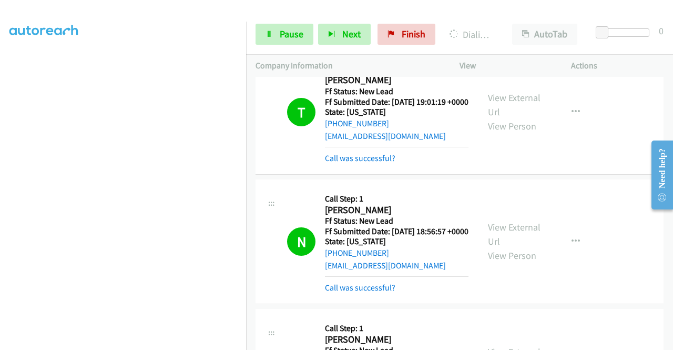
scroll to position [3080, 0]
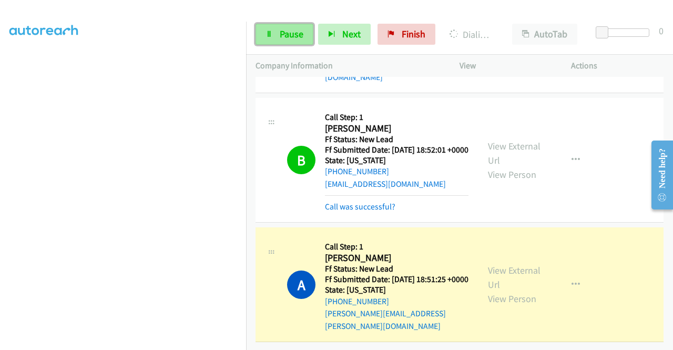
click at [290, 43] on link "Pause" at bounding box center [285, 34] width 58 height 21
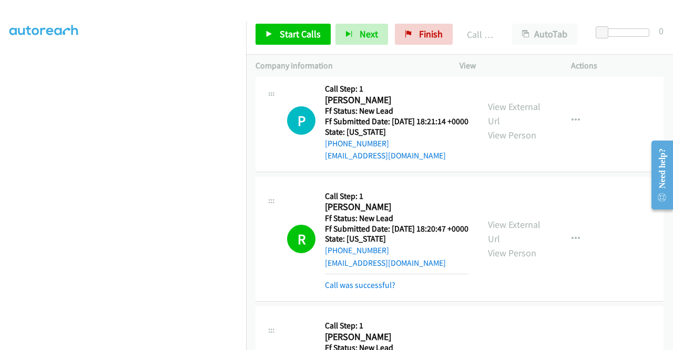
scroll to position [2126, 0]
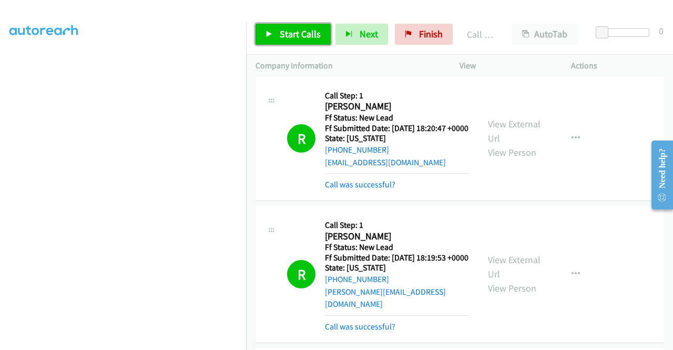
click at [294, 42] on link "Start Calls" at bounding box center [293, 34] width 75 height 21
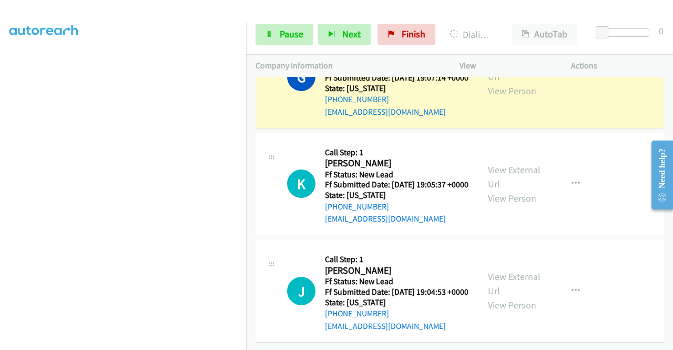
scroll to position [3287, 0]
click at [504, 98] on div "View External Url View Person" at bounding box center [515, 76] width 55 height 43
click at [503, 83] on link "View External Url" at bounding box center [514, 69] width 53 height 26
click at [0, 160] on aside "Dialing Mode: Power | Switch to Preview My Lists" at bounding box center [123, 95] width 246 height 582
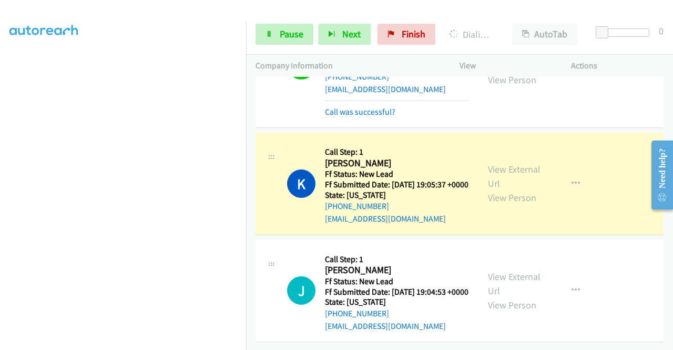
scroll to position [3476, 0]
click at [501, 163] on link "View External Url" at bounding box center [514, 176] width 53 height 26
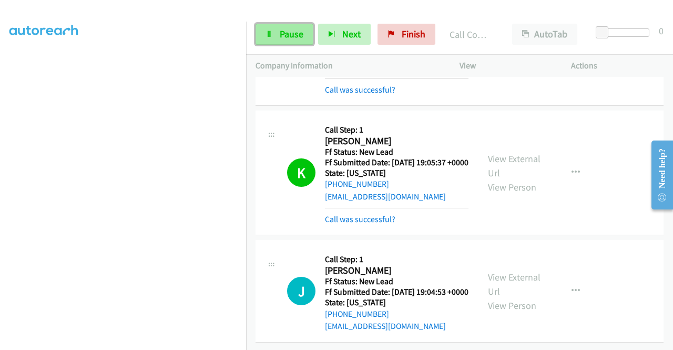
click at [283, 39] on span "Pause" at bounding box center [292, 34] width 24 height 12
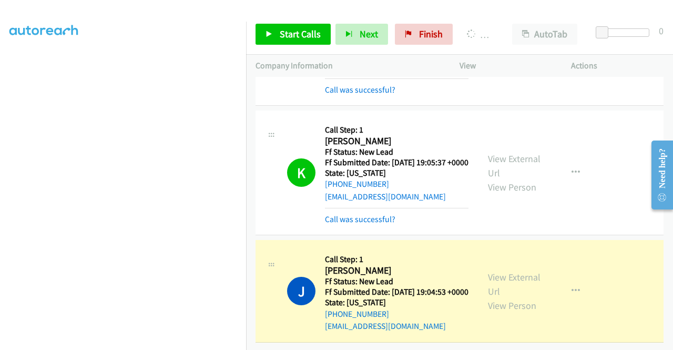
scroll to position [3498, 0]
click at [529, 270] on div "View External Url View Person" at bounding box center [515, 291] width 55 height 43
click at [519, 271] on link "View External Url" at bounding box center [514, 284] width 53 height 26
click at [0, 111] on aside "Dialing Mode: Power | Switch to Preview My Lists" at bounding box center [123, 80] width 246 height 582
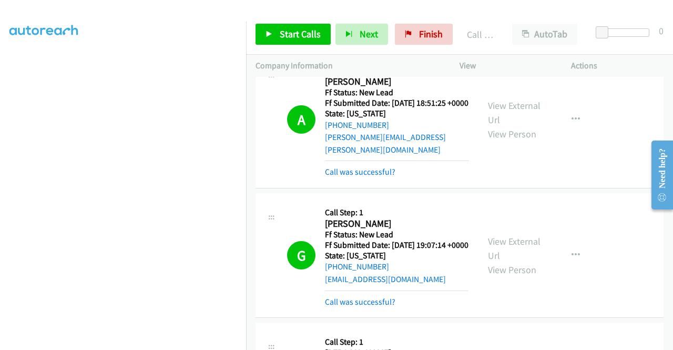
scroll to position [3872, 0]
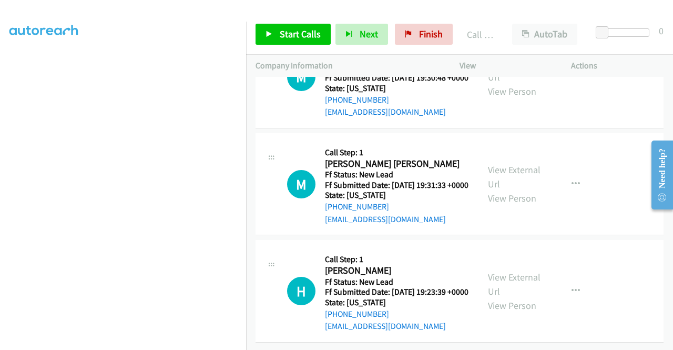
click at [300, 47] on div "Start Calls Pause Next Finish Call Completed AutoTab AutoTab 0" at bounding box center [459, 34] width 427 height 40
click at [297, 43] on link "Start Calls" at bounding box center [293, 34] width 75 height 21
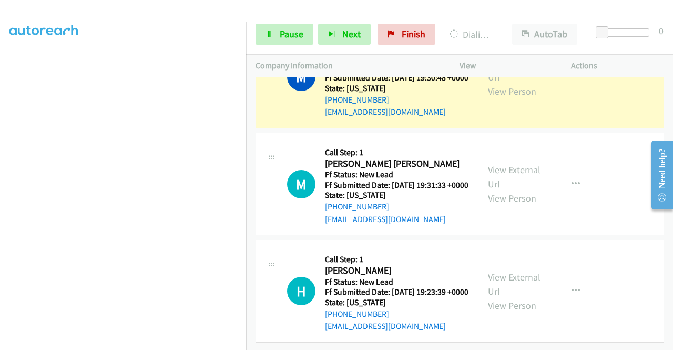
scroll to position [3746, 0]
click at [513, 98] on div "View External Url View Person" at bounding box center [515, 77] width 55 height 43
click at [511, 83] on link "View External Url" at bounding box center [514, 70] width 53 height 26
drag, startPoint x: 0, startPoint y: 117, endPoint x: 18, endPoint y: 124, distance: 19.1
click at [0, 117] on aside "Dialing Mode: Power | Switch to Preview My Lists" at bounding box center [123, 80] width 246 height 582
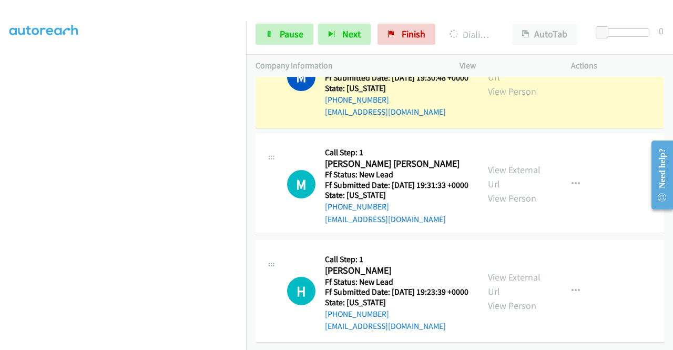
scroll to position [240, 0]
click at [267, 24] on link "Pause" at bounding box center [285, 34] width 58 height 21
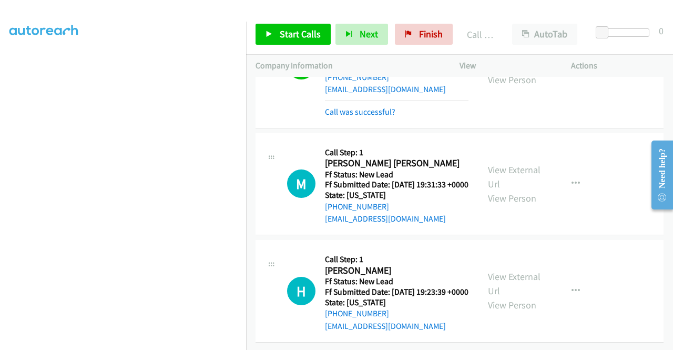
click at [370, 118] on div "Call was successful?" at bounding box center [397, 112] width 144 height 13
click at [373, 117] on link "Call was successful?" at bounding box center [360, 112] width 70 height 10
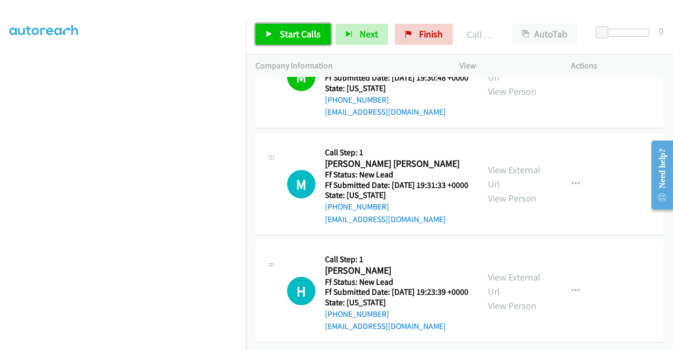
click at [293, 35] on span "Start Calls" at bounding box center [300, 34] width 41 height 12
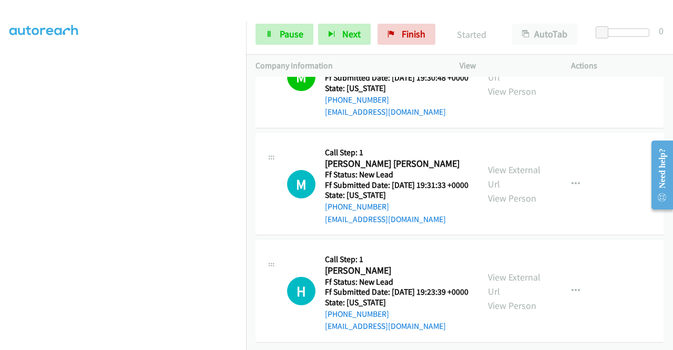
scroll to position [3872, 0]
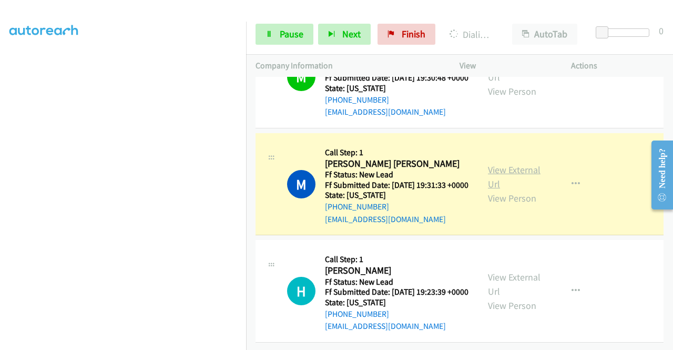
click at [495, 164] on link "View External Url" at bounding box center [514, 177] width 53 height 26
click at [0, 84] on aside "Dialing Mode: Power | Switch to Preview My Lists" at bounding box center [123, 80] width 246 height 582
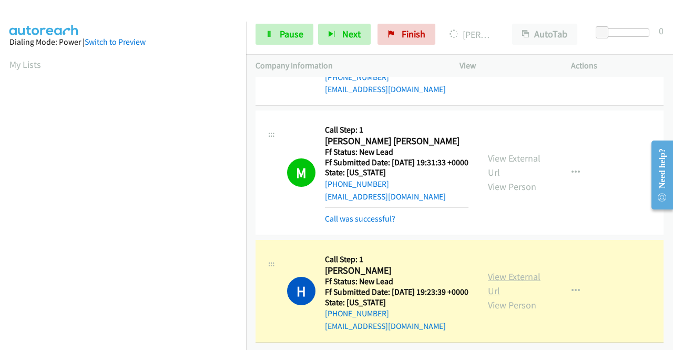
click at [534, 288] on link "View External Url" at bounding box center [514, 283] width 53 height 26
click at [668, 342] on div "+1 415-964-1034 Call failed - Please reload the list and try again The Callbar …" at bounding box center [459, 213] width 427 height 273
click at [0, 118] on aside "Dialing Mode: Power | Switch to Preview My Lists" at bounding box center [123, 80] width 246 height 582
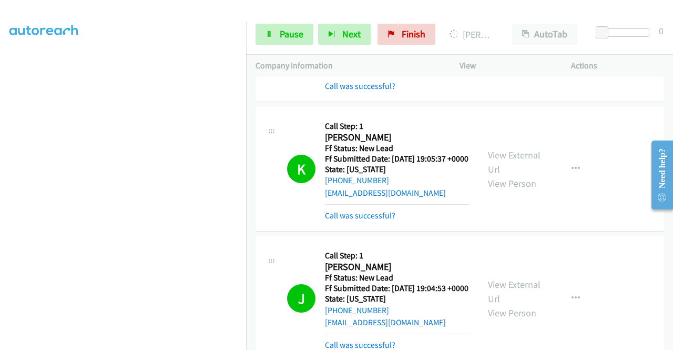
scroll to position [3895, 0]
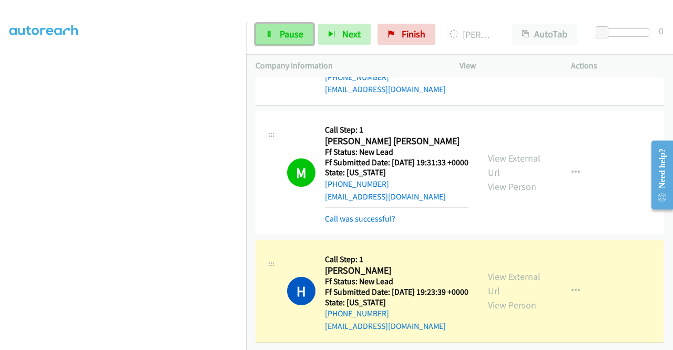
click at [280, 42] on link "Pause" at bounding box center [285, 34] width 58 height 21
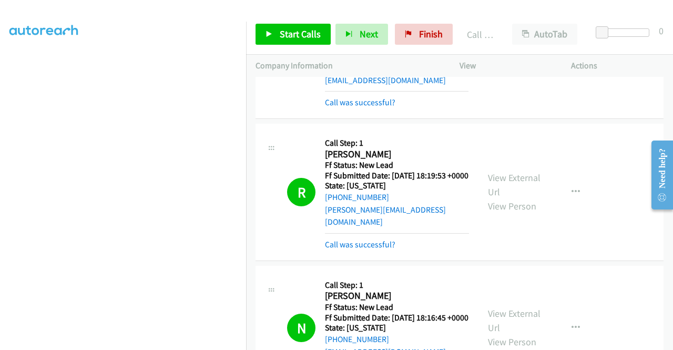
scroll to position [2042, 0]
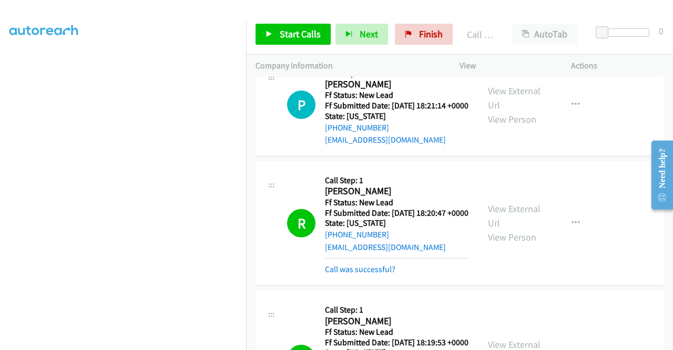
drag, startPoint x: 667, startPoint y: 221, endPoint x: 28, endPoint y: 82, distance: 653.5
click at [262, 22] on div "Start Calls Pause Next Finish Call Completed AutoTab AutoTab 0" at bounding box center [459, 34] width 427 height 40
click at [265, 26] on link "Start Calls" at bounding box center [293, 34] width 75 height 21
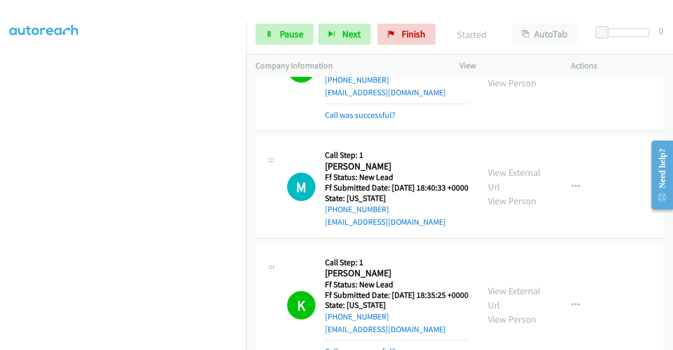
scroll to position [1306, 0]
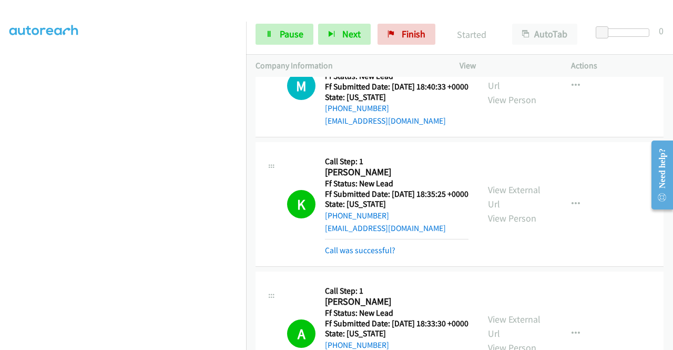
drag, startPoint x: 667, startPoint y: 219, endPoint x: 29, endPoint y: 44, distance: 661.6
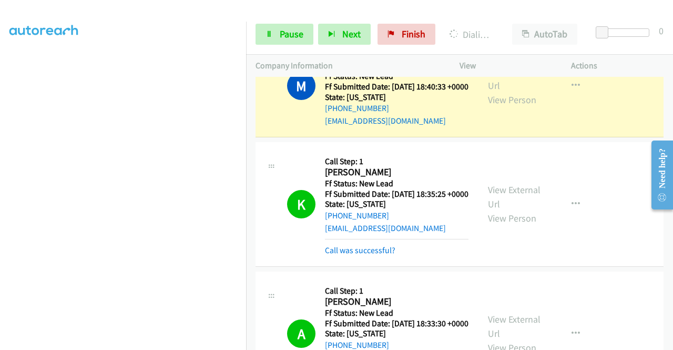
click at [499, 107] on div "View External Url View Person" at bounding box center [515, 85] width 55 height 43
click at [497, 92] on link "View External Url" at bounding box center [514, 78] width 53 height 26
click at [0, 169] on aside "Dialing Mode: Power | Switch to Preview My Lists" at bounding box center [123, 104] width 246 height 582
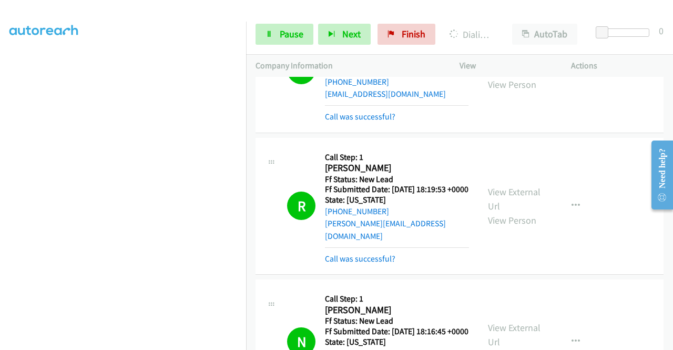
scroll to position [2199, 0]
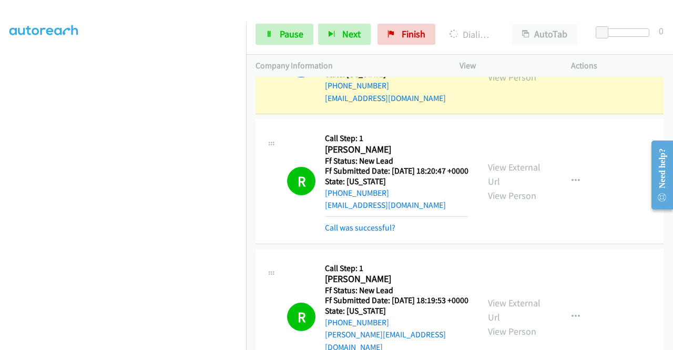
scroll to position [2148, 0]
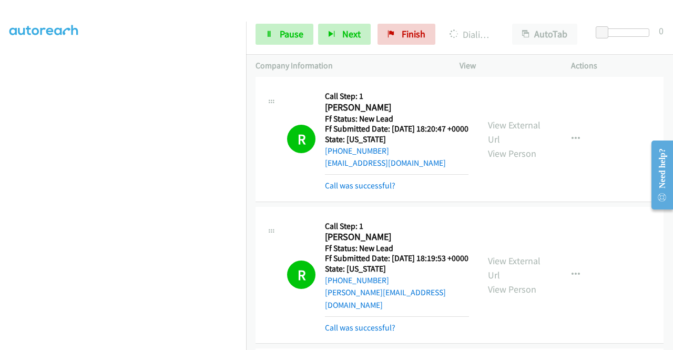
click at [0, 126] on aside "Dialing Mode: Power | Switch to Preview My Lists" at bounding box center [123, 80] width 246 height 582
click at [292, 40] on link "Pause" at bounding box center [285, 34] width 58 height 21
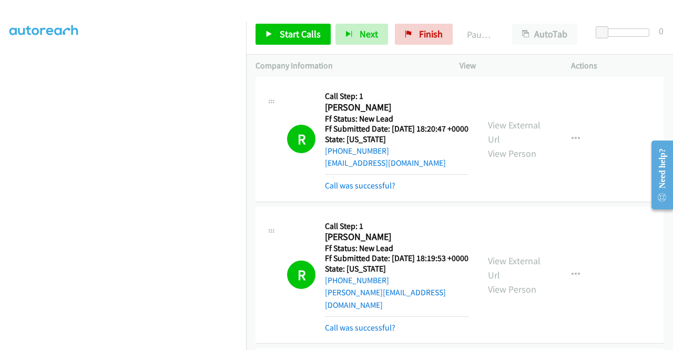
scroll to position [0, 0]
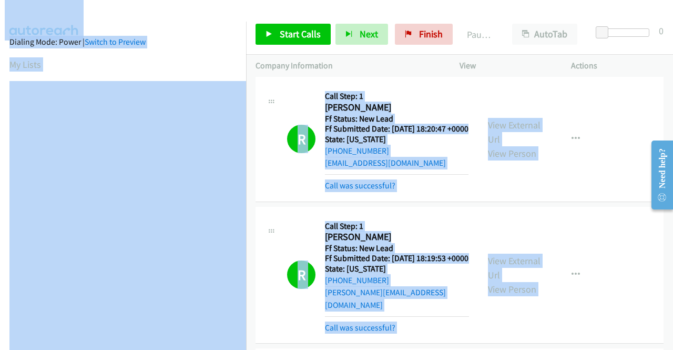
drag, startPoint x: 246, startPoint y: 85, endPoint x: 255, endPoint y: 260, distance: 175.8
click at [255, 50] on main "Start Calls Pause Next Finish Paused AutoTab AutoTab 0 Company Information Info…" at bounding box center [336, 25] width 673 height 50
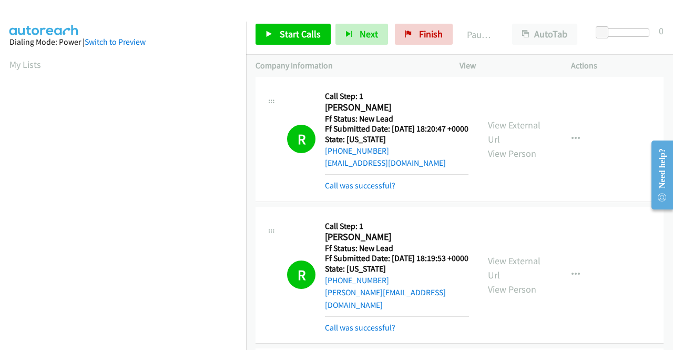
click at [250, 17] on div "Start Calls Pause Next Finish Paused AutoTab AutoTab 0" at bounding box center [459, 34] width 427 height 40
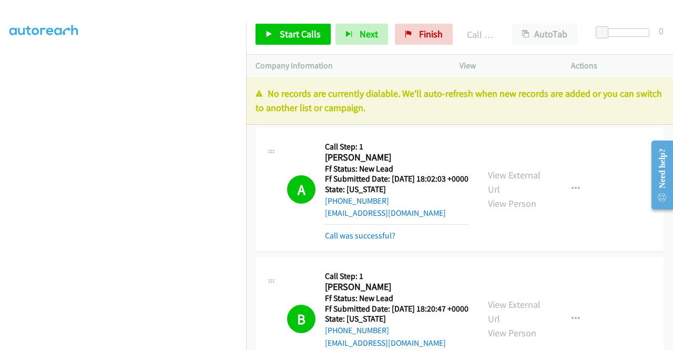
click at [578, 87] on p "No records are currently dialable. We'll auto-refresh when new records are adde…" at bounding box center [460, 100] width 408 height 28
click at [437, 34] on span "Finish" at bounding box center [431, 34] width 24 height 12
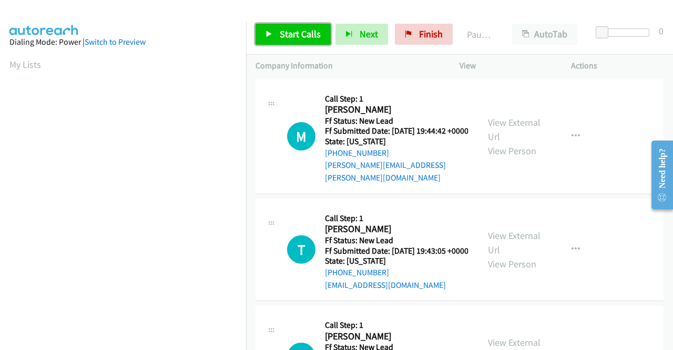
click at [301, 40] on link "Start Calls" at bounding box center [293, 34] width 75 height 21
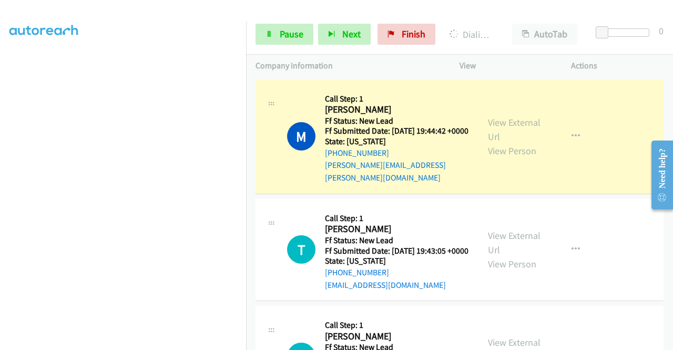
scroll to position [240, 0]
click at [0, 105] on aside "Dialing Mode: Power | Switch to Preview My Lists" at bounding box center [123, 80] width 246 height 582
click at [498, 119] on link "View External Url" at bounding box center [514, 129] width 53 height 26
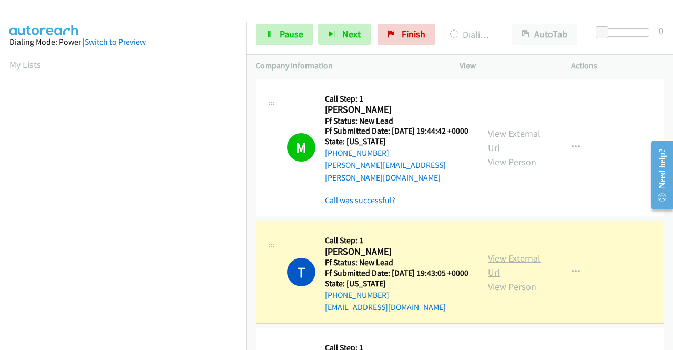
click at [505, 257] on link "View External Url" at bounding box center [514, 265] width 53 height 26
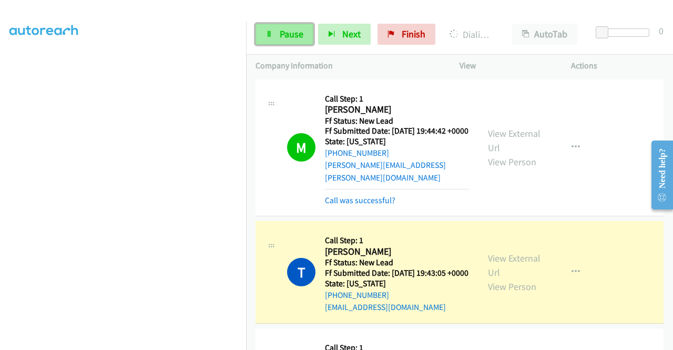
click at [281, 37] on span "Pause" at bounding box center [292, 34] width 24 height 12
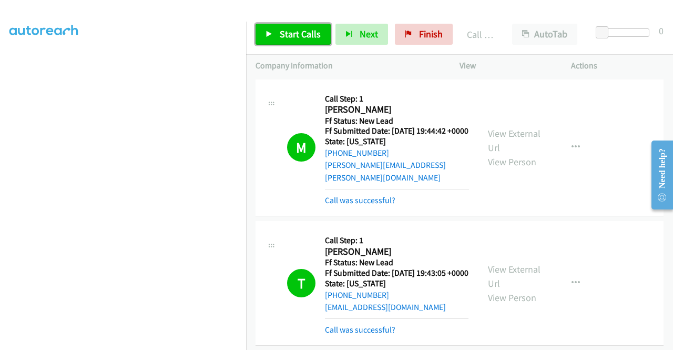
click at [291, 33] on span "Start Calls" at bounding box center [300, 34] width 41 height 12
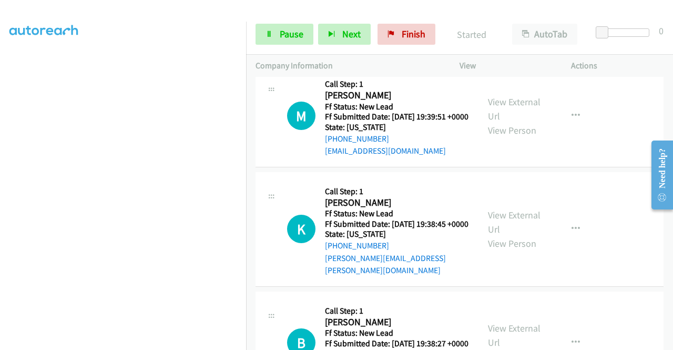
scroll to position [284, 0]
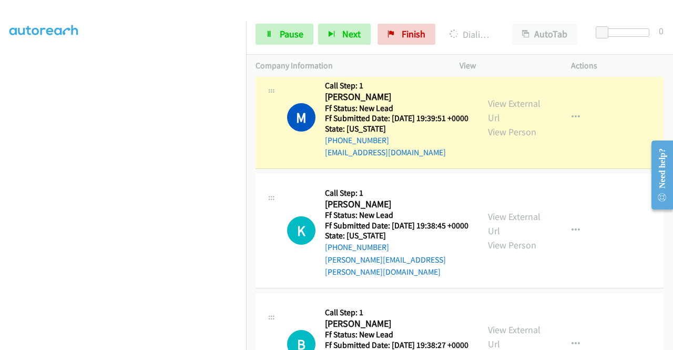
click at [501, 105] on div "View External Url View Person View External Url Email Schedule/Manage Callback …" at bounding box center [539, 117] width 121 height 83
click at [490, 118] on link "View External Url" at bounding box center [514, 110] width 53 height 26
click at [0, 78] on aside "Dialing Mode: Power | Switch to Preview My Lists" at bounding box center [123, 80] width 246 height 582
click at [271, 36] on icon at bounding box center [269, 34] width 7 height 7
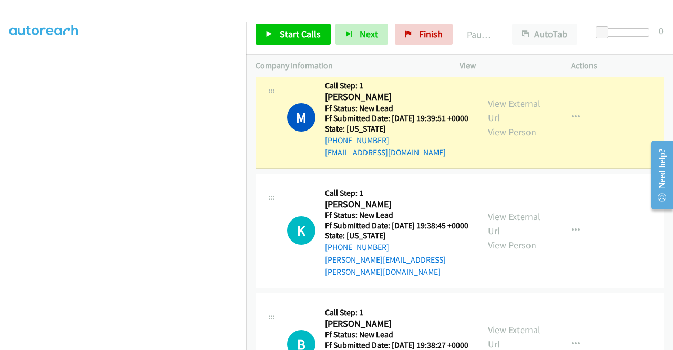
click at [0, 101] on aside "Dialing Mode: Power | Switch to Preview My Lists" at bounding box center [123, 80] width 246 height 582
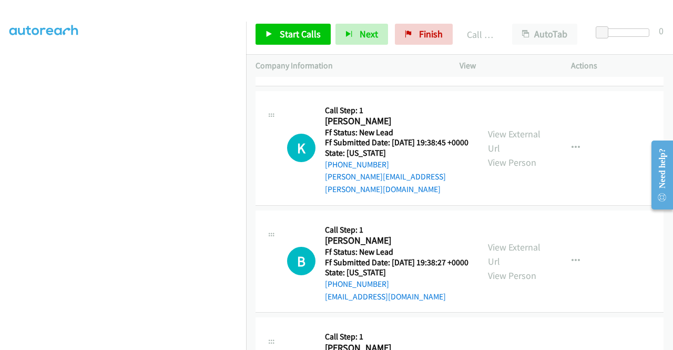
scroll to position [410, 0]
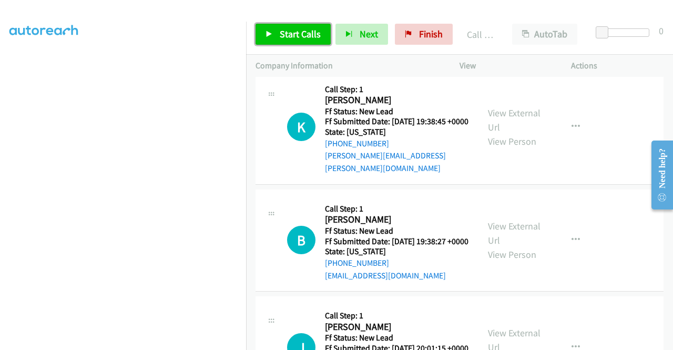
click at [290, 33] on span "Start Calls" at bounding box center [300, 34] width 41 height 12
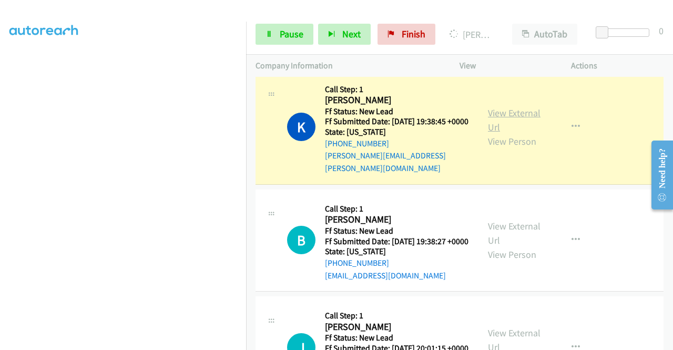
click at [488, 133] on link "View External Url" at bounding box center [514, 120] width 53 height 26
click at [0, 160] on aside "Dialing Mode: Power | Switch to Preview My Lists" at bounding box center [123, 80] width 246 height 582
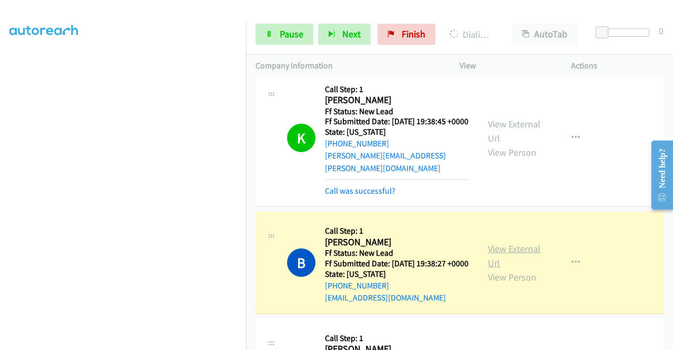
click at [506, 269] on link "View External Url" at bounding box center [514, 255] width 53 height 26
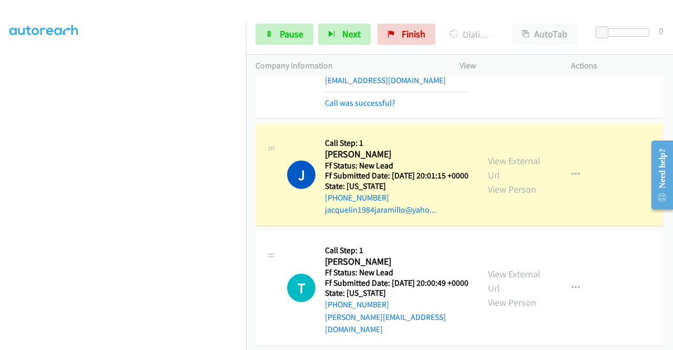
scroll to position [697, 0]
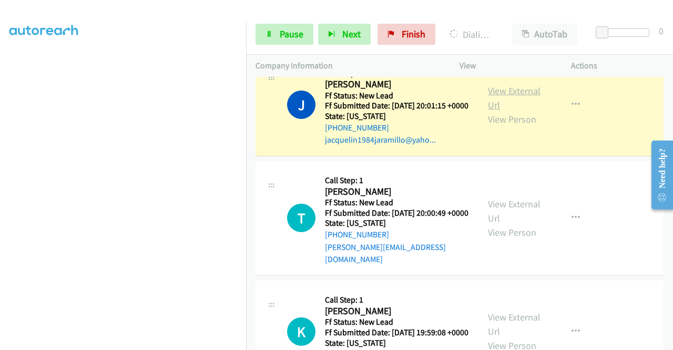
click at [492, 111] on link "View External Url" at bounding box center [514, 98] width 53 height 26
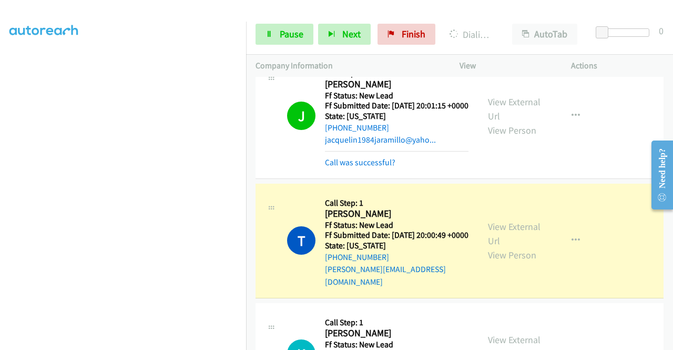
click at [538, 266] on div "View External Url View Person View External Url Email Schedule/Manage Callback …" at bounding box center [539, 240] width 121 height 95
click at [531, 247] on link "View External Url" at bounding box center [514, 233] width 53 height 26
click at [249, 181] on td "J Callback Scheduled Call Step: 1 [PERSON_NAME] America/Los_Angeles Ff Status: …" at bounding box center [459, 116] width 427 height 129
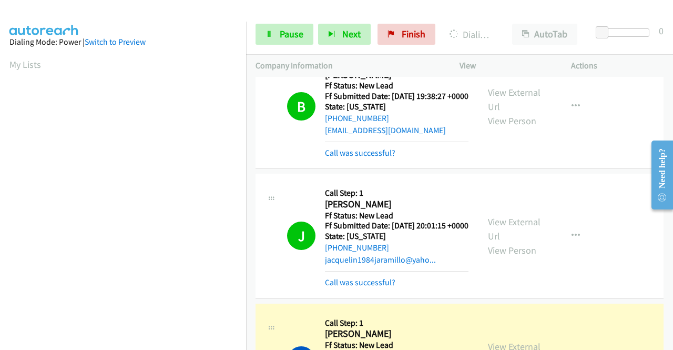
drag, startPoint x: 247, startPoint y: 188, endPoint x: 243, endPoint y: 234, distance: 46.4
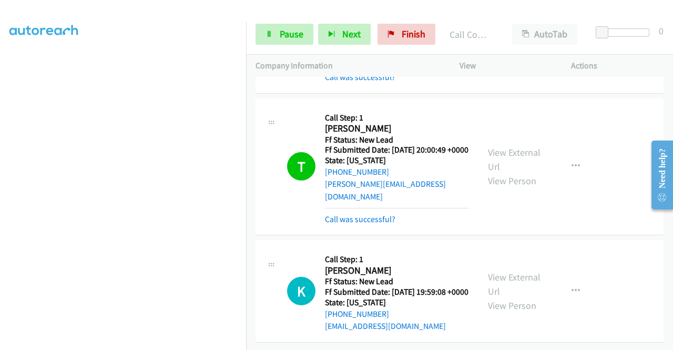
scroll to position [833, 0]
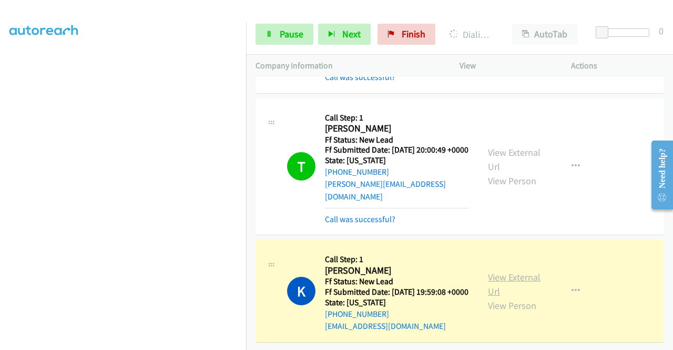
click at [513, 271] on link "View External Url" at bounding box center [514, 284] width 53 height 26
click at [247, 202] on td "T Callback Scheduled Call Step: 1 [PERSON_NAME] America/Los_Angeles Ff Status: …" at bounding box center [459, 167] width 427 height 142
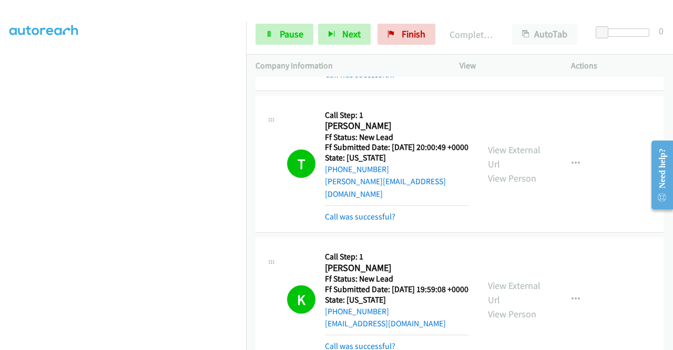
click at [671, 342] on div "[PHONE_NUMBER] Call failed - Please reload the list and try again The Callbar F…" at bounding box center [459, 213] width 427 height 273
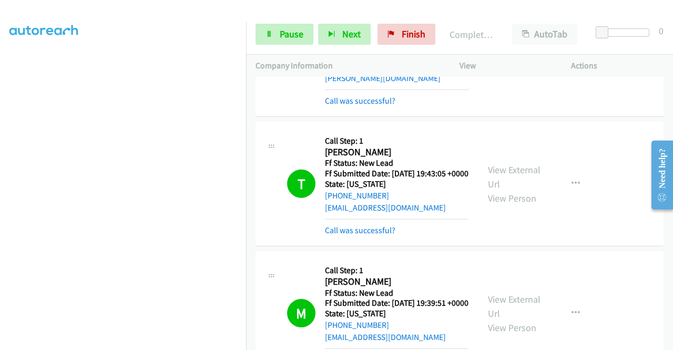
scroll to position [0, 0]
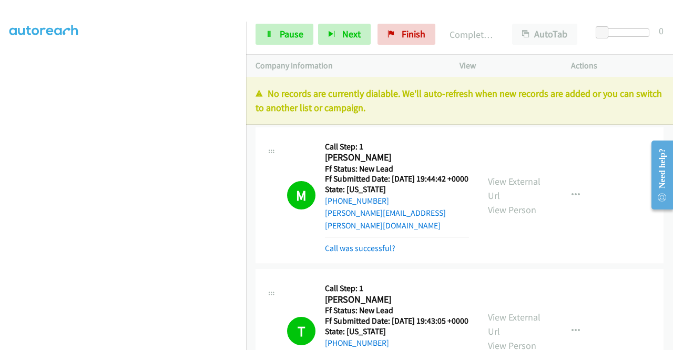
click at [267, 48] on div "Start Calls Pause Next Finish Completed All Calls AutoTab AutoTab 0" at bounding box center [459, 34] width 427 height 40
click at [272, 46] on div "Start Calls Pause Next Finish Completed All Calls AutoTab AutoTab 0" at bounding box center [459, 34] width 427 height 40
click at [277, 42] on link "Pause" at bounding box center [285, 34] width 58 height 21
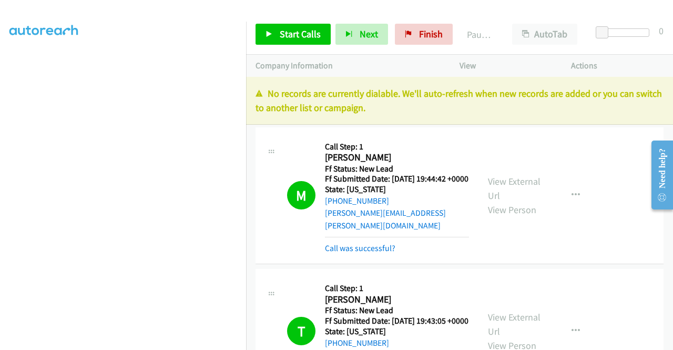
click at [571, 77] on div "No records are currently dialable. We'll auto-refresh when new records are adde…" at bounding box center [459, 101] width 427 height 48
click at [441, 32] on link "Finish" at bounding box center [424, 34] width 58 height 21
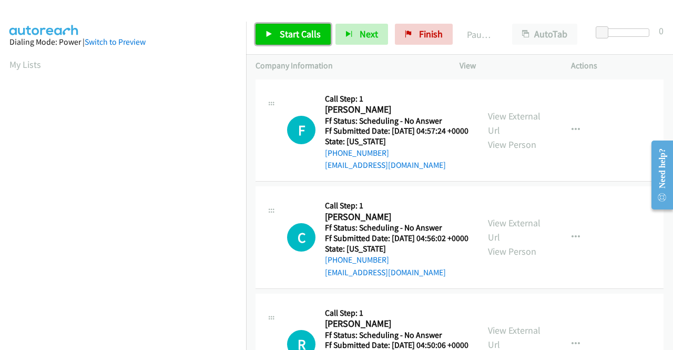
click at [277, 34] on link "Start Calls" at bounding box center [293, 34] width 75 height 21
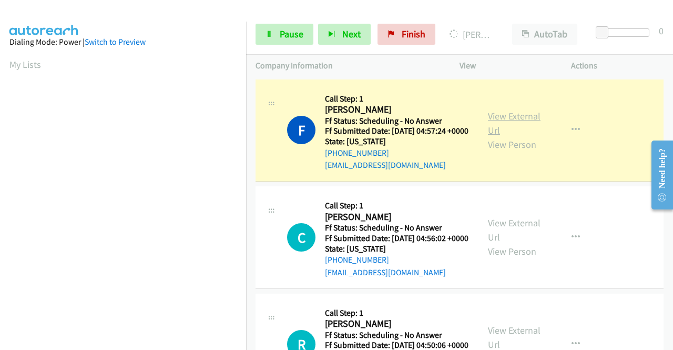
click at [520, 117] on link "View External Url" at bounding box center [514, 123] width 53 height 26
click at [508, 113] on div "View External Url View Person View External Url Email Schedule/Manage Callback …" at bounding box center [539, 130] width 121 height 83
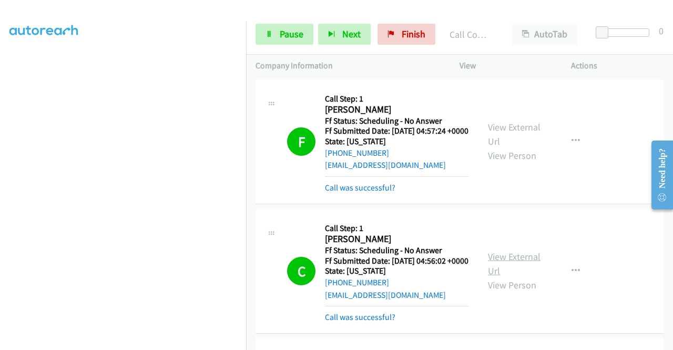
click at [500, 266] on link "View External Url" at bounding box center [514, 263] width 53 height 26
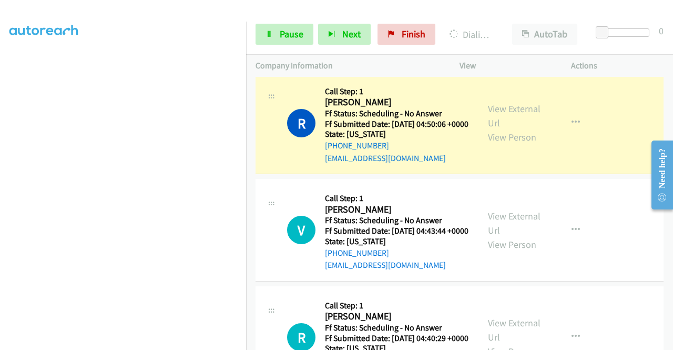
scroll to position [295, 0]
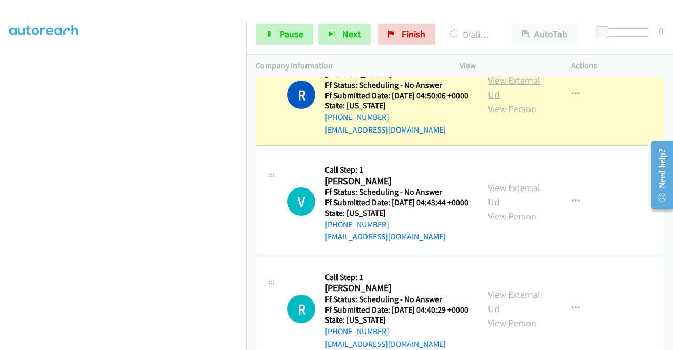
click at [517, 100] on link "View External Url" at bounding box center [514, 87] width 53 height 26
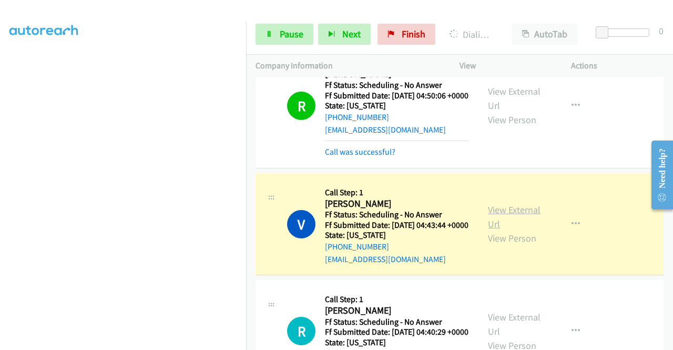
click at [495, 230] on link "View External Url" at bounding box center [514, 217] width 53 height 26
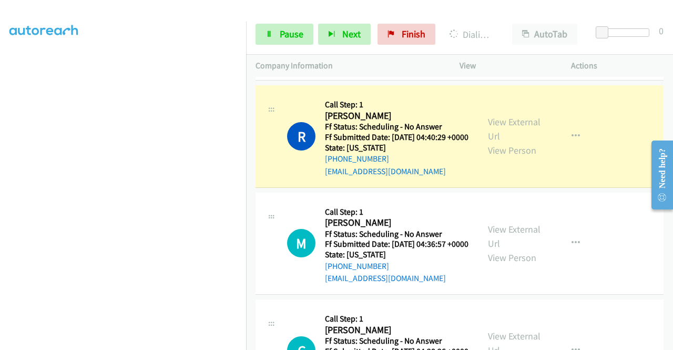
scroll to position [240, 0]
click at [508, 157] on div "View External Url View Person" at bounding box center [515, 136] width 55 height 43
click at [502, 142] on link "View External Url" at bounding box center [514, 129] width 53 height 26
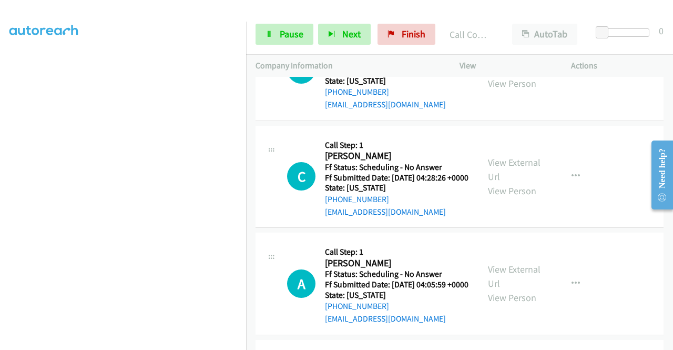
scroll to position [730, 0]
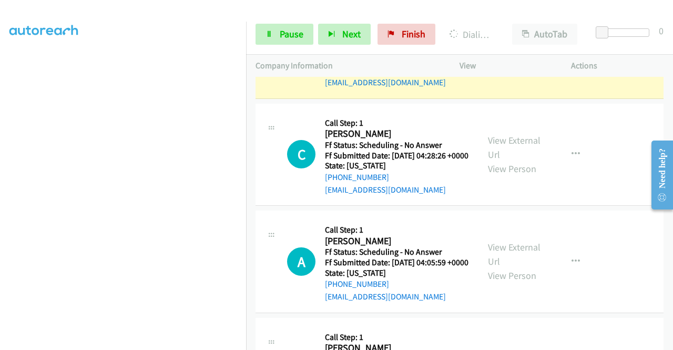
click at [499, 53] on link "View External Url" at bounding box center [514, 40] width 53 height 26
click at [273, 39] on link "Pause" at bounding box center [285, 34] width 58 height 21
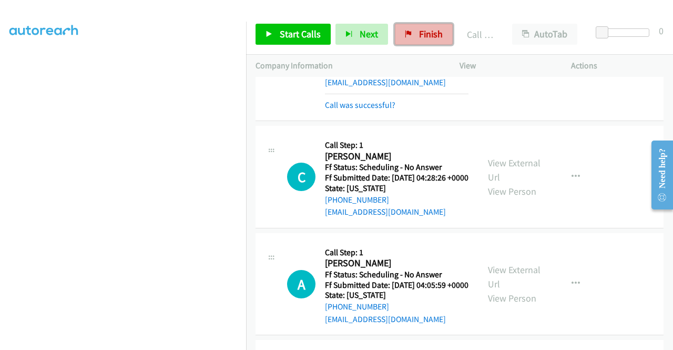
click at [406, 32] on icon at bounding box center [408, 34] width 7 height 7
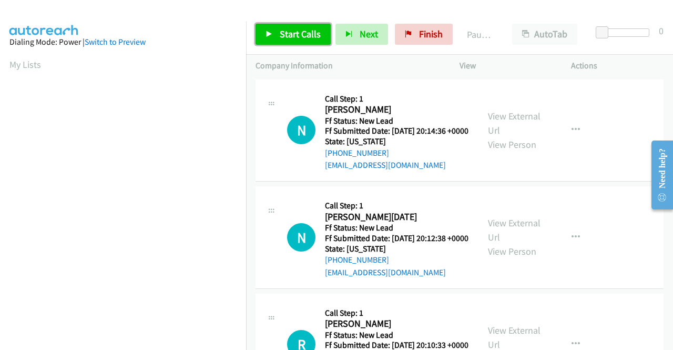
click at [298, 39] on span "Start Calls" at bounding box center [300, 34] width 41 height 12
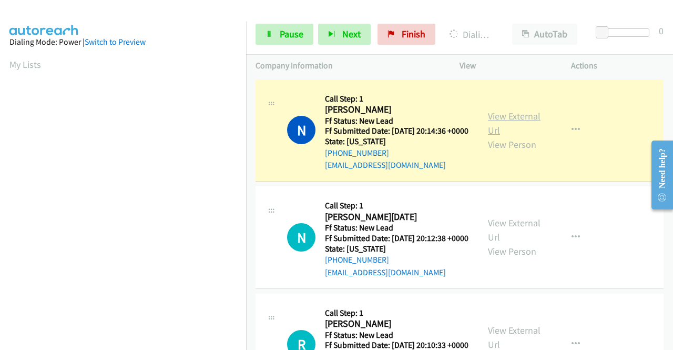
click at [522, 120] on link "View External Url" at bounding box center [514, 123] width 53 height 26
click at [0, 126] on aside "Dialing Mode: Power | Switch to Preview My Lists" at bounding box center [123, 80] width 246 height 582
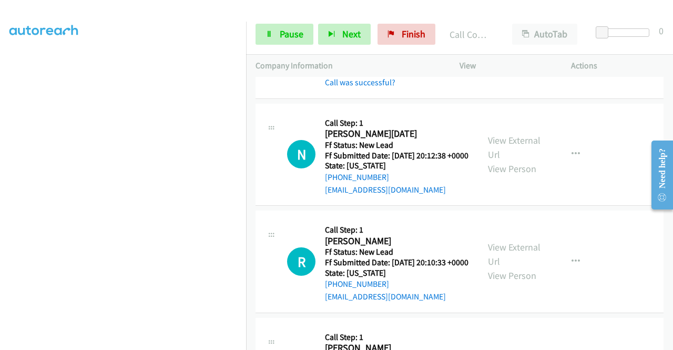
scroll to position [126, 0]
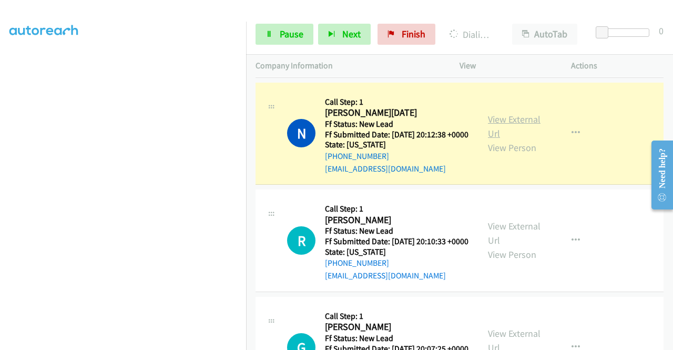
click at [488, 131] on link "View External Url" at bounding box center [514, 126] width 53 height 26
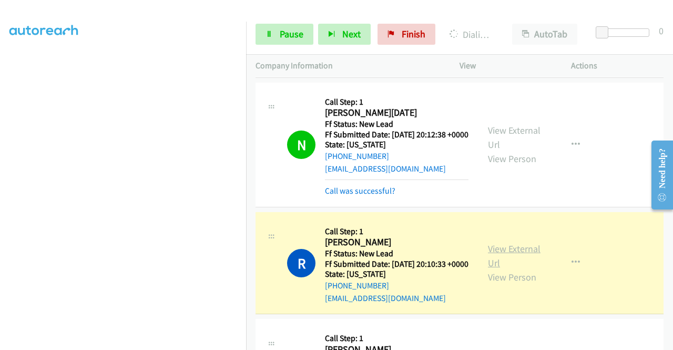
click at [531, 269] on link "View External Url" at bounding box center [514, 255] width 53 height 26
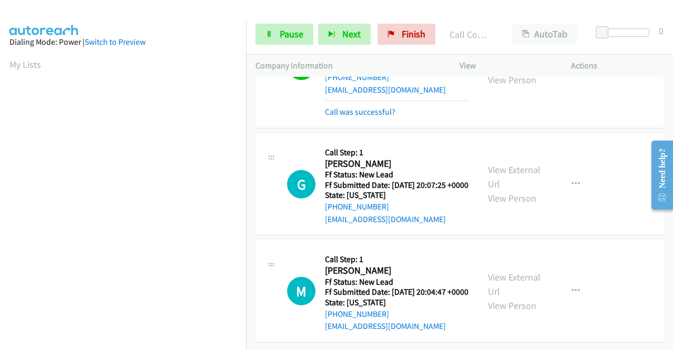
scroll to position [379, 0]
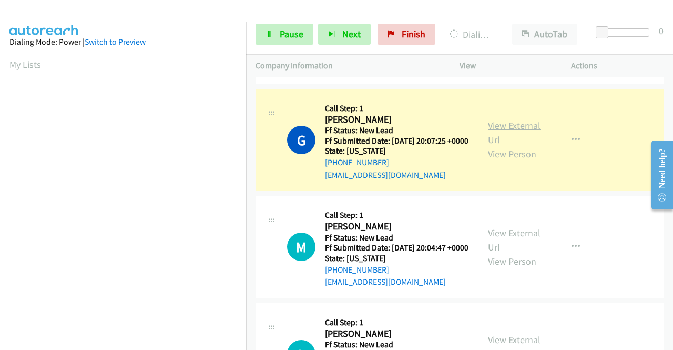
click at [504, 146] on link "View External Url" at bounding box center [514, 132] width 53 height 26
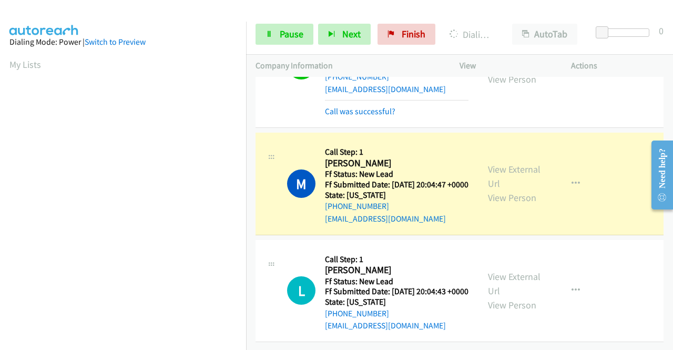
scroll to position [532, 0]
click at [509, 163] on link "View External Url" at bounding box center [514, 176] width 53 height 26
click at [0, 156] on aside "Dialing Mode: Power | Switch to Preview My Lists" at bounding box center [123, 313] width 246 height 582
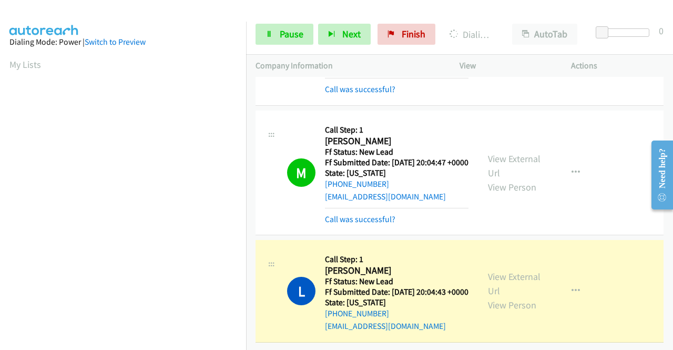
scroll to position [554, 0]
click at [488, 270] on link "View External Url" at bounding box center [514, 283] width 53 height 26
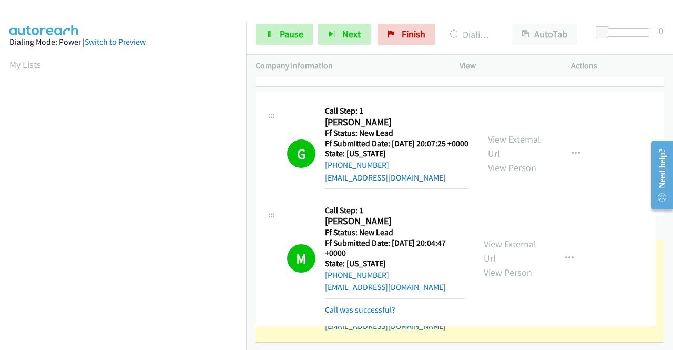
drag, startPoint x: 246, startPoint y: 156, endPoint x: 243, endPoint y: 207, distance: 51.6
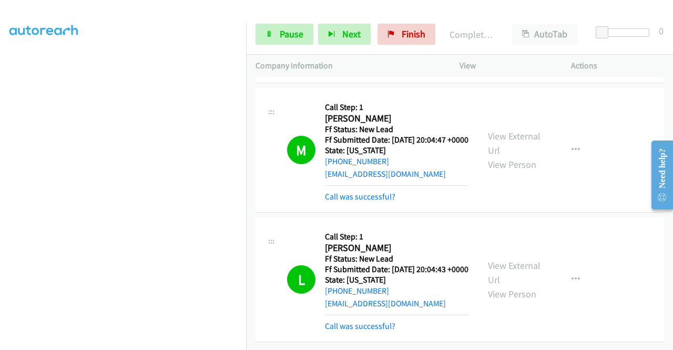
scroll to position [0, 0]
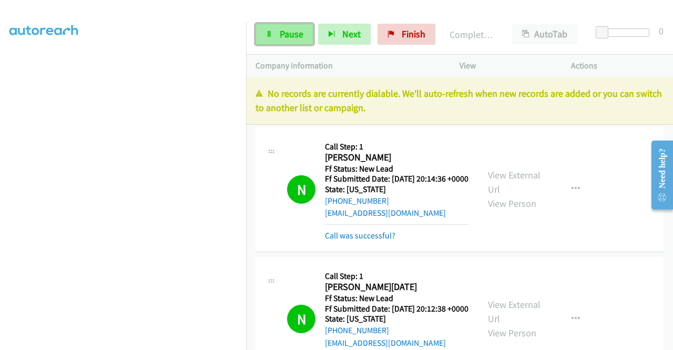
click at [286, 26] on link "Pause" at bounding box center [285, 34] width 58 height 21
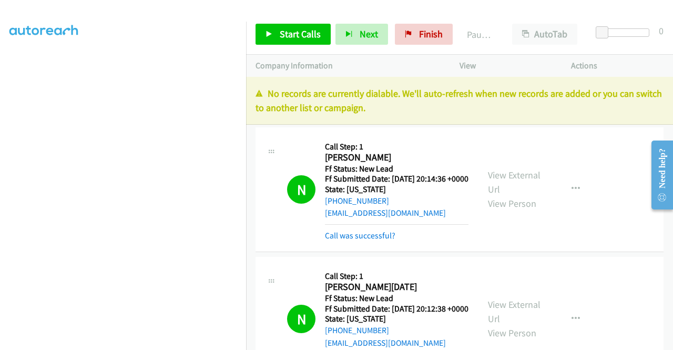
click at [540, 91] on p "No records are currently dialable. We'll auto-refresh when new records are adde…" at bounding box center [460, 100] width 408 height 28
click at [430, 24] on link "Finish" at bounding box center [424, 34] width 58 height 21
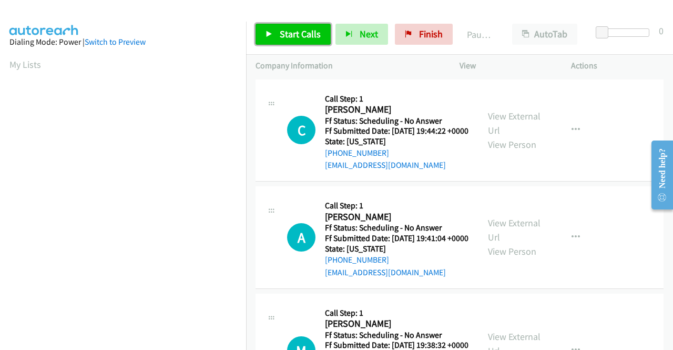
click at [316, 27] on link "Start Calls" at bounding box center [293, 34] width 75 height 21
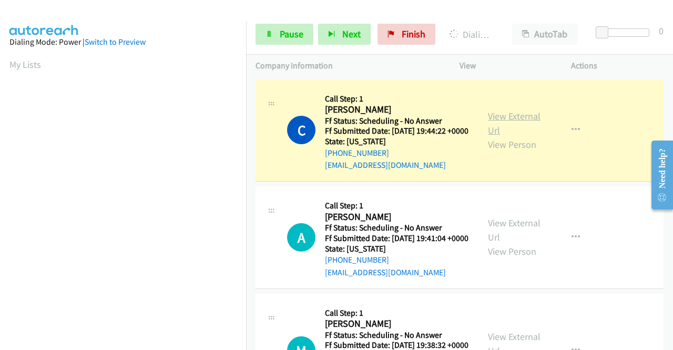
click at [523, 118] on link "View External Url" at bounding box center [514, 123] width 53 height 26
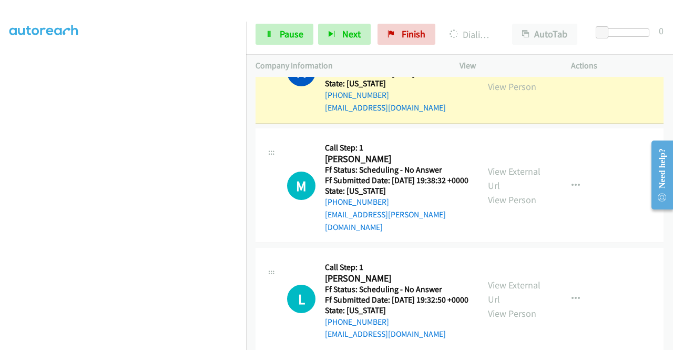
scroll to position [189, 0]
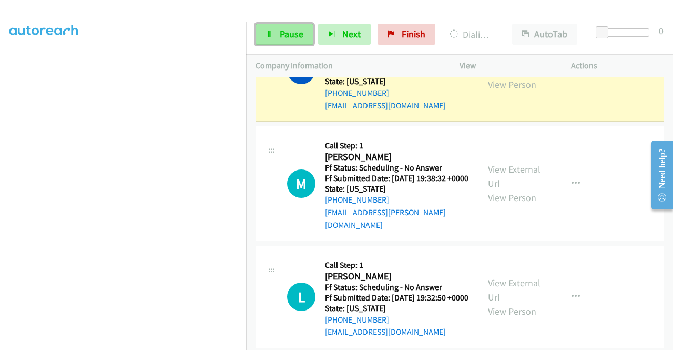
click at [299, 24] on link "Pause" at bounding box center [285, 34] width 58 height 21
click at [295, 29] on span "Pause" at bounding box center [292, 34] width 24 height 12
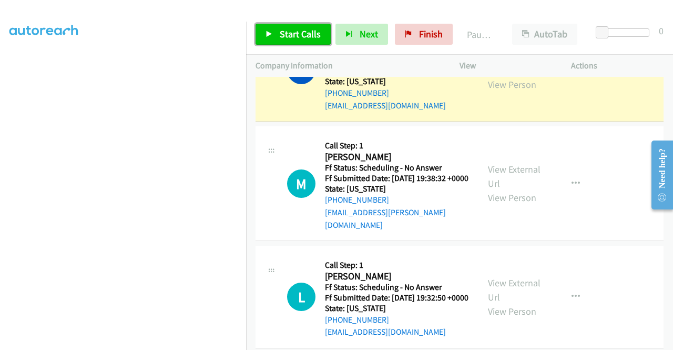
click at [284, 41] on link "Start Calls" at bounding box center [293, 34] width 75 height 21
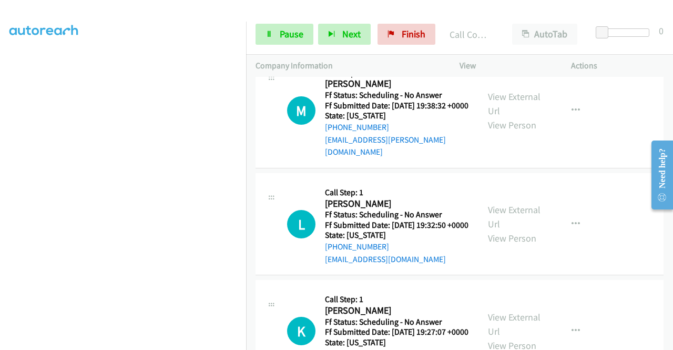
scroll to position [306, 0]
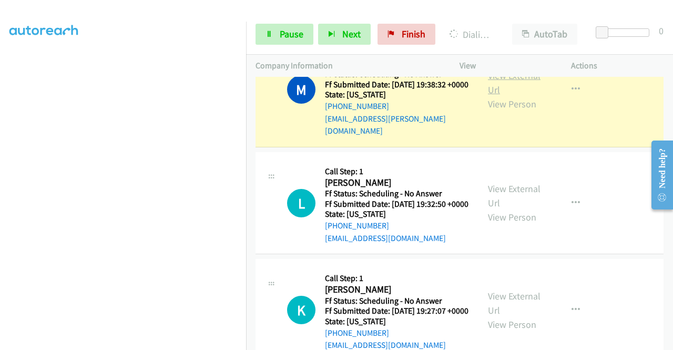
click at [516, 90] on link "View External Url" at bounding box center [514, 82] width 53 height 26
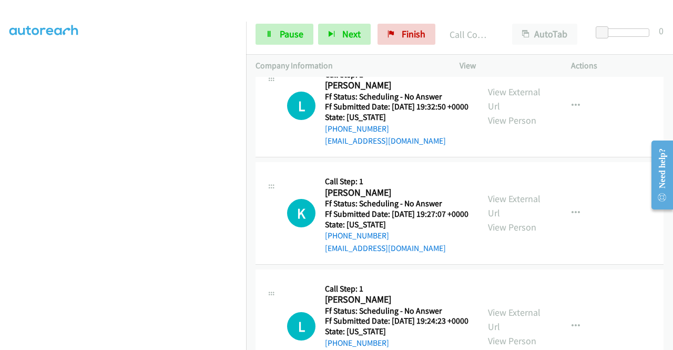
scroll to position [439, 0]
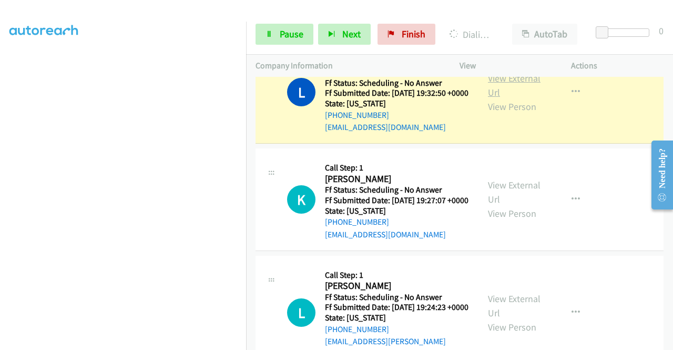
click at [488, 98] on link "View External Url" at bounding box center [514, 85] width 53 height 26
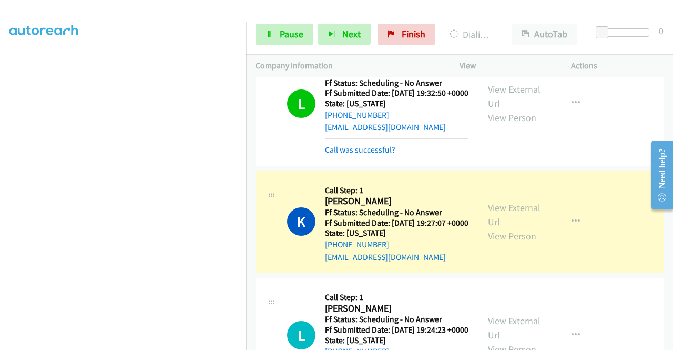
click at [500, 228] on link "View External Url" at bounding box center [514, 214] width 53 height 26
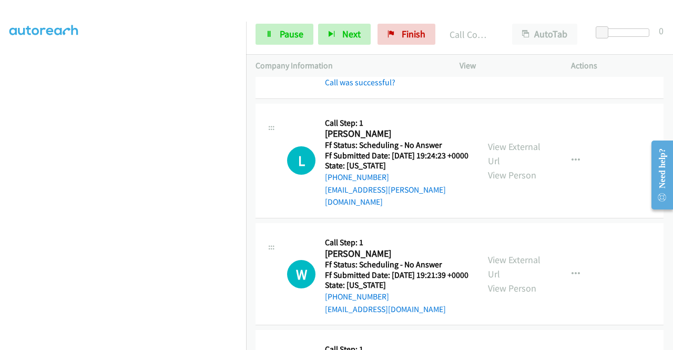
scroll to position [656, 0]
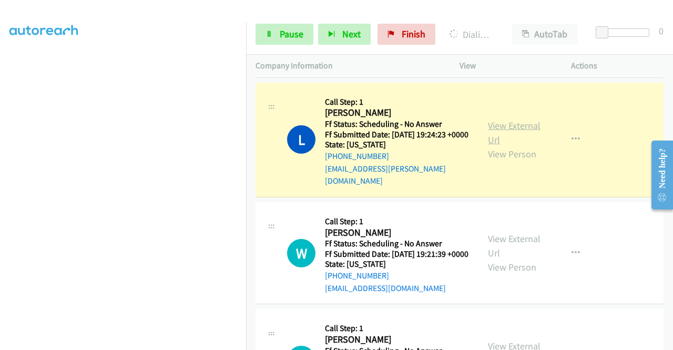
click at [505, 146] on link "View External Url" at bounding box center [514, 132] width 53 height 26
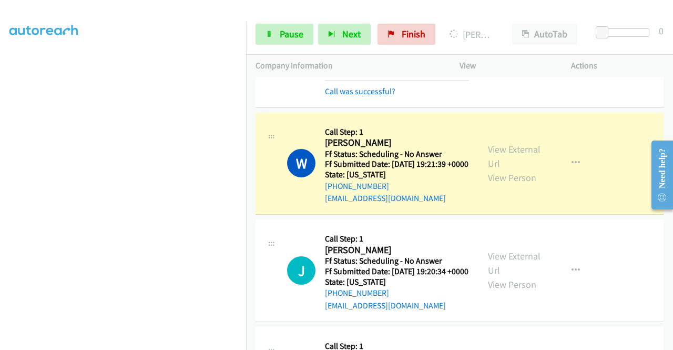
scroll to position [817, 0]
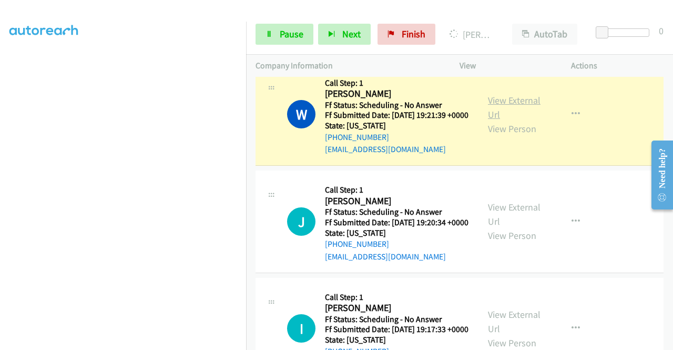
click at [511, 120] on link "View External Url" at bounding box center [514, 107] width 53 height 26
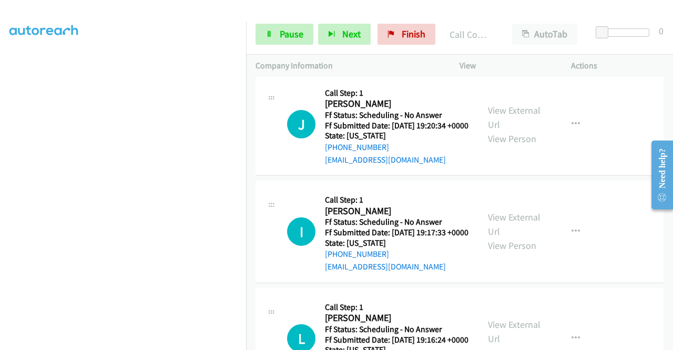
scroll to position [958, 0]
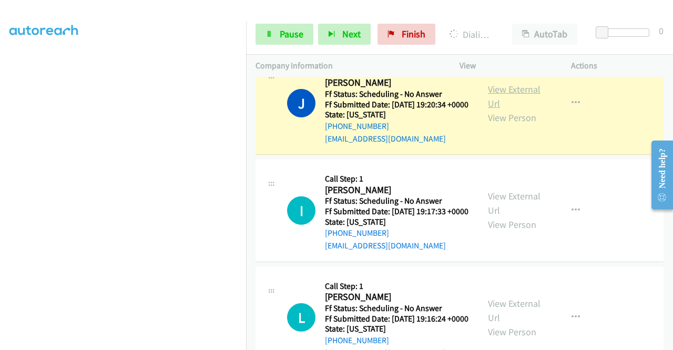
click at [490, 109] on link "View External Url" at bounding box center [514, 96] width 53 height 26
click at [282, 34] on span "Pause" at bounding box center [292, 34] width 24 height 12
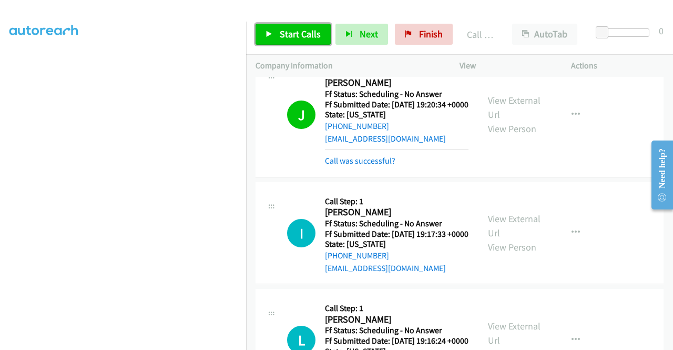
click at [276, 44] on link "Start Calls" at bounding box center [293, 34] width 75 height 21
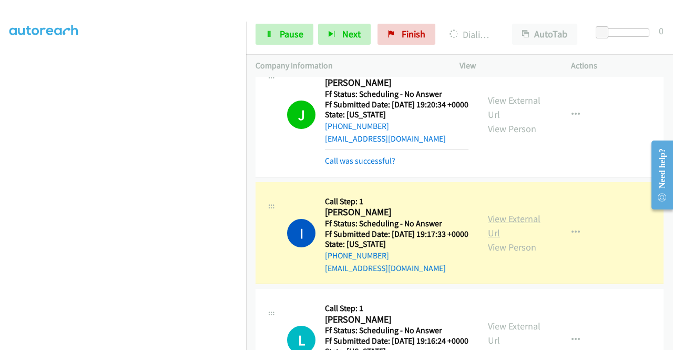
click at [509, 239] on link "View External Url" at bounding box center [514, 225] width 53 height 26
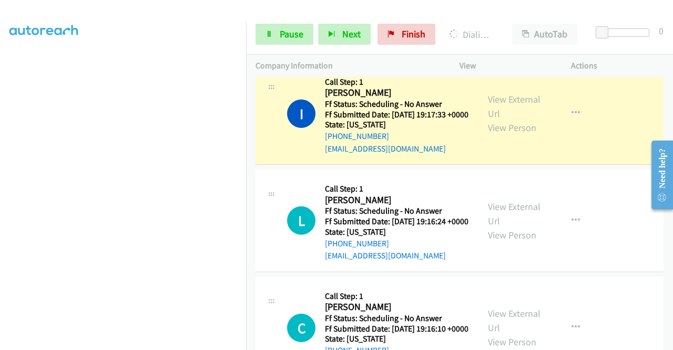
scroll to position [1105, 0]
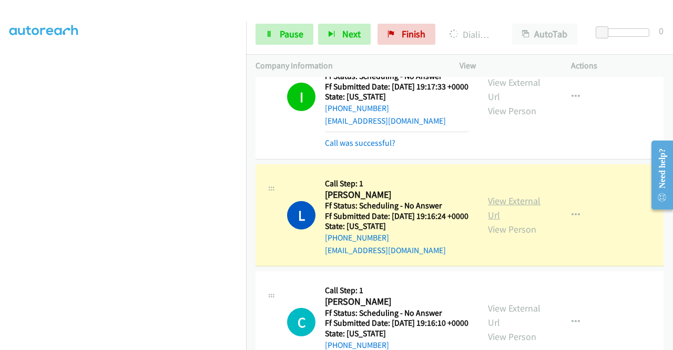
click at [501, 221] on link "View External Url" at bounding box center [514, 208] width 53 height 26
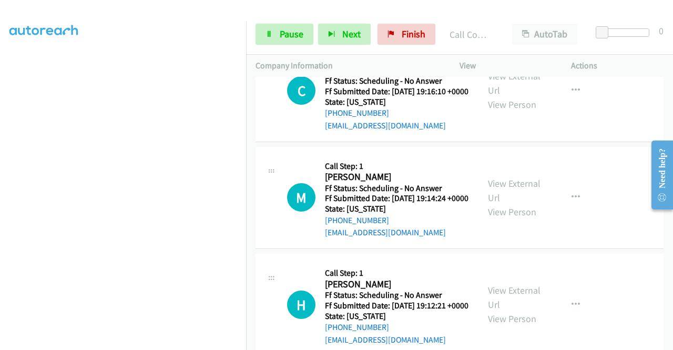
scroll to position [1361, 0]
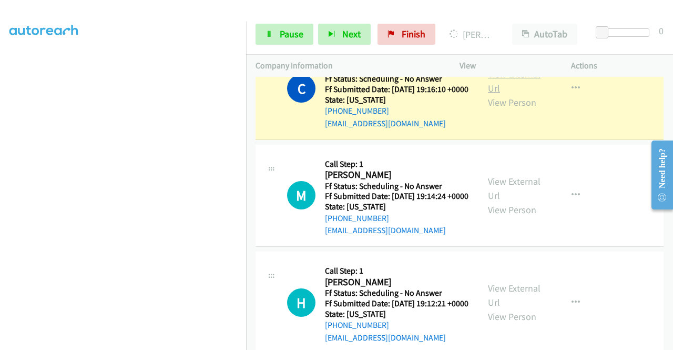
click at [505, 94] on link "View External Url" at bounding box center [514, 81] width 53 height 26
click at [270, 31] on icon at bounding box center [269, 34] width 7 height 7
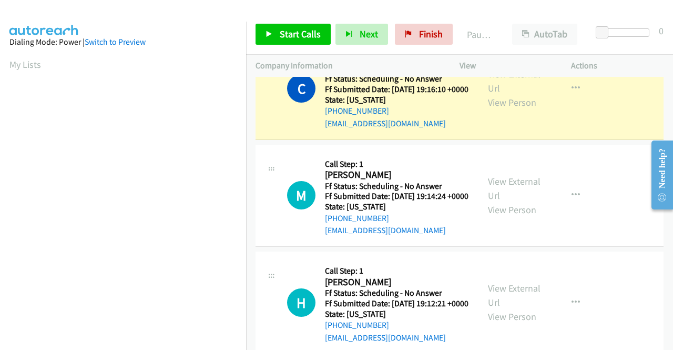
scroll to position [240, 0]
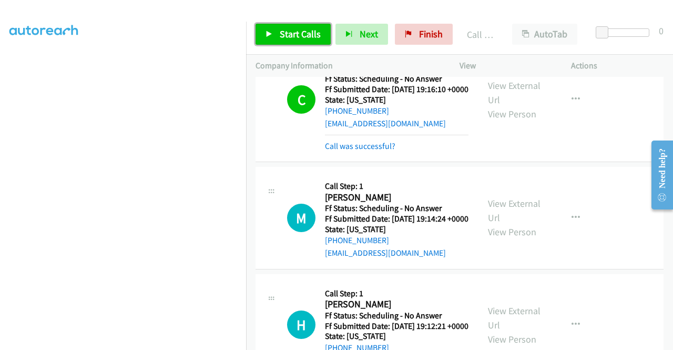
click at [279, 33] on link "Start Calls" at bounding box center [293, 34] width 75 height 21
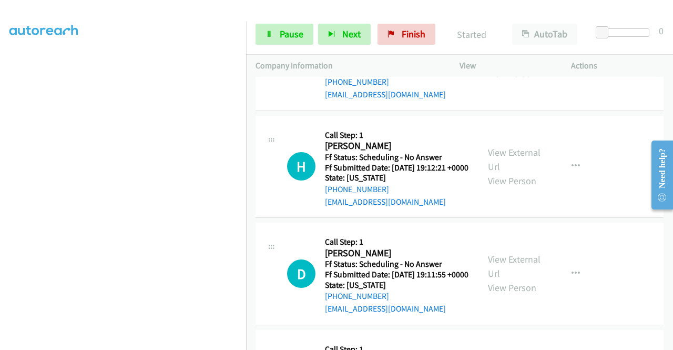
scroll to position [1529, 0]
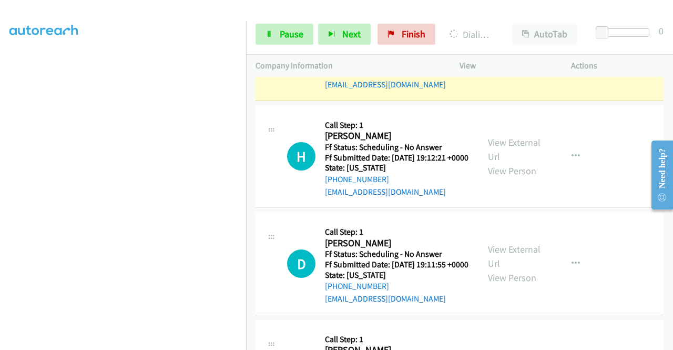
click at [494, 55] on link "View External Url" at bounding box center [514, 42] width 53 height 26
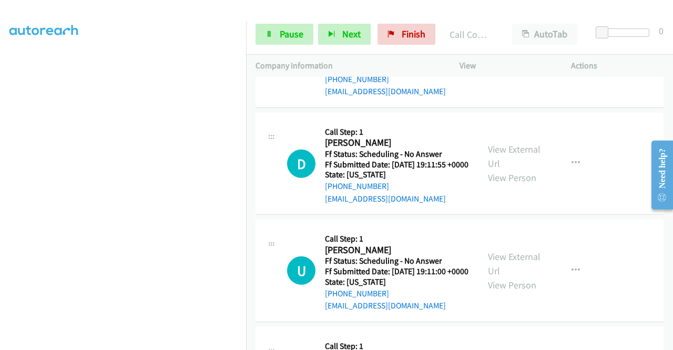
scroll to position [1656, 0]
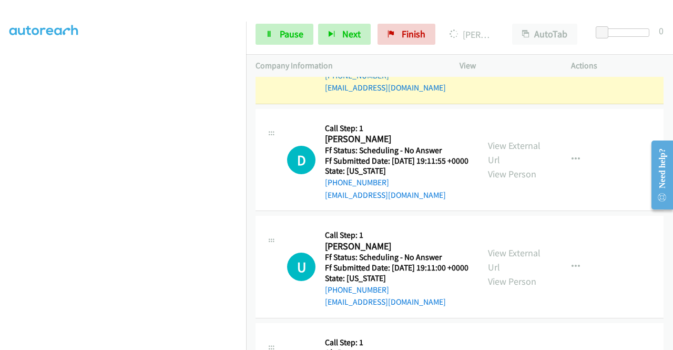
click at [511, 59] on link "View External Url" at bounding box center [514, 46] width 53 height 26
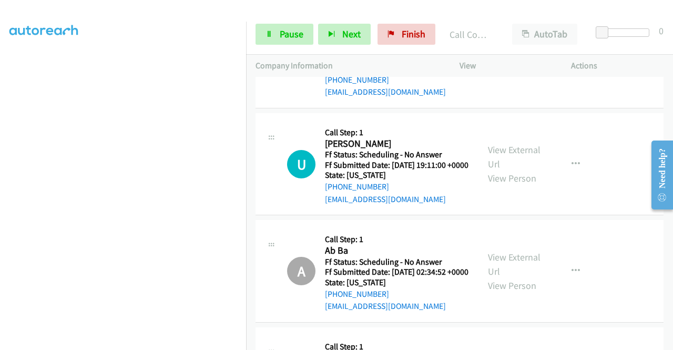
scroll to position [1796, 0]
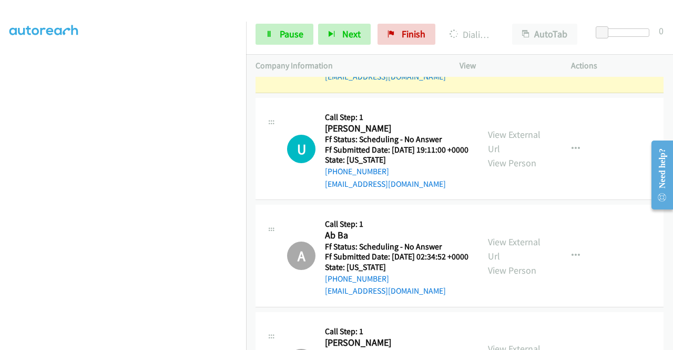
click at [532, 48] on link "View External Url" at bounding box center [514, 35] width 53 height 26
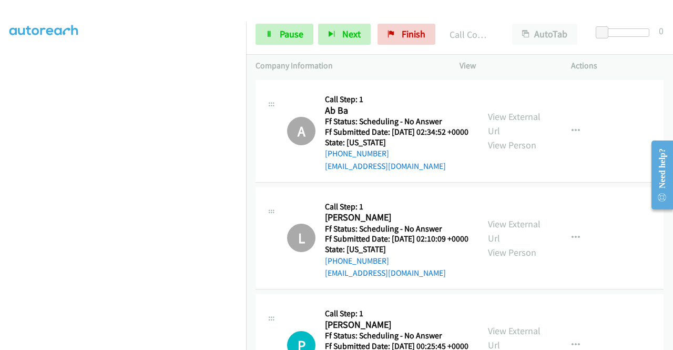
scroll to position [1950, 0]
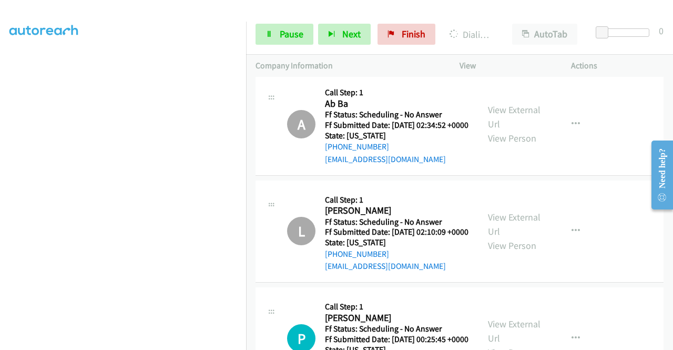
click at [508, 23] on link "View External Url" at bounding box center [514, 10] width 53 height 26
click at [261, 32] on link "Pause" at bounding box center [285, 34] width 58 height 21
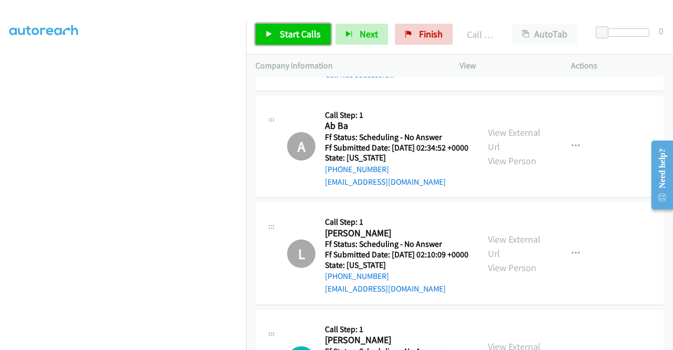
click at [273, 38] on link "Start Calls" at bounding box center [293, 34] width 75 height 21
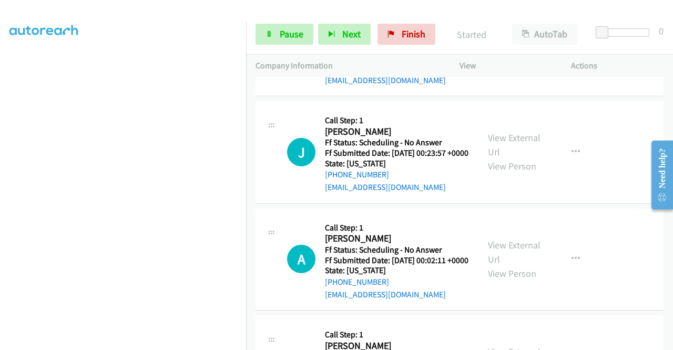
scroll to position [2329, 0]
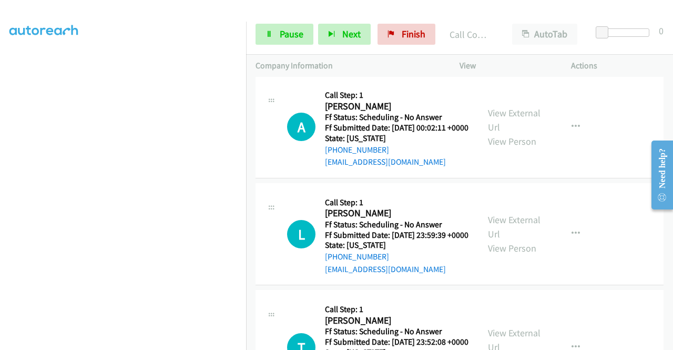
scroll to position [2441, 0]
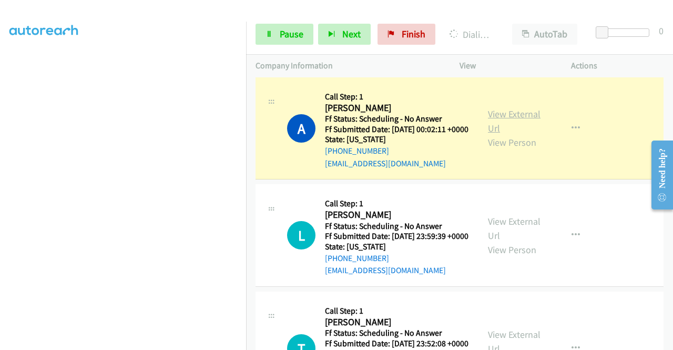
click at [507, 134] on link "View External Url" at bounding box center [514, 121] width 53 height 26
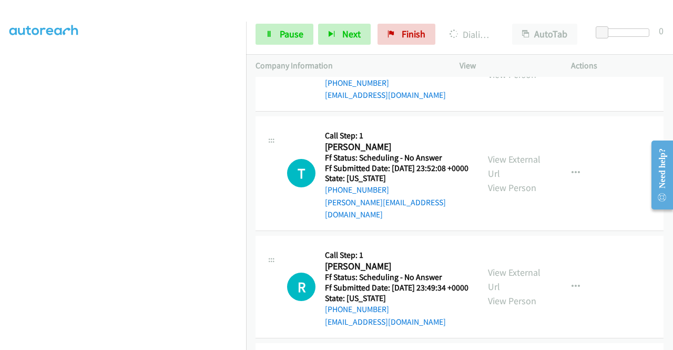
scroll to position [2637, 0]
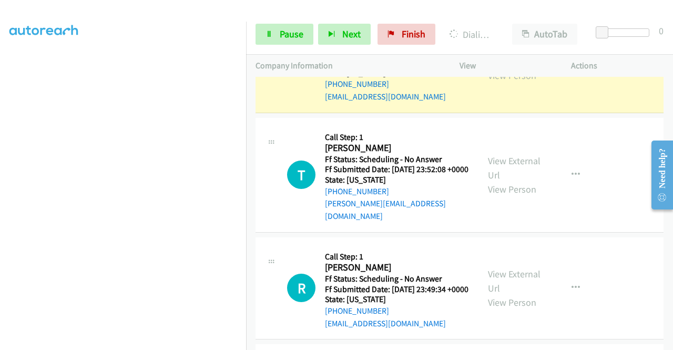
click at [505, 83] on div "View External Url View Person" at bounding box center [515, 61] width 55 height 43
click at [503, 67] on link "View External Url" at bounding box center [514, 54] width 53 height 26
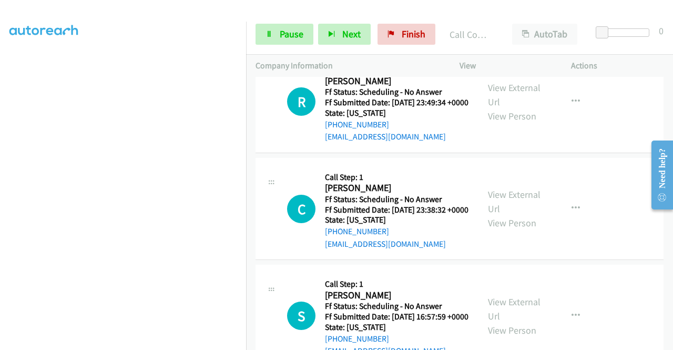
scroll to position [2862, 0]
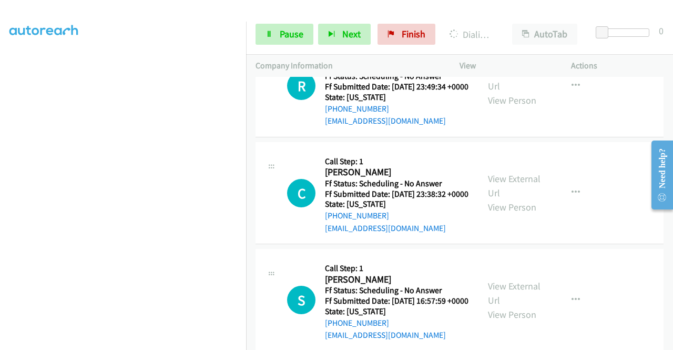
click at [282, 32] on span "Pause" at bounding box center [292, 34] width 24 height 12
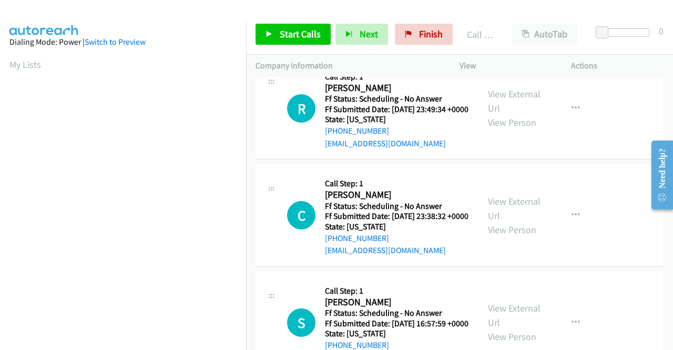
scroll to position [240, 0]
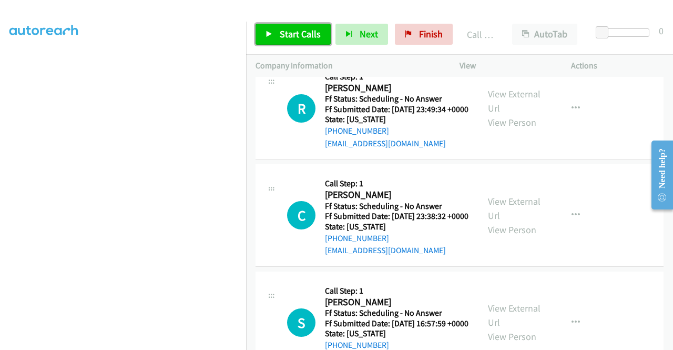
click at [290, 26] on link "Start Calls" at bounding box center [293, 34] width 75 height 21
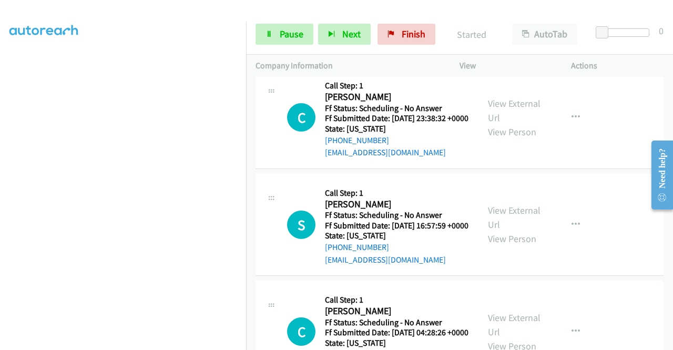
scroll to position [2981, 0]
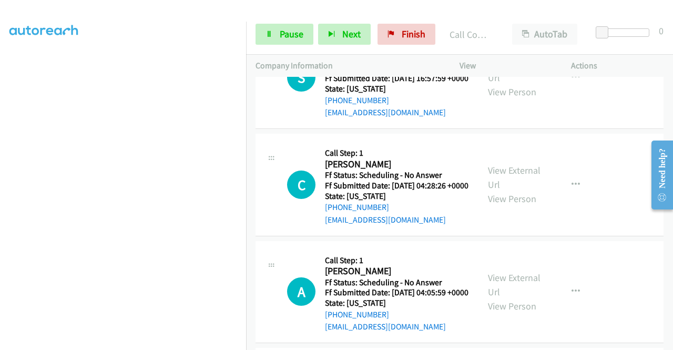
scroll to position [3135, 0]
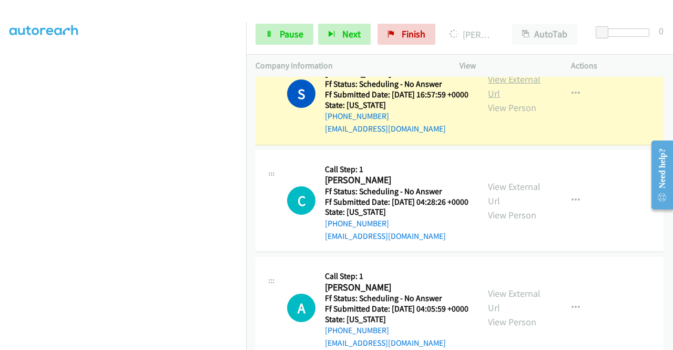
click at [512, 99] on link "View External Url" at bounding box center [514, 86] width 53 height 26
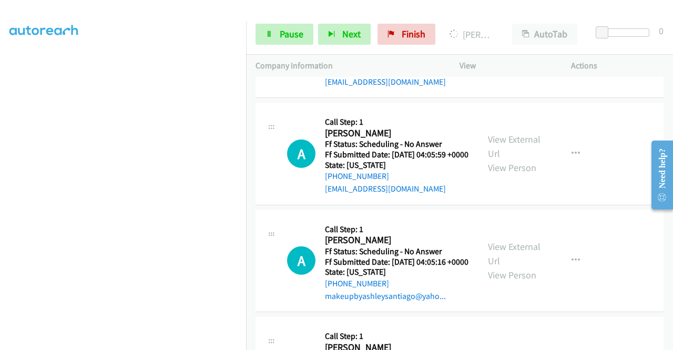
scroll to position [240, 0]
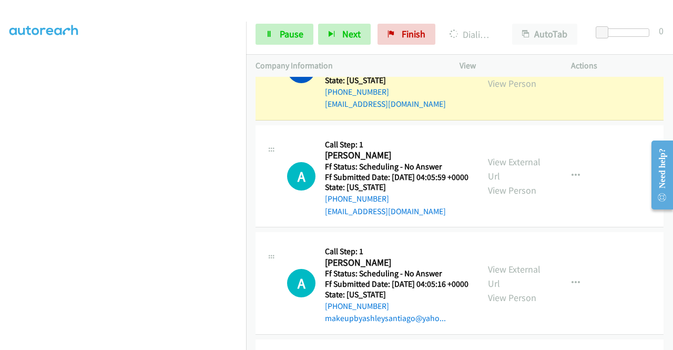
click at [511, 75] on link "View External Url" at bounding box center [514, 62] width 53 height 26
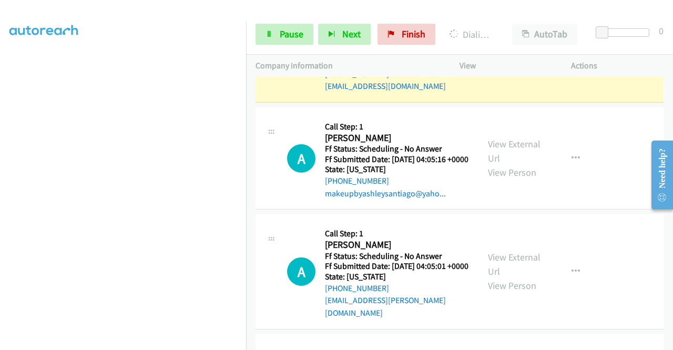
click at [516, 57] on link "View External Url" at bounding box center [514, 44] width 53 height 26
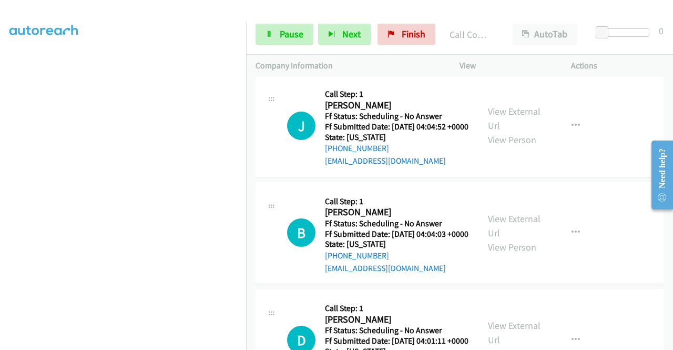
scroll to position [3724, 0]
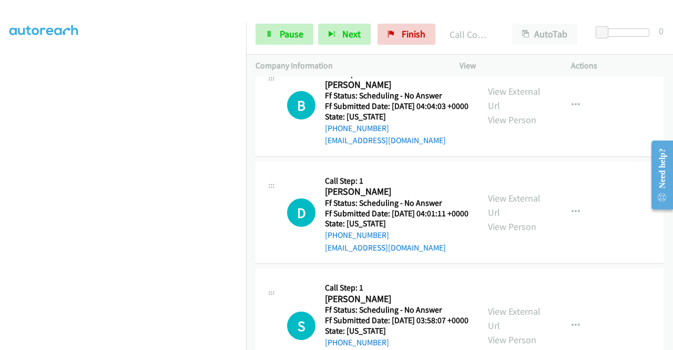
scroll to position [3889, 0]
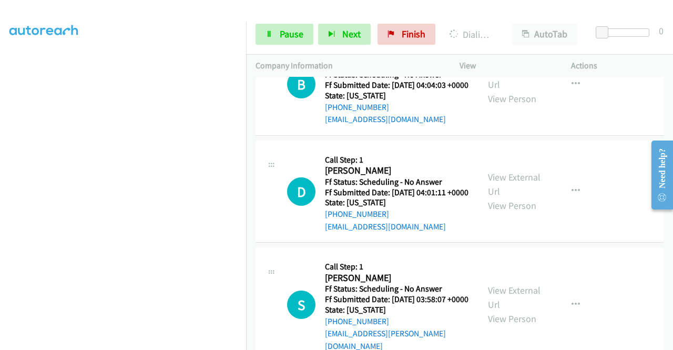
click at [263, 43] on link "Pause" at bounding box center [285, 34] width 58 height 21
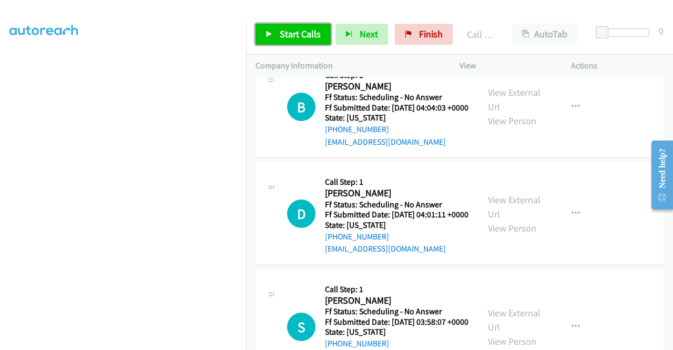
click at [291, 35] on span "Start Calls" at bounding box center [300, 34] width 41 height 12
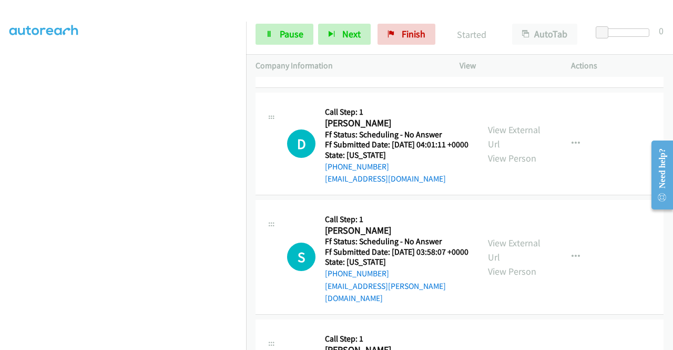
scroll to position [3980, 0]
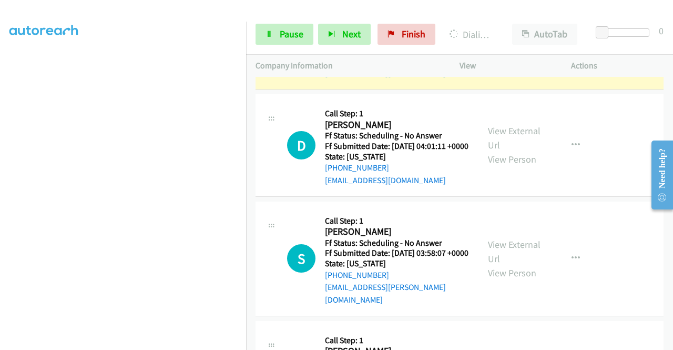
click at [507, 44] on link "View External Url" at bounding box center [514, 31] width 53 height 26
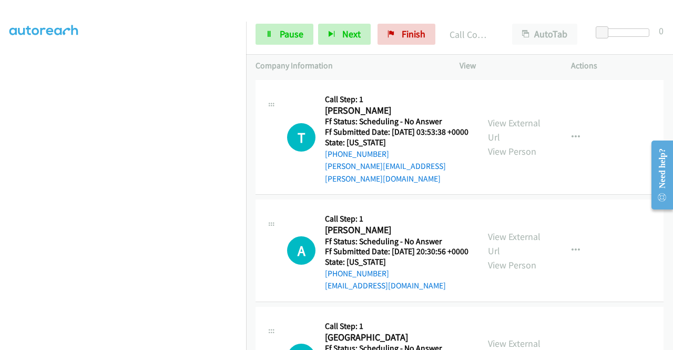
scroll to position [4247, 0]
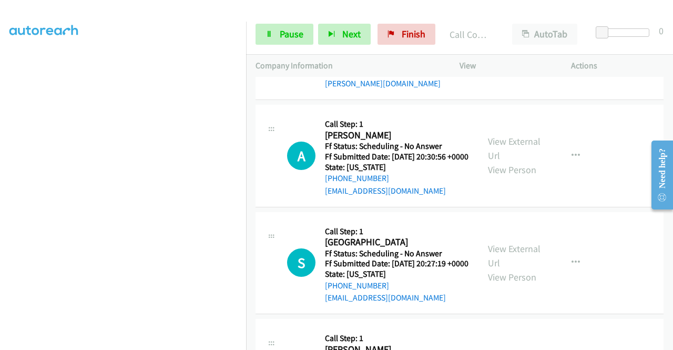
scroll to position [4380, 0]
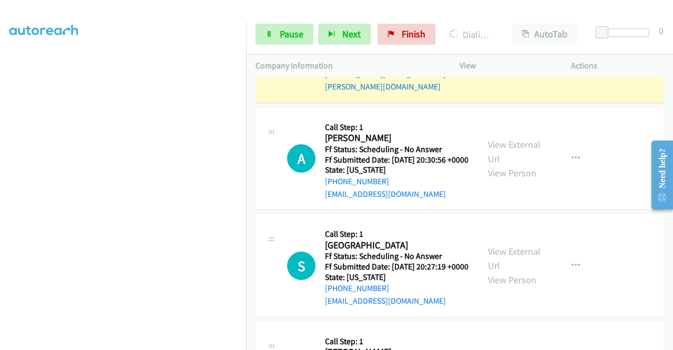
click at [524, 52] on link "View External Url" at bounding box center [514, 38] width 53 height 26
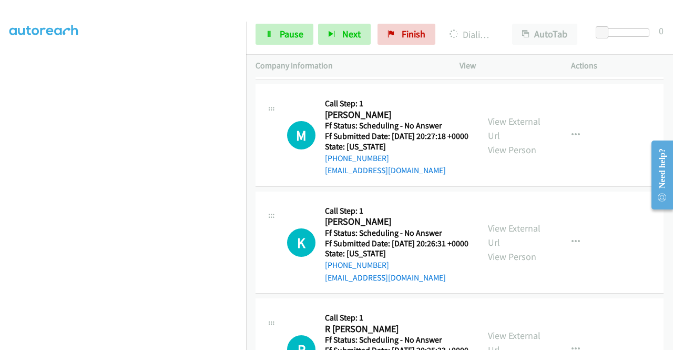
scroll to position [4660, 0]
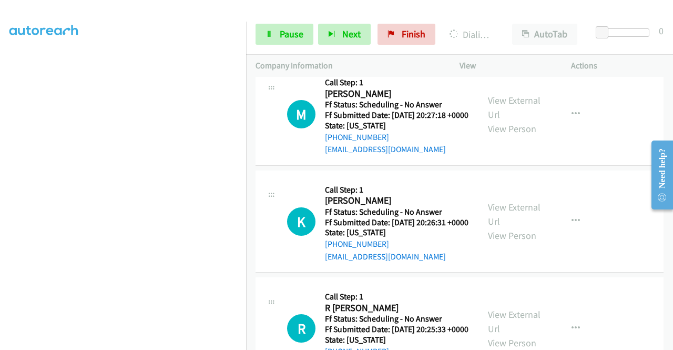
click at [261, 33] on link "Pause" at bounding box center [285, 34] width 58 height 21
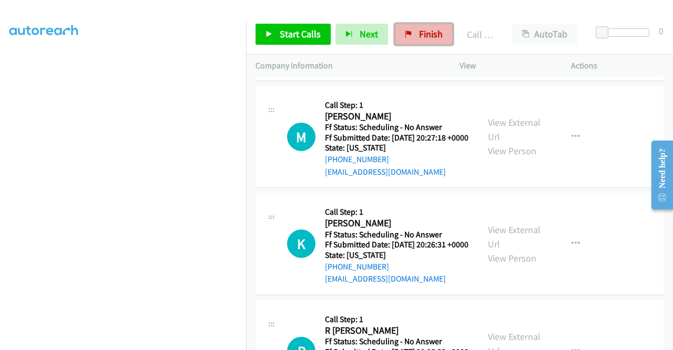
click at [402, 28] on link "Finish" at bounding box center [424, 34] width 58 height 21
